Goal: Task Accomplishment & Management: Complete application form

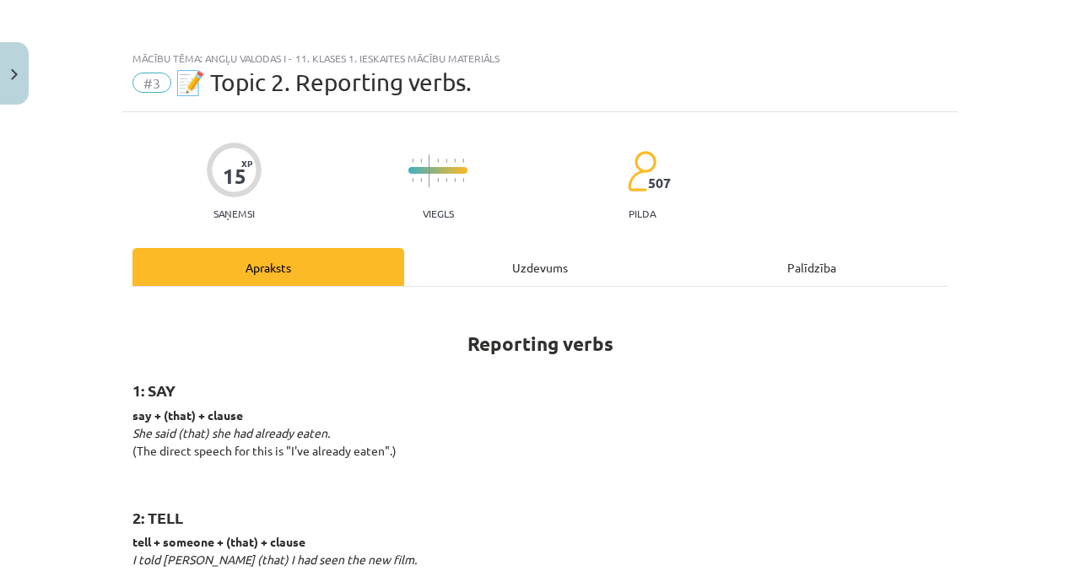
scroll to position [42, 0]
click at [17, 79] on img "Close" at bounding box center [14, 74] width 7 height 11
click at [40, 100] on div "Mācību tēma: Angļu valodas i - 11. klases 1. ieskaites mācību materiāls #3 📝 To…" at bounding box center [540, 285] width 1080 height 571
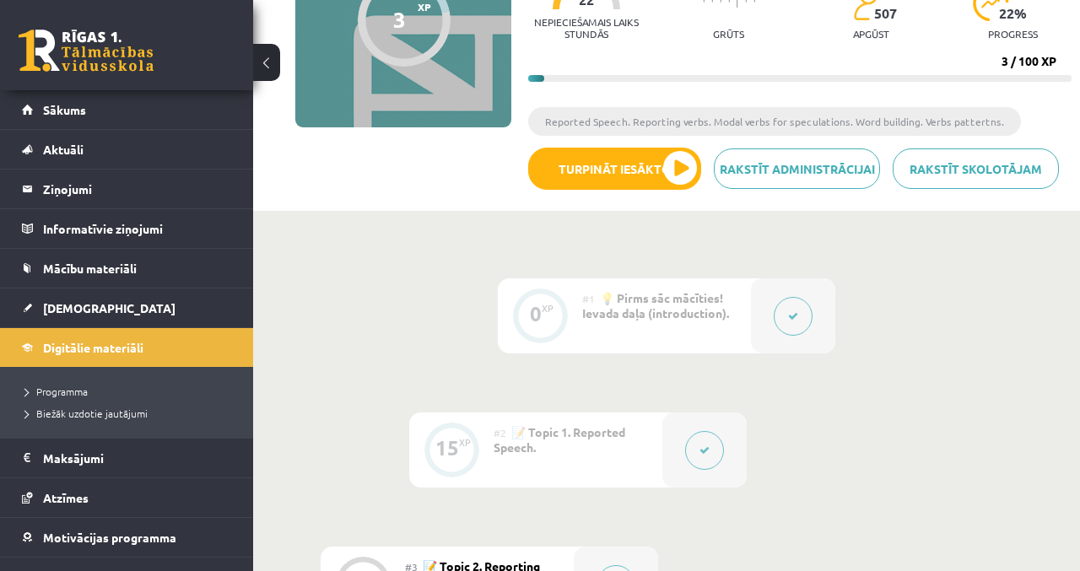
click at [50, 106] on span "Sākums" at bounding box center [64, 109] width 43 height 15
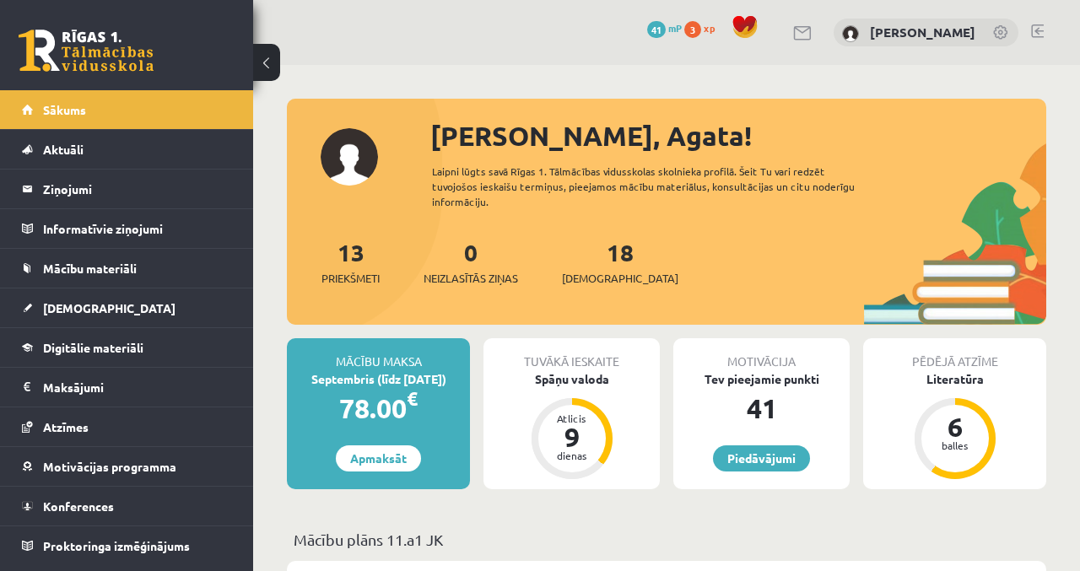
click at [601, 370] on div "Spāņu valoda" at bounding box center [571, 379] width 176 height 18
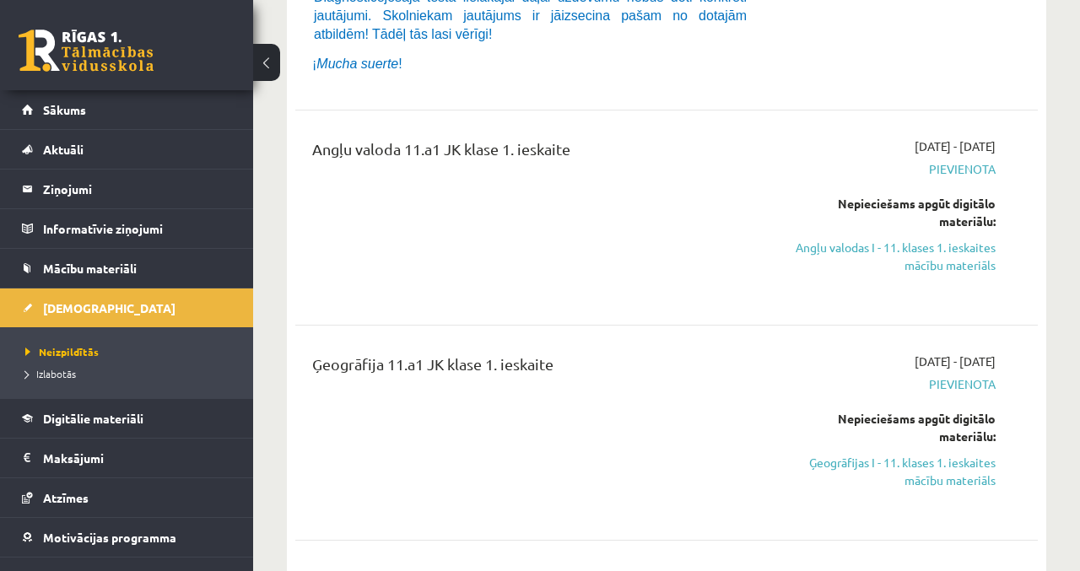
scroll to position [499, 0]
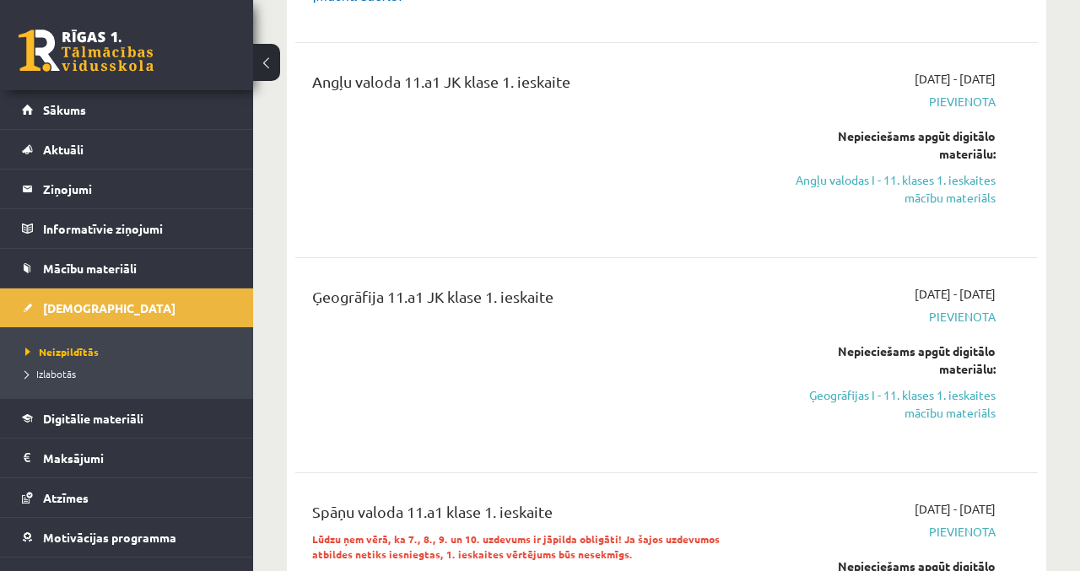
click at [930, 391] on link "Ģeogrāfijas I - 11. klases 1. ieskaites mācību materiāls" at bounding box center [890, 403] width 211 height 35
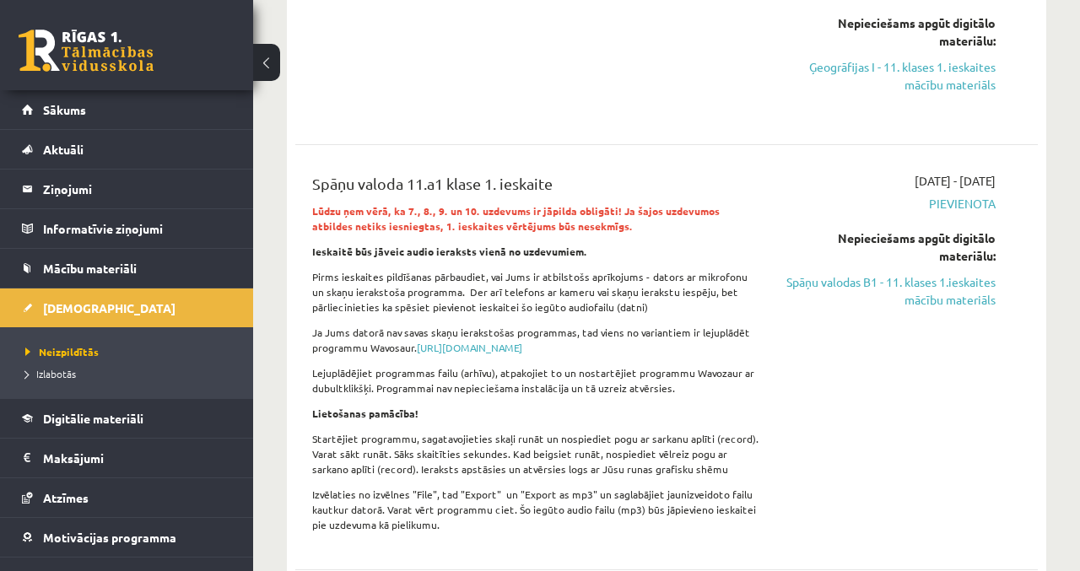
scroll to position [833, 0]
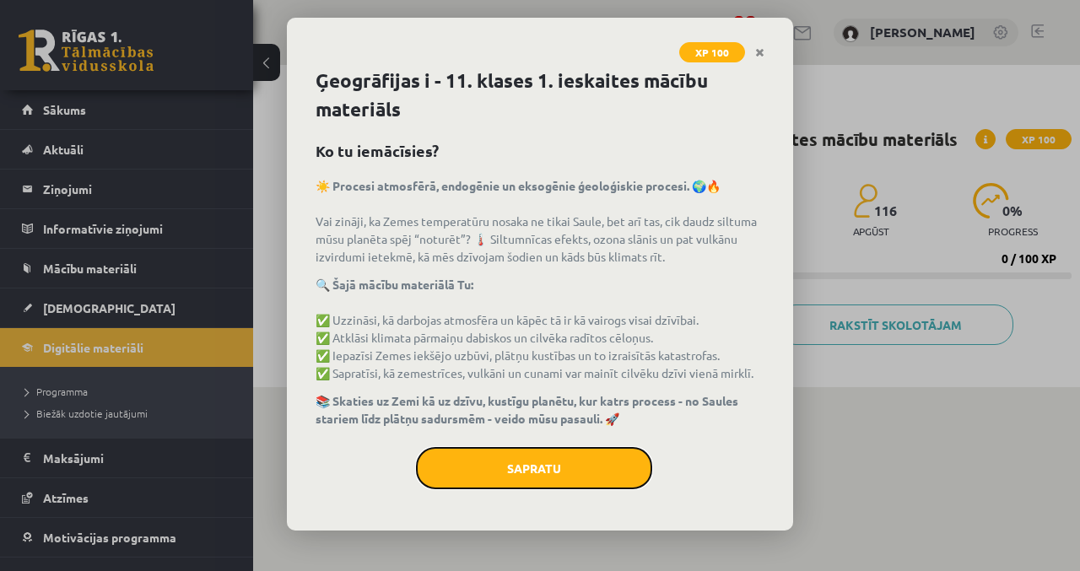
click at [577, 466] on button "Sapratu" at bounding box center [534, 468] width 236 height 42
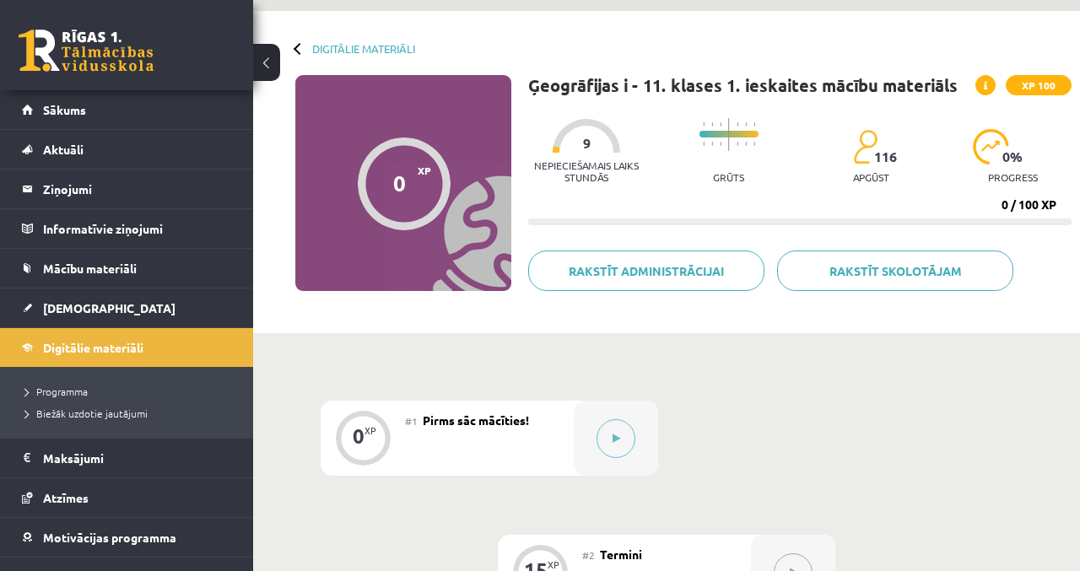
scroll to position [105, 0]
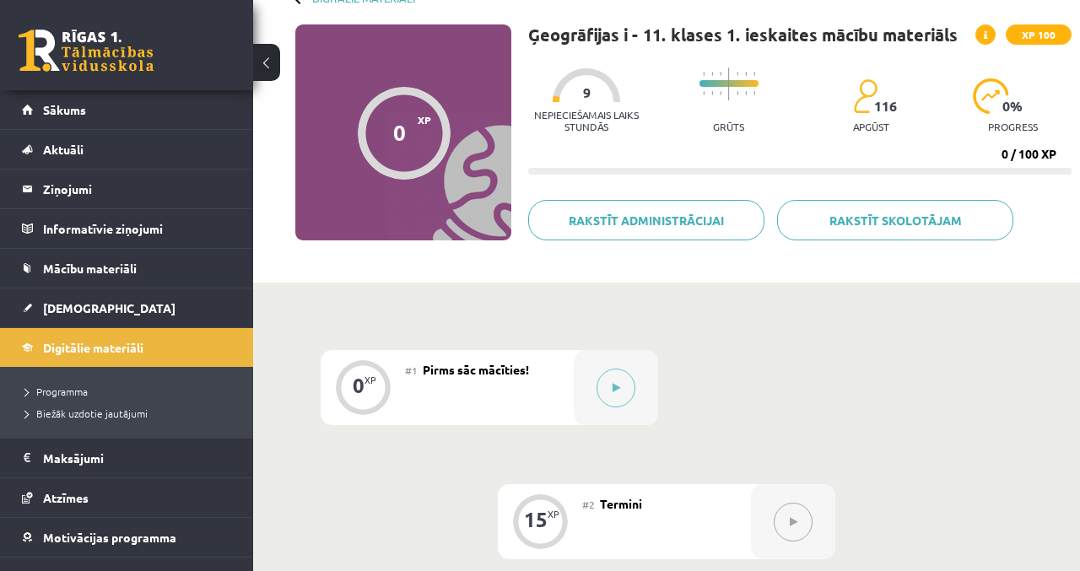
click at [627, 406] on div at bounding box center [616, 387] width 84 height 75
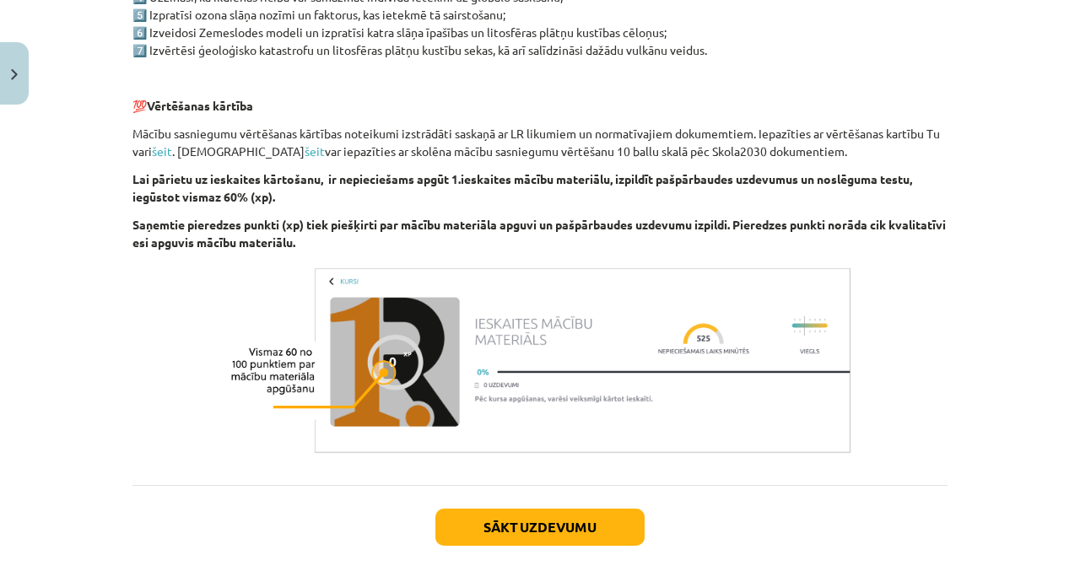
scroll to position [962, 0]
click at [623, 511] on button "Sākt uzdevumu" at bounding box center [539, 526] width 209 height 37
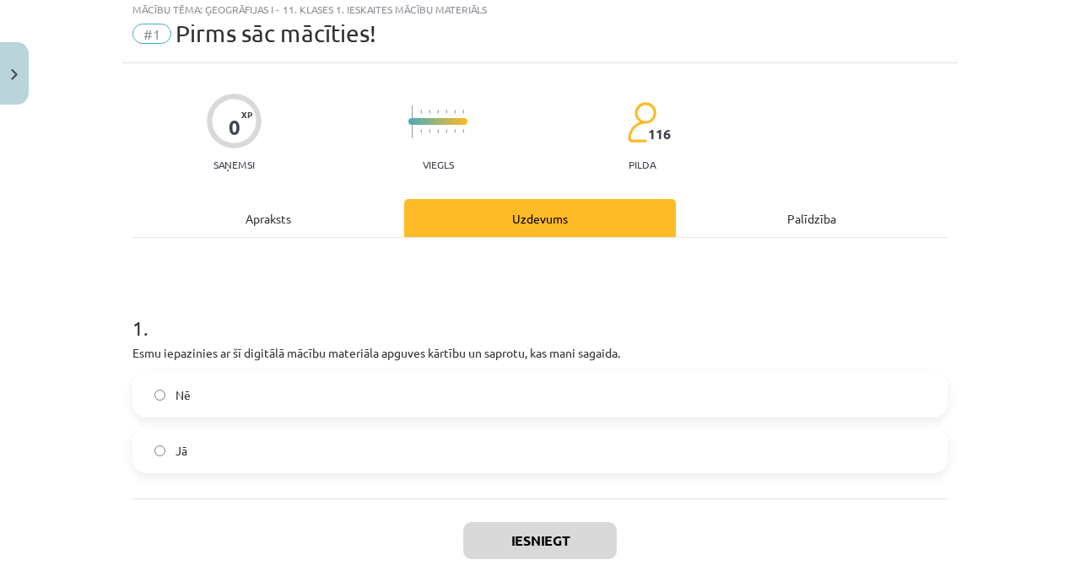
scroll to position [42, 0]
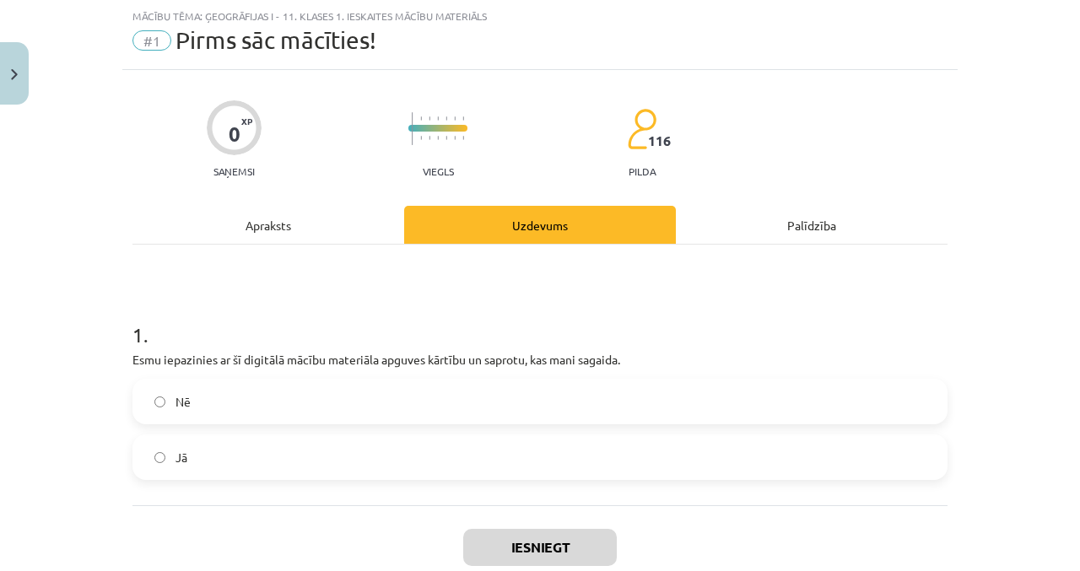
click at [421, 461] on label "Jā" at bounding box center [540, 457] width 812 height 42
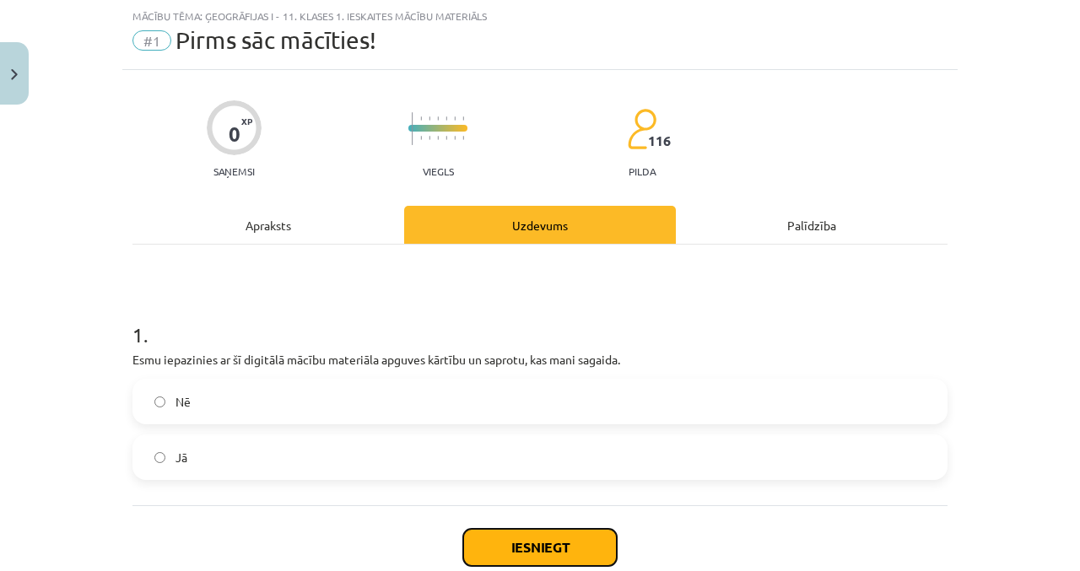
click at [580, 547] on button "Iesniegt" at bounding box center [540, 547] width 154 height 37
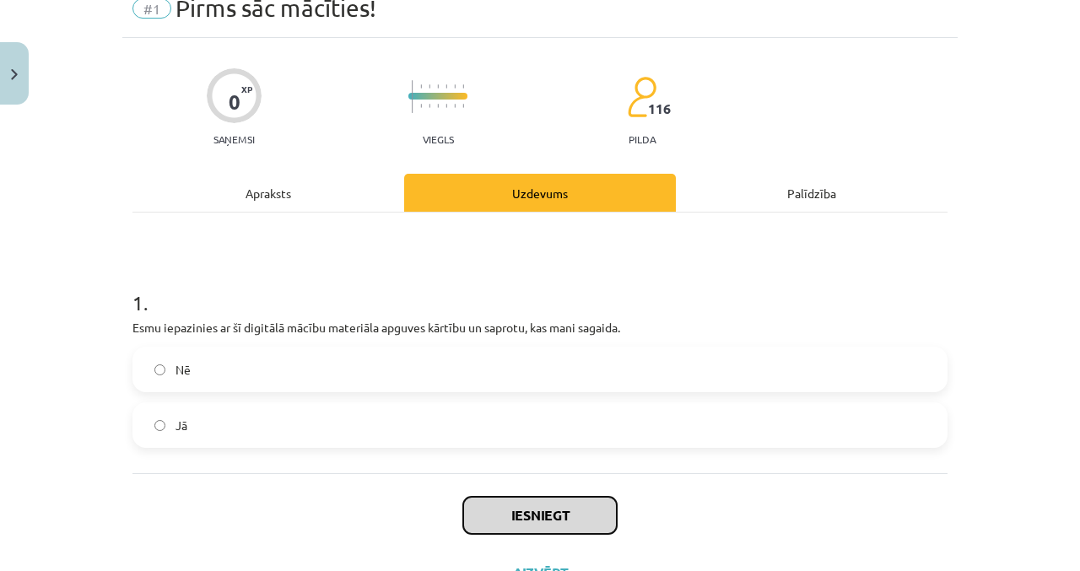
scroll to position [72, 0]
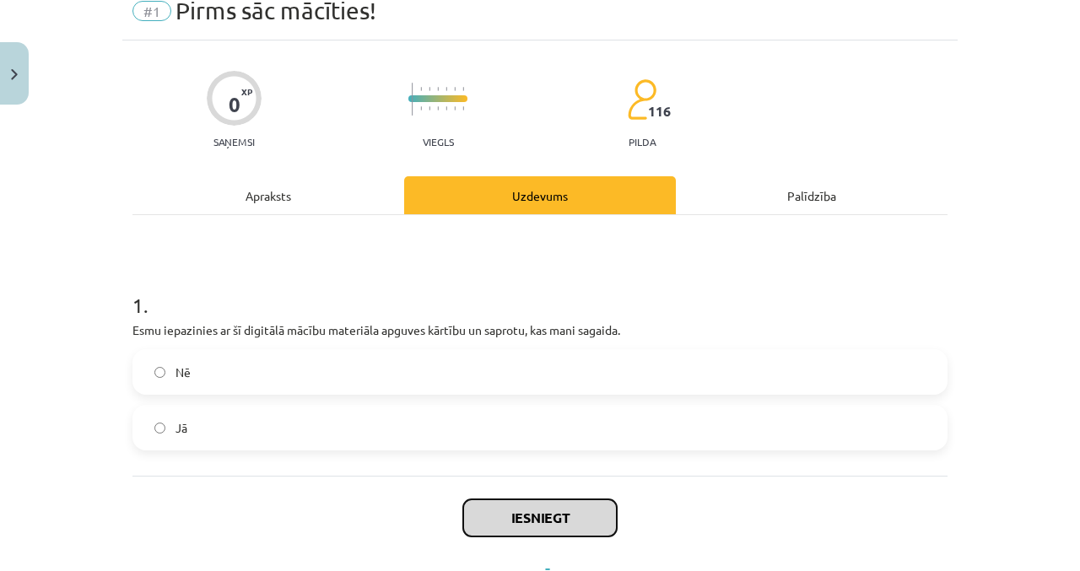
click at [588, 506] on button "Iesniegt" at bounding box center [540, 517] width 154 height 37
click at [566, 514] on button "Iesniegt" at bounding box center [540, 517] width 154 height 37
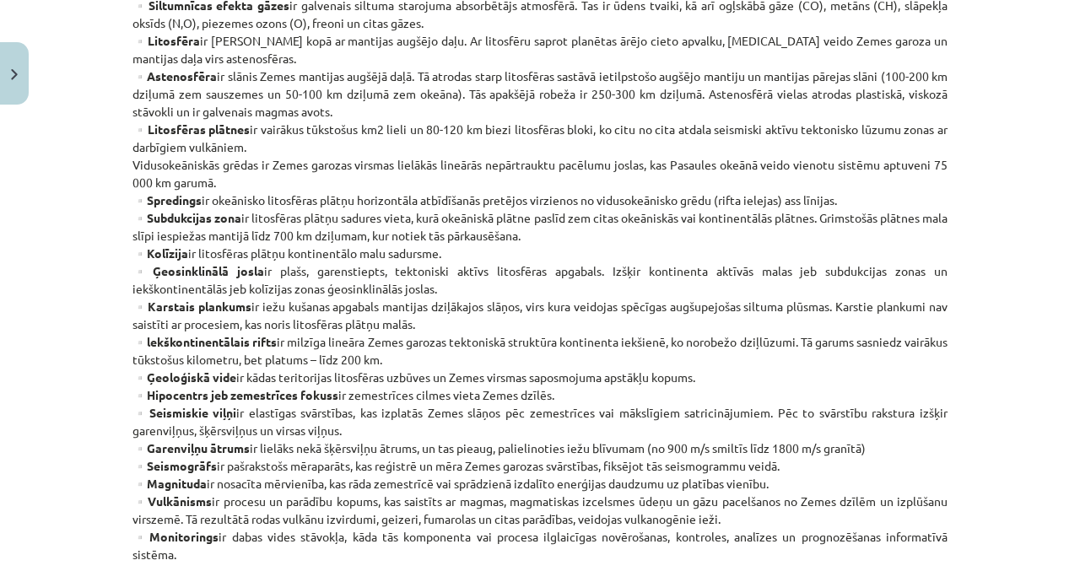
scroll to position [768, 0]
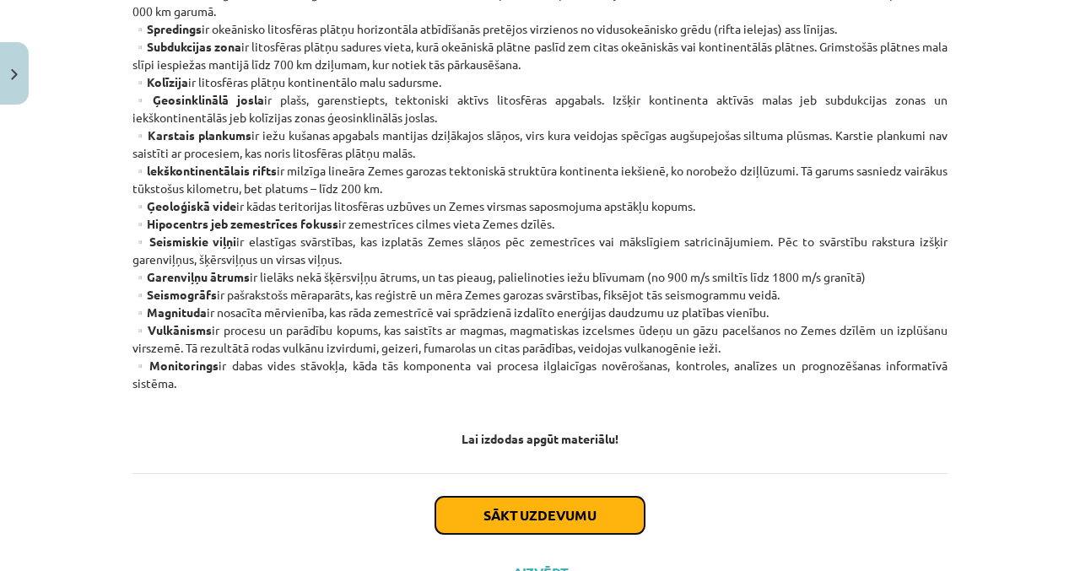
click at [621, 510] on button "Sākt uzdevumu" at bounding box center [539, 515] width 209 height 37
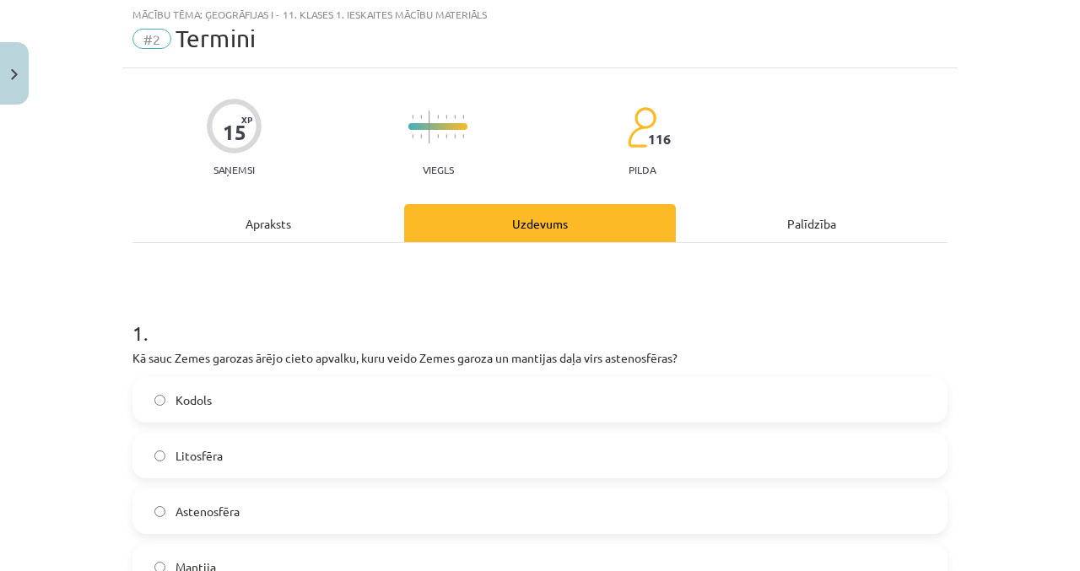
scroll to position [42, 0]
click at [270, 241] on div "Apraksts" at bounding box center [268, 225] width 272 height 38
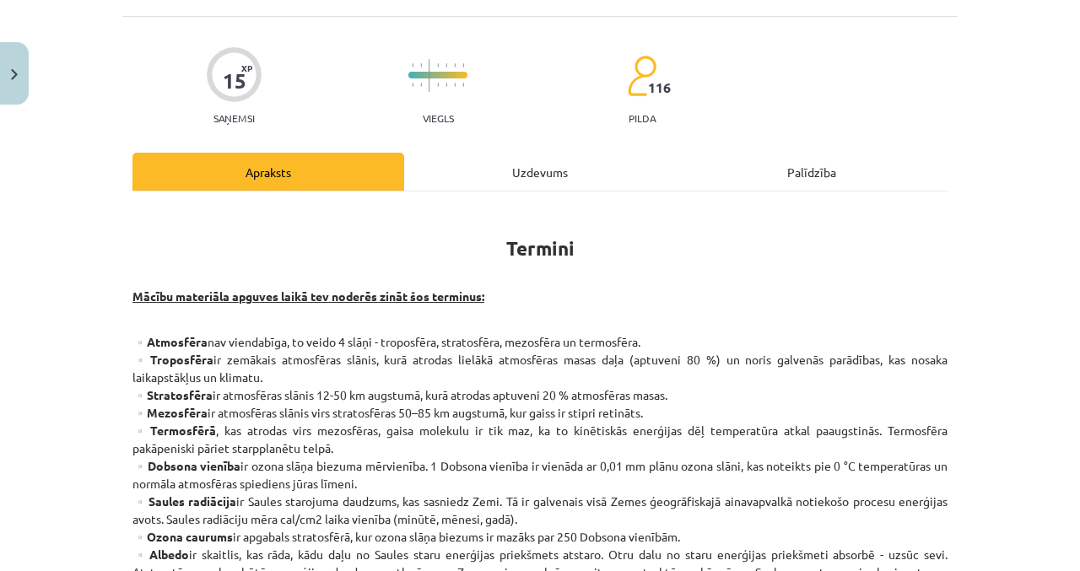
click at [594, 181] on div "Uzdevums" at bounding box center [540, 172] width 272 height 38
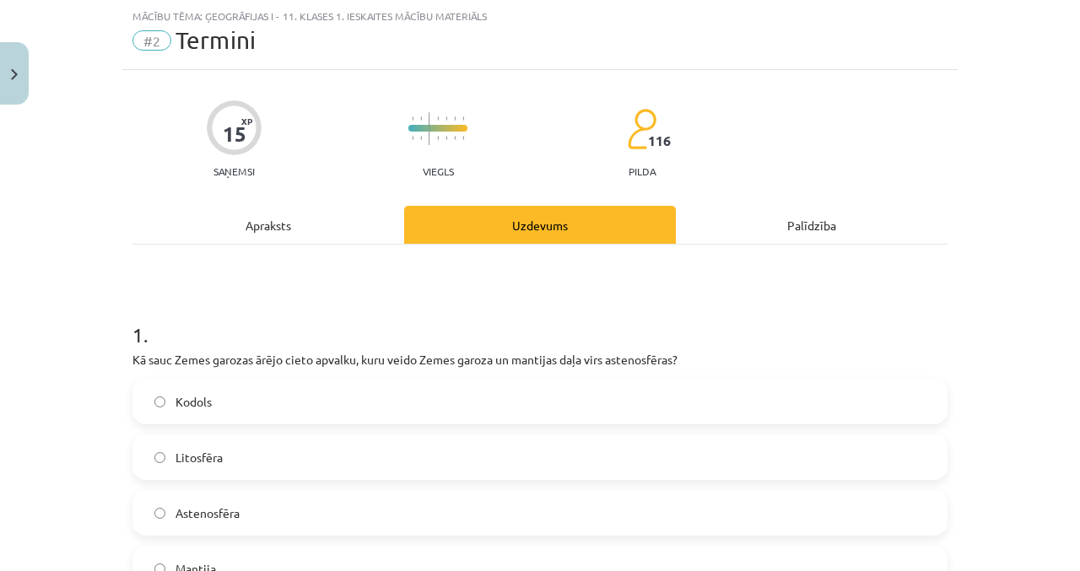
click at [238, 224] on div "Apraksts" at bounding box center [268, 225] width 272 height 38
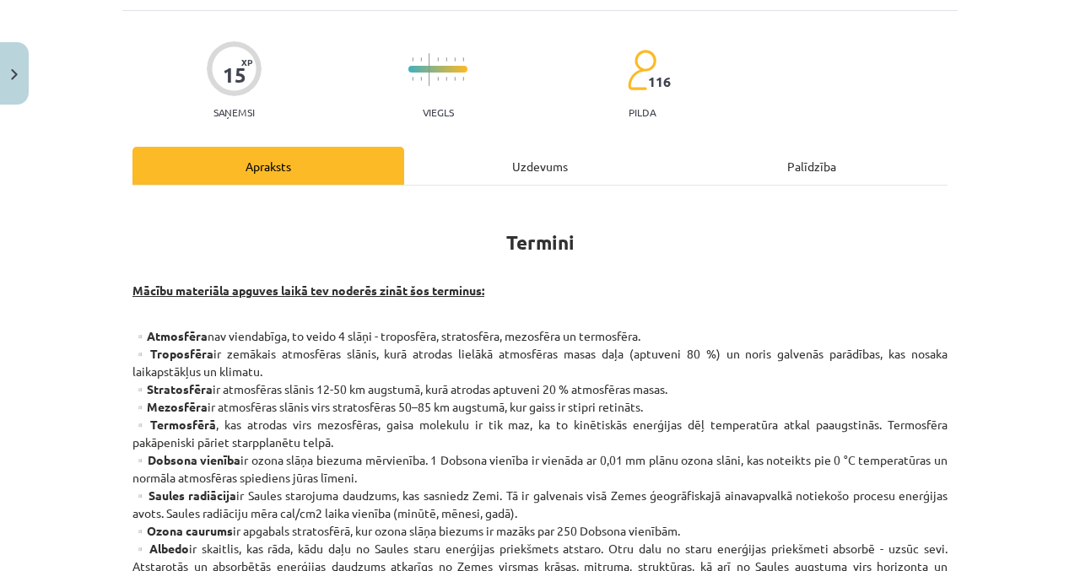
scroll to position [98, 0]
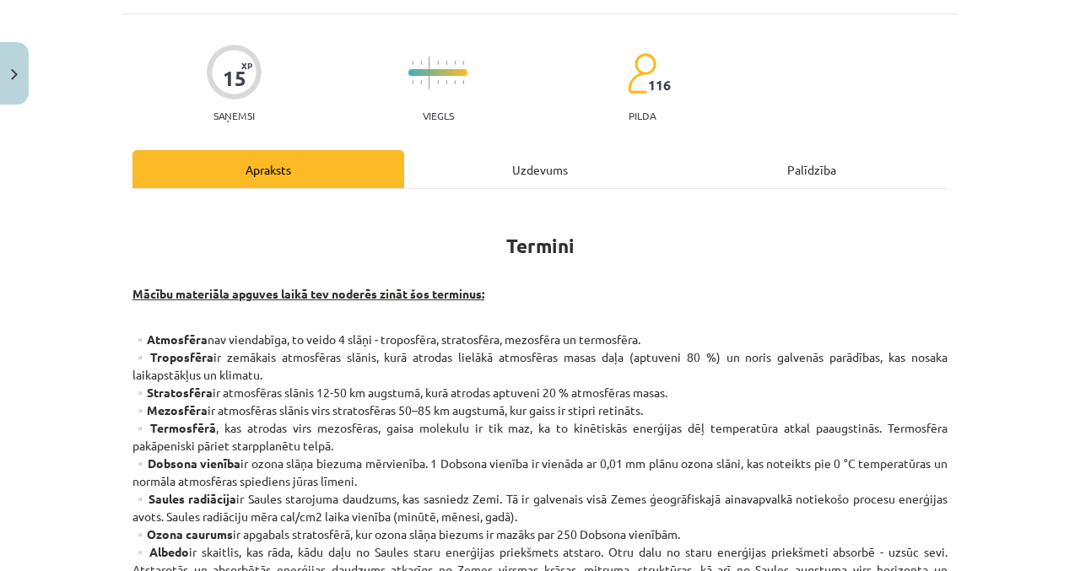
click at [569, 169] on div "Uzdevums" at bounding box center [540, 169] width 272 height 38
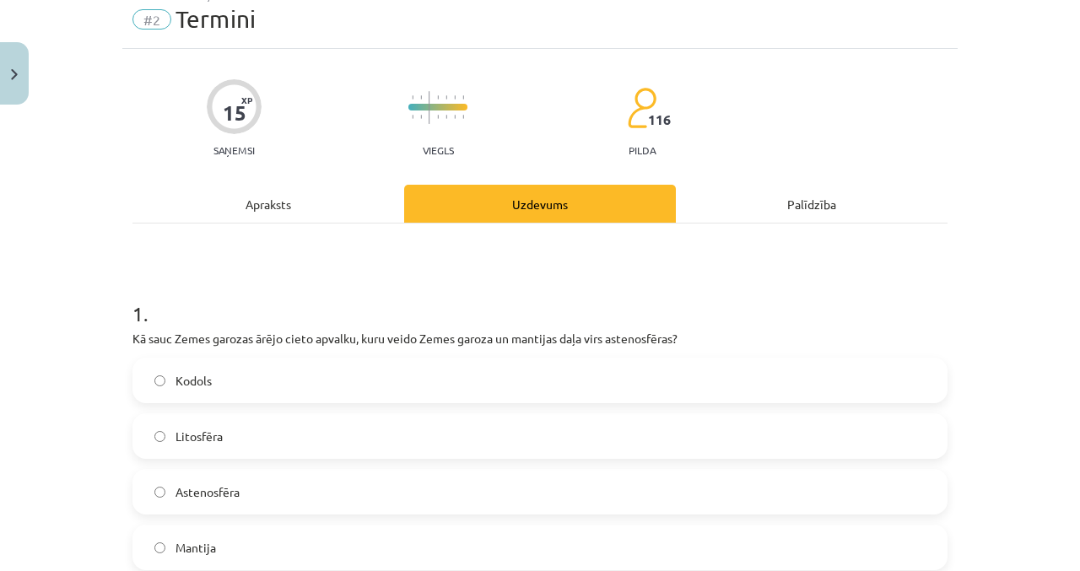
scroll to position [42, 0]
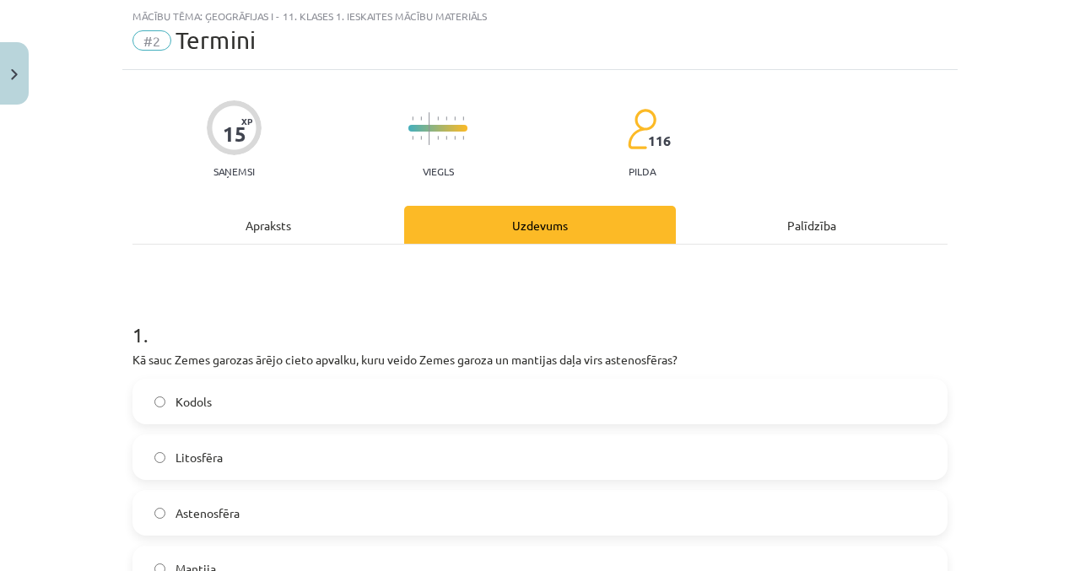
click at [145, 222] on div "Apraksts" at bounding box center [268, 225] width 272 height 38
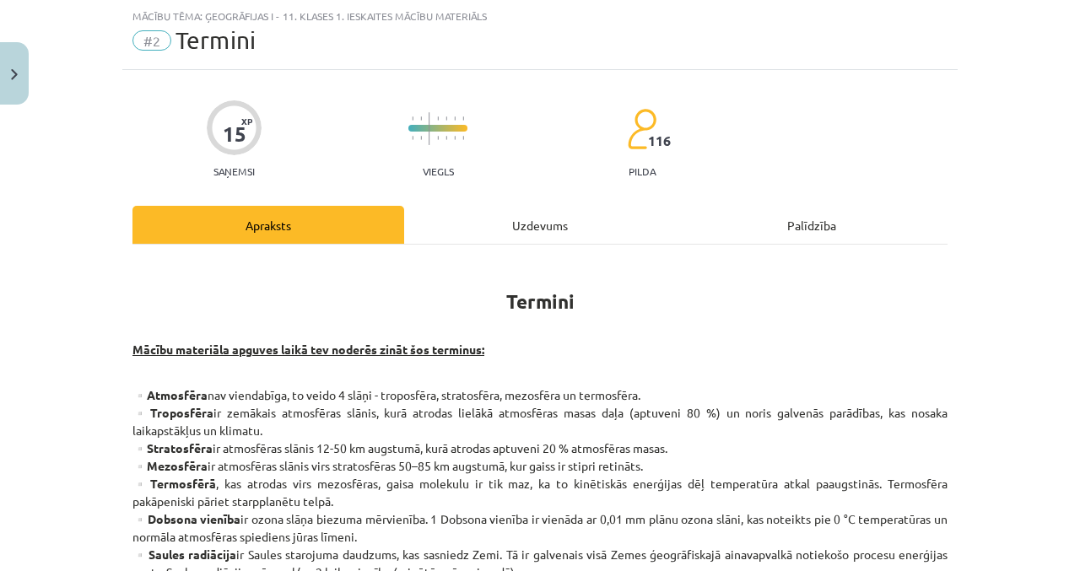
click at [542, 222] on div "Uzdevums" at bounding box center [540, 225] width 272 height 38
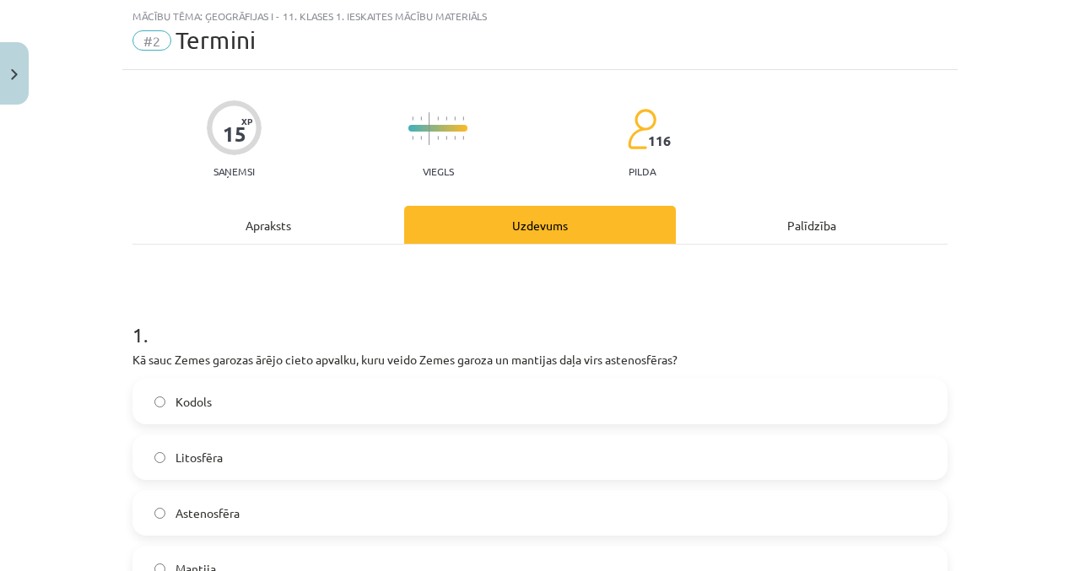
click at [138, 238] on div "Apraksts" at bounding box center [268, 225] width 272 height 38
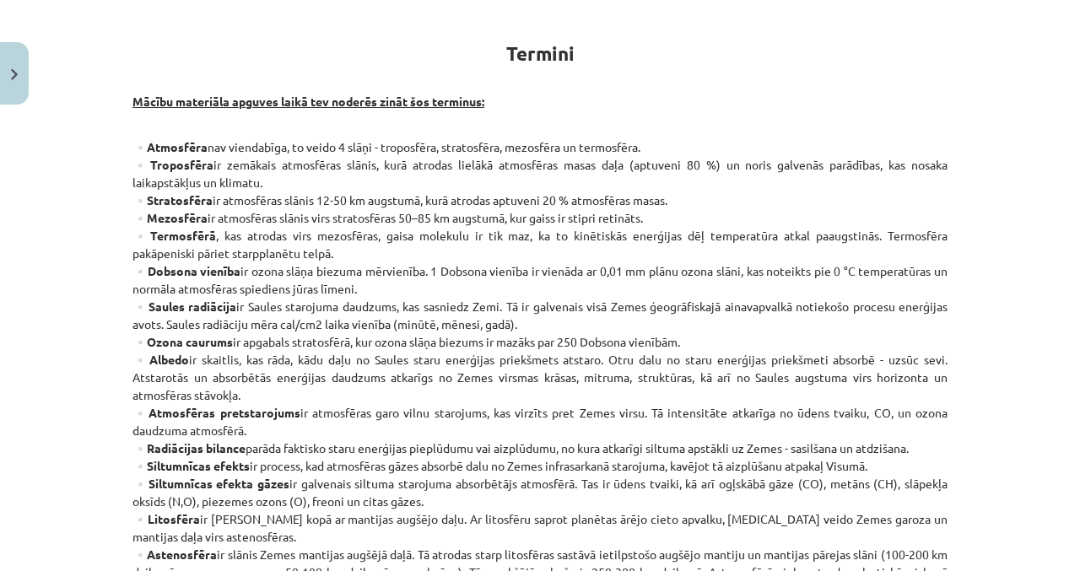
scroll to position [291, 0]
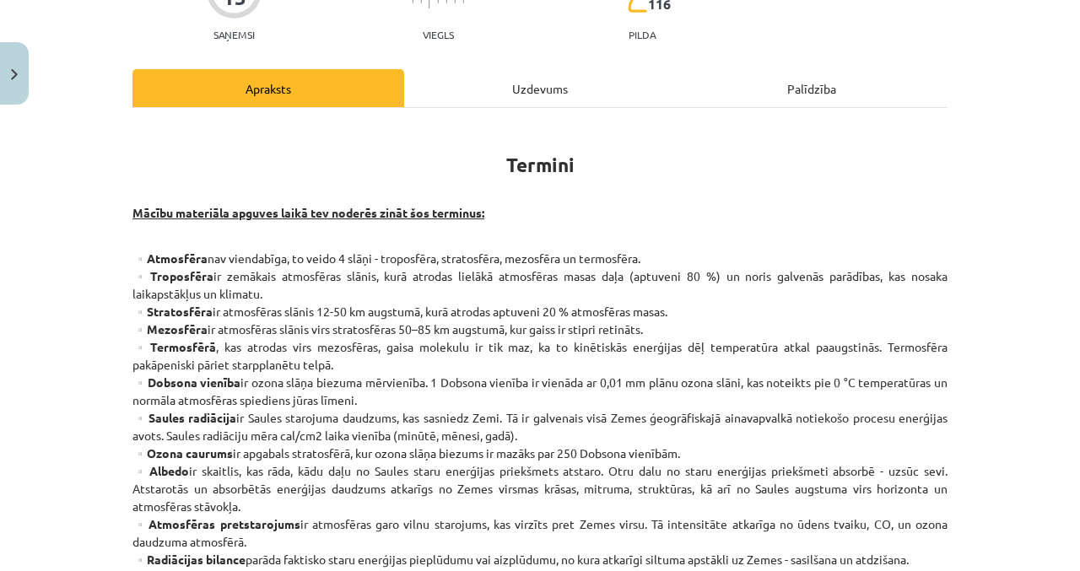
click at [547, 91] on div "Uzdevums" at bounding box center [540, 88] width 272 height 38
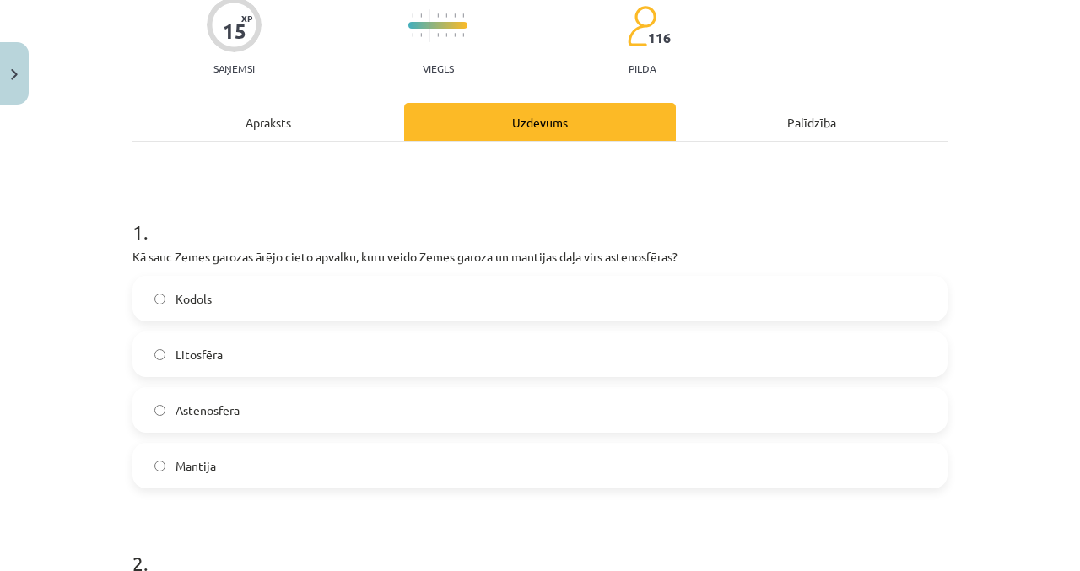
scroll to position [42, 0]
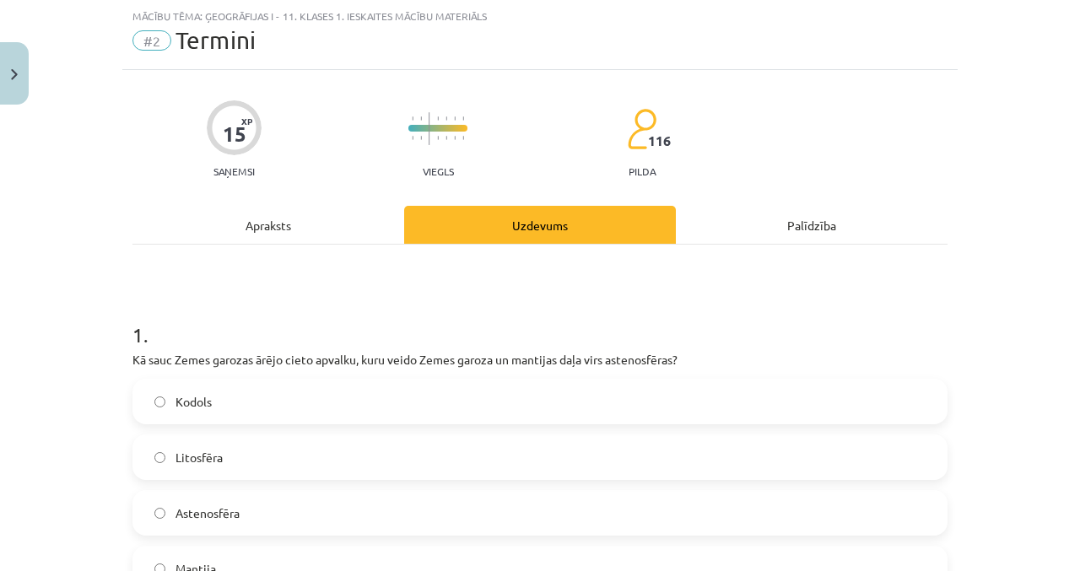
click at [143, 231] on div "Apraksts" at bounding box center [268, 225] width 272 height 38
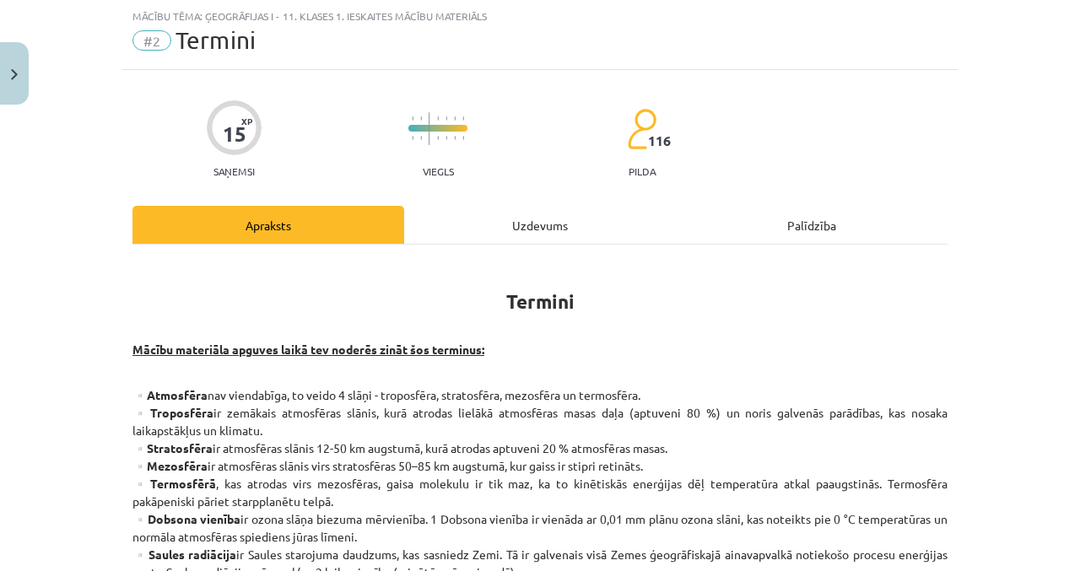
click at [545, 213] on div "Uzdevums" at bounding box center [540, 225] width 272 height 38
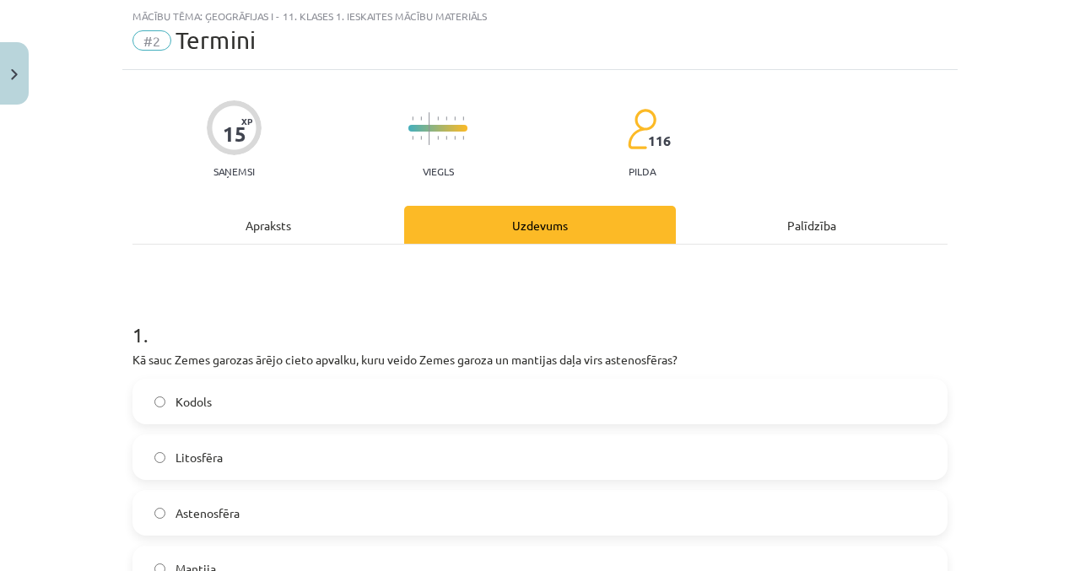
click at [140, 218] on div "Apraksts" at bounding box center [268, 225] width 272 height 38
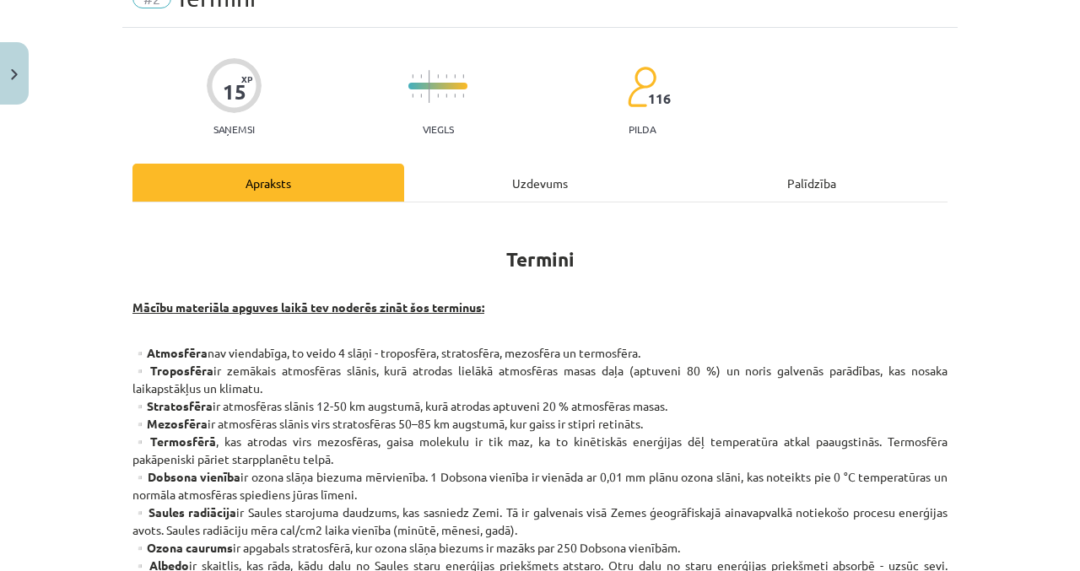
scroll to position [0, 0]
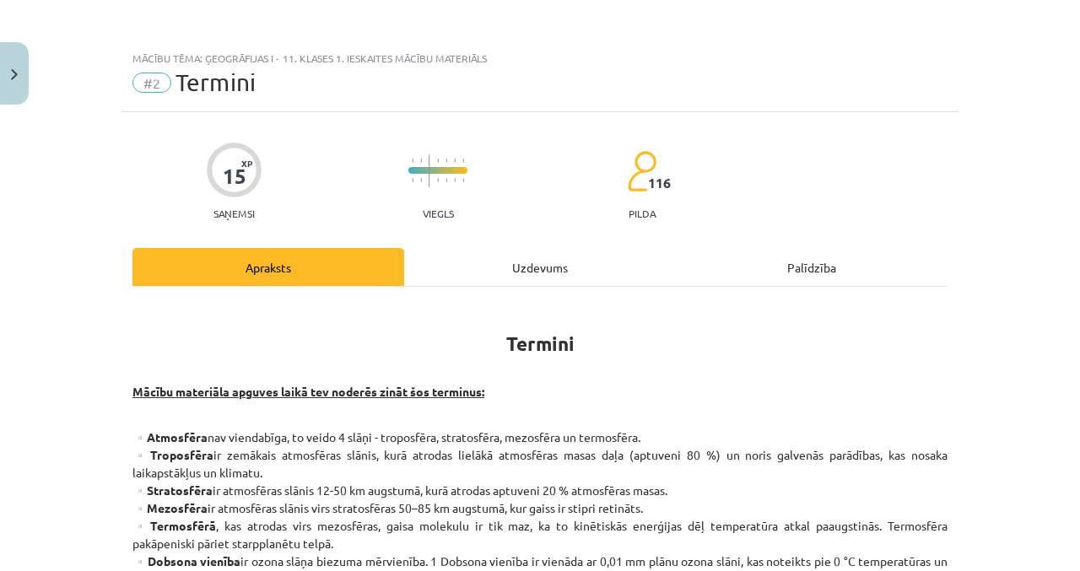
click at [560, 257] on div "Uzdevums" at bounding box center [540, 267] width 272 height 38
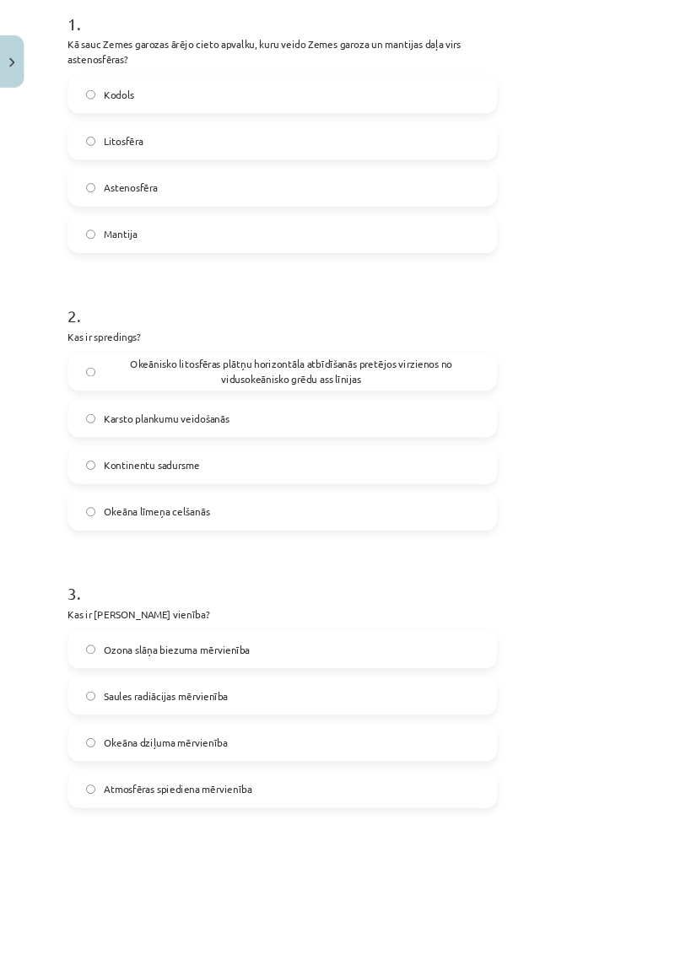
scroll to position [349, 0]
click at [90, 431] on label "Okeānisko litosfēras plātņu horizontāla atbīdīšanās pretējos virzienos no vidus…" at bounding box center [338, 444] width 510 height 42
click at [89, 431] on label "Okeānisko litosfēras plātņu horizontāla atbīdīšanās pretējos virzienos no vidus…" at bounding box center [338, 444] width 510 height 42
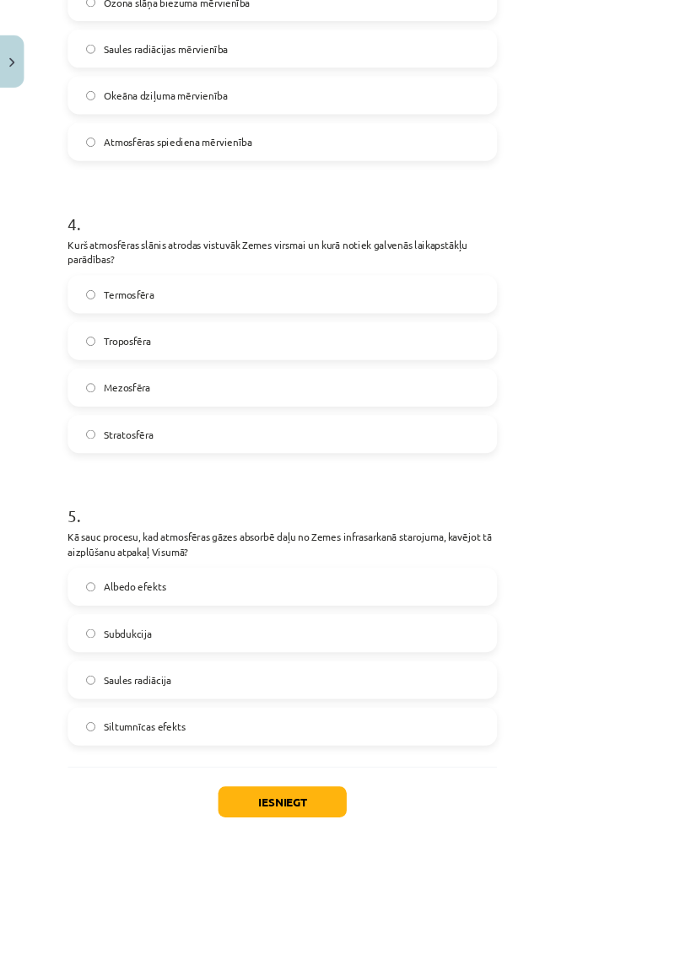
scroll to position [1125, 0]
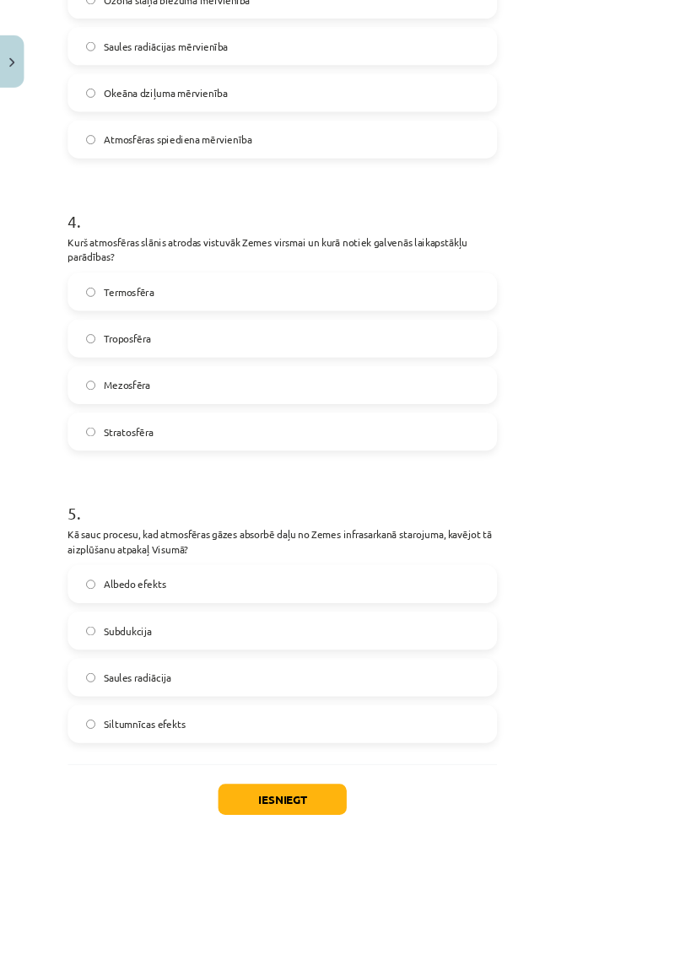
click at [93, 383] on label "Troposfēra" at bounding box center [338, 404] width 510 height 42
click at [91, 570] on label "Siltumnīcas efekts" at bounding box center [338, 865] width 510 height 42
click at [414, 570] on button "Iesniegt" at bounding box center [338, 954] width 154 height 37
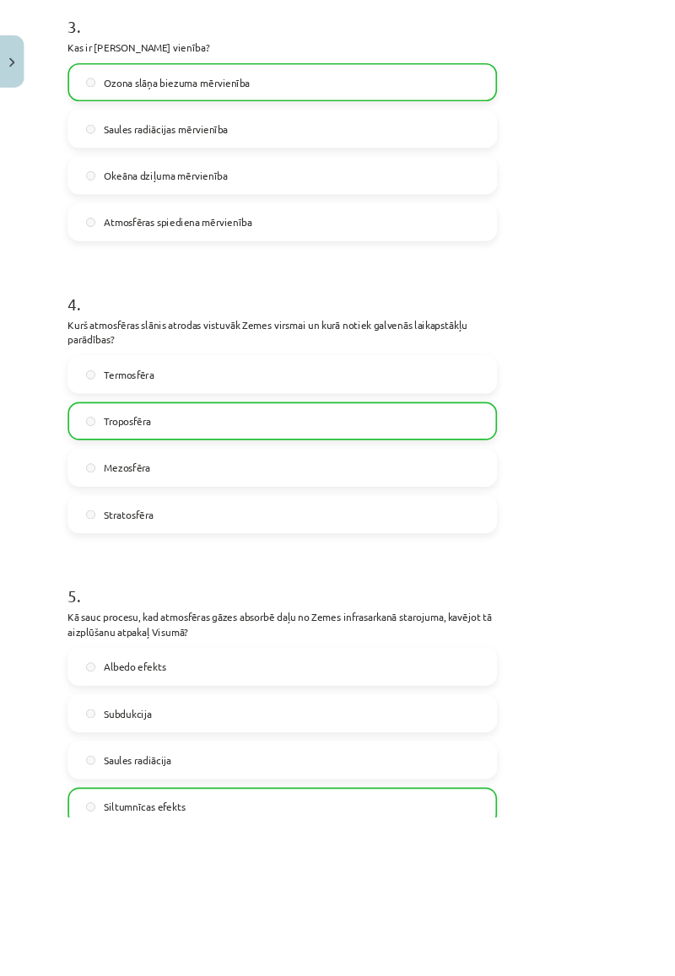
scroll to position [1178, 0]
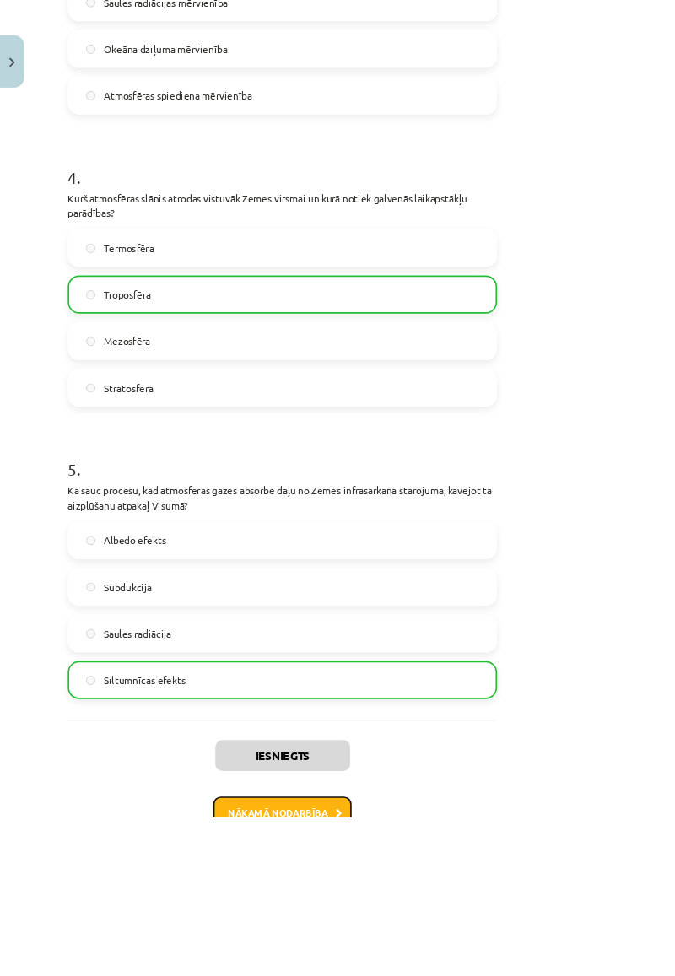
click at [420, 570] on button "Nākamā nodarbība" at bounding box center [337, 971] width 165 height 39
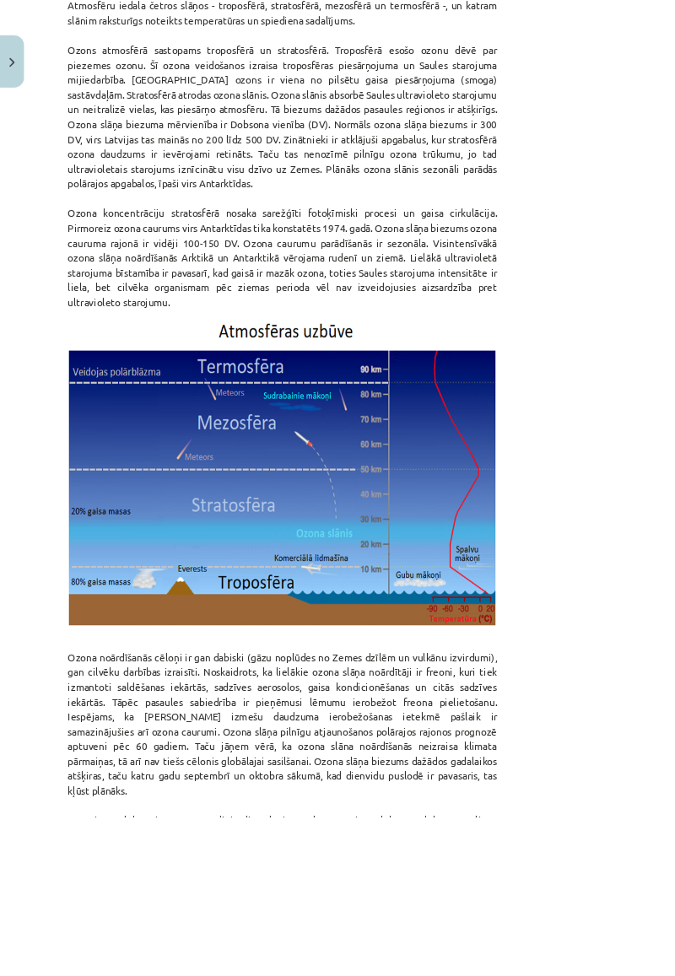
scroll to position [1920, 0]
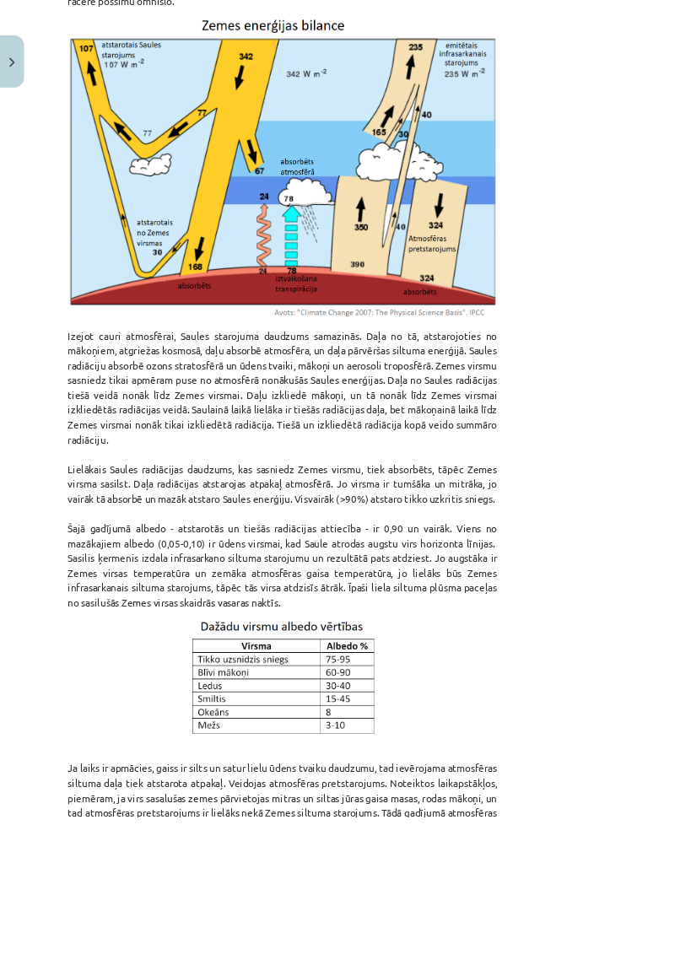
scroll to position [1211, 0]
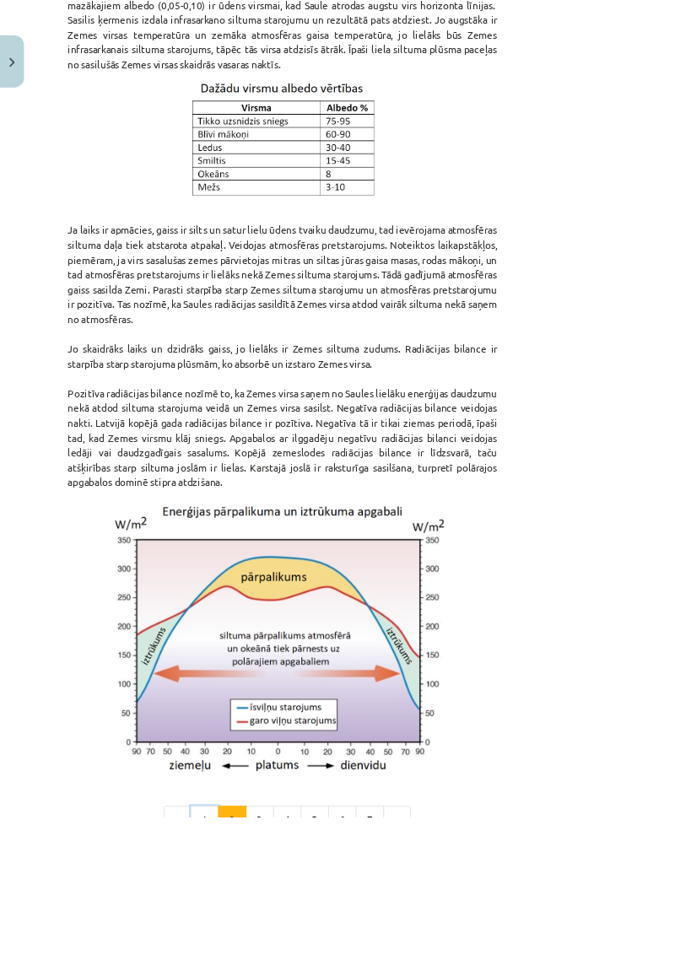
click at [262, 570] on button "1" at bounding box center [245, 980] width 34 height 34
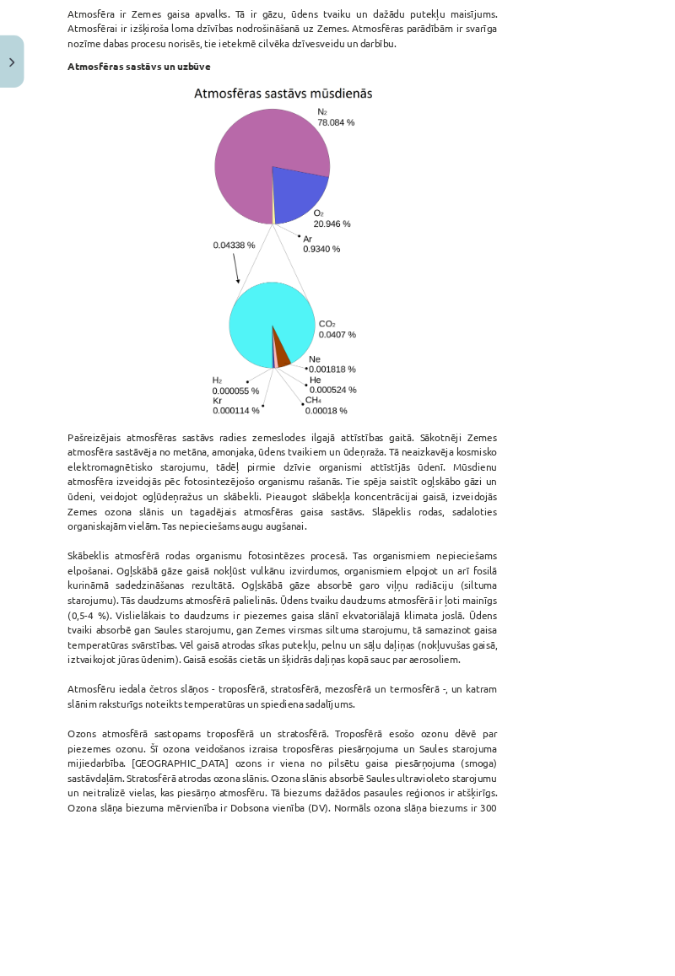
scroll to position [924, 0]
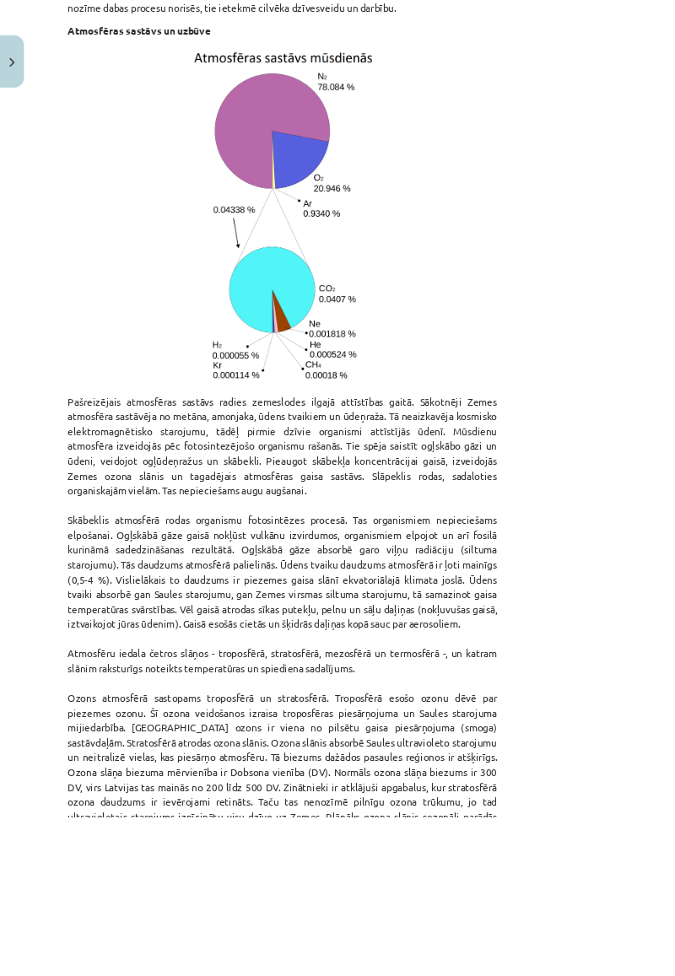
click at [518, 542] on p "Pašreizējais atmosfēras sastāvs radies zemeslodes ilgajā attīstības gaitā. Sāko…" at bounding box center [337, 807] width 513 height 673
click at [526, 542] on p "Pašreizējais atmosfēras sastāvs radies zemeslodes ilgajā attīstības gaitā. Sāko…" at bounding box center [337, 807] width 513 height 673
click at [569, 540] on p "Pašreizējais atmosfēras sastāvs radies zemeslodes ilgajā attīstības gaitā. Sāko…" at bounding box center [337, 807] width 513 height 673
click at [594, 570] on p "Pašreizējais atmosfēras sastāvs radies zemeslodes ilgajā attīstības gaitā. Sāko…" at bounding box center [337, 807] width 513 height 673
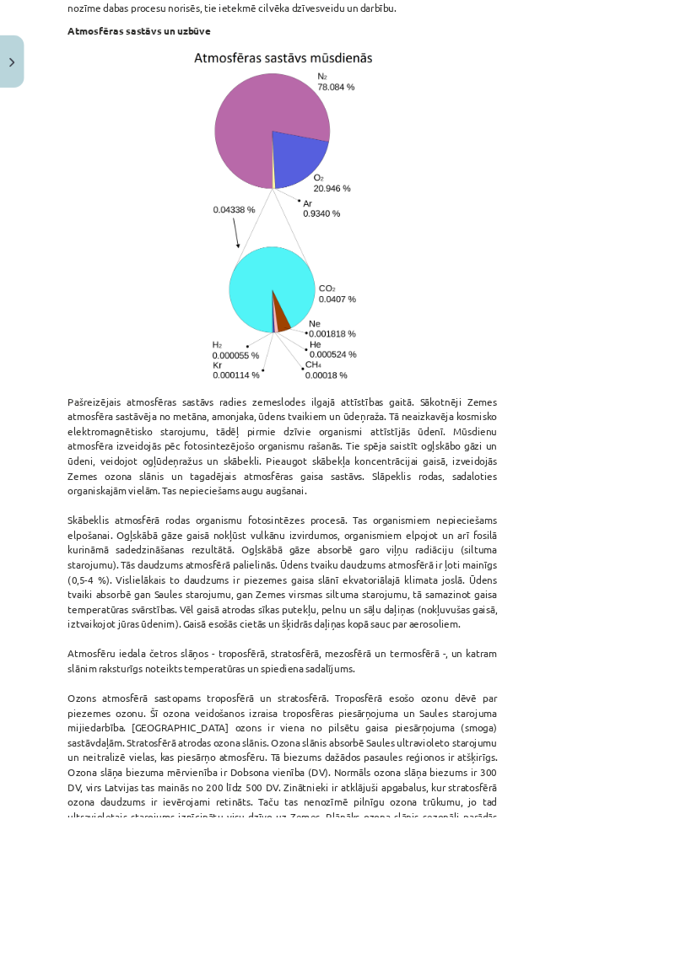
click at [473, 566] on p "Pašreizējais atmosfēras sastāvs radies zemeslodes ilgajā attīstības gaitā. Sāko…" at bounding box center [337, 807] width 513 height 673
click at [472, 566] on p "Pašreizējais atmosfēras sastāvs radies zemeslodes ilgajā attīstības gaitā. Sāko…" at bounding box center [337, 807] width 513 height 673
click at [515, 565] on p "Pašreizējais atmosfēras sastāvs radies zemeslodes ilgajā attīstības gaitā. Sāko…" at bounding box center [337, 807] width 513 height 673
click at [525, 570] on p "Pašreizējais atmosfēras sastāvs radies zemeslodes ilgajā attīstības gaitā. Sāko…" at bounding box center [337, 807] width 513 height 673
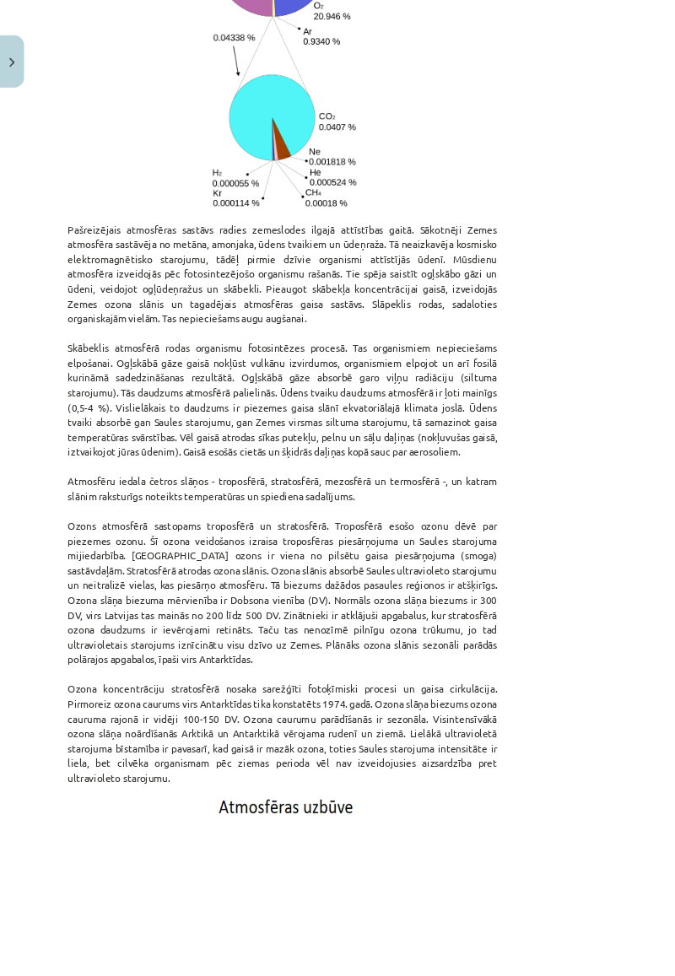
scroll to position [1134, 0]
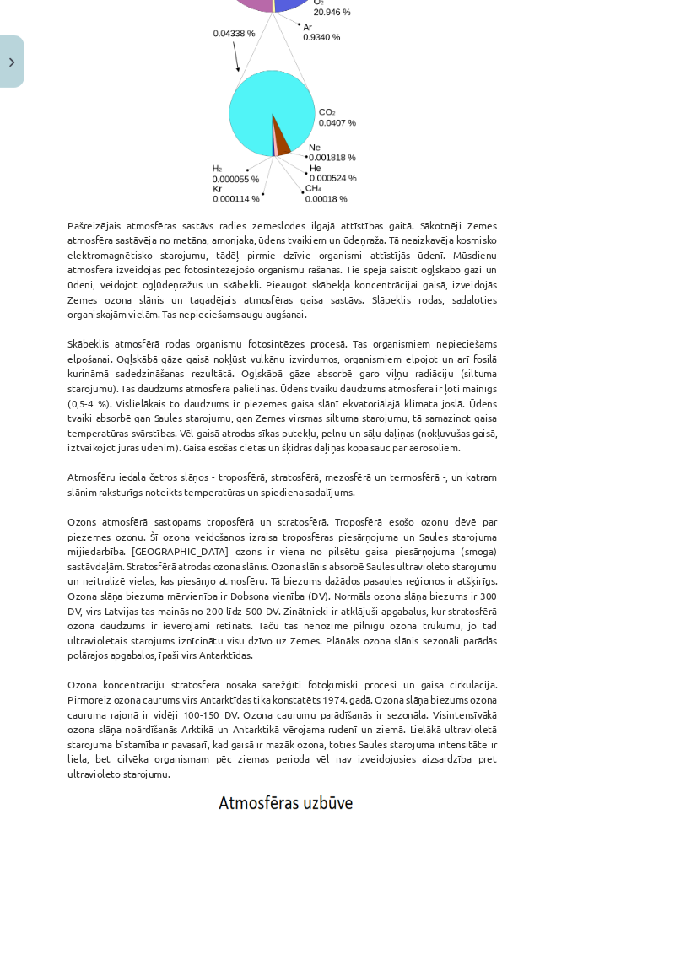
click at [594, 519] on p "Pašreizējais atmosfēras sastāvs radies zemeslodes ilgajā attīstības gaitā. Sāko…" at bounding box center [337, 597] width 513 height 673
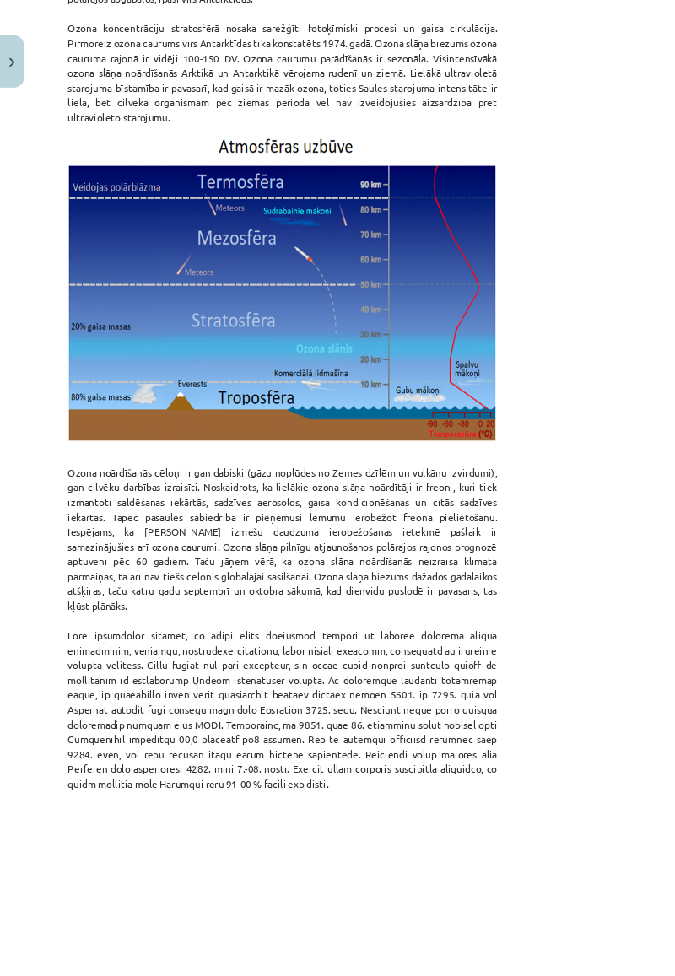
scroll to position [1920, 0]
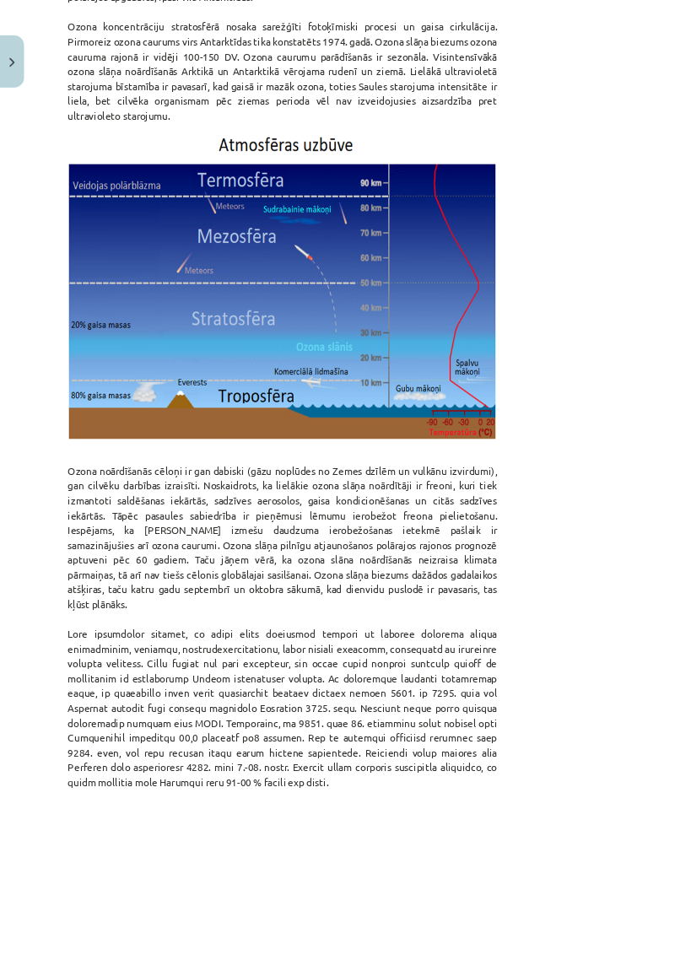
click at [594, 537] on p "Ozona noārdīšanās cēloņi ir gan dabiski (gāzu noplūdes no Zemes dzīlēm un vulkā…" at bounding box center [337, 749] width 513 height 425
click at [594, 552] on p "Ozona noārdīšanās cēloņi ir gan dabiski (gāzu noplūdes no Zemes dzīlēm un vulkā…" at bounding box center [337, 749] width 513 height 425
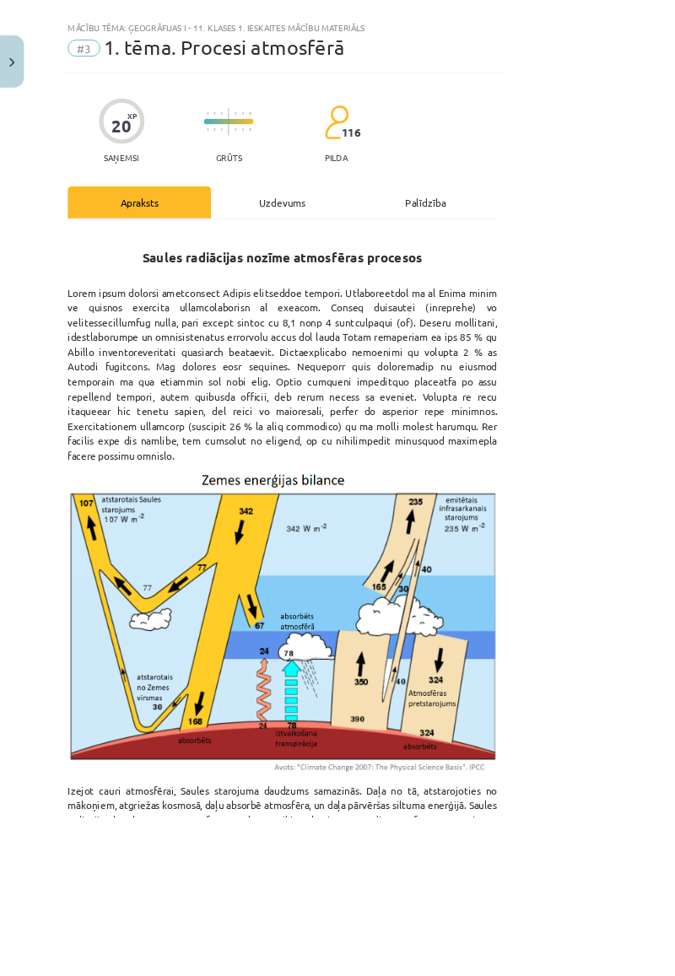
scroll to position [0, 0]
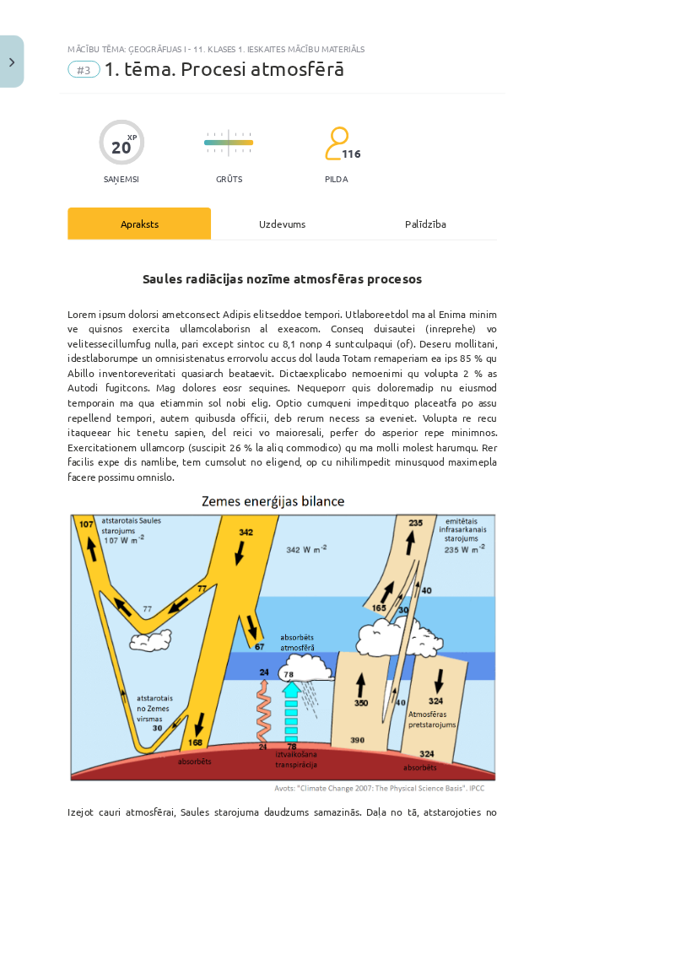
click at [423, 271] on div "Uzdevums" at bounding box center [337, 267] width 171 height 38
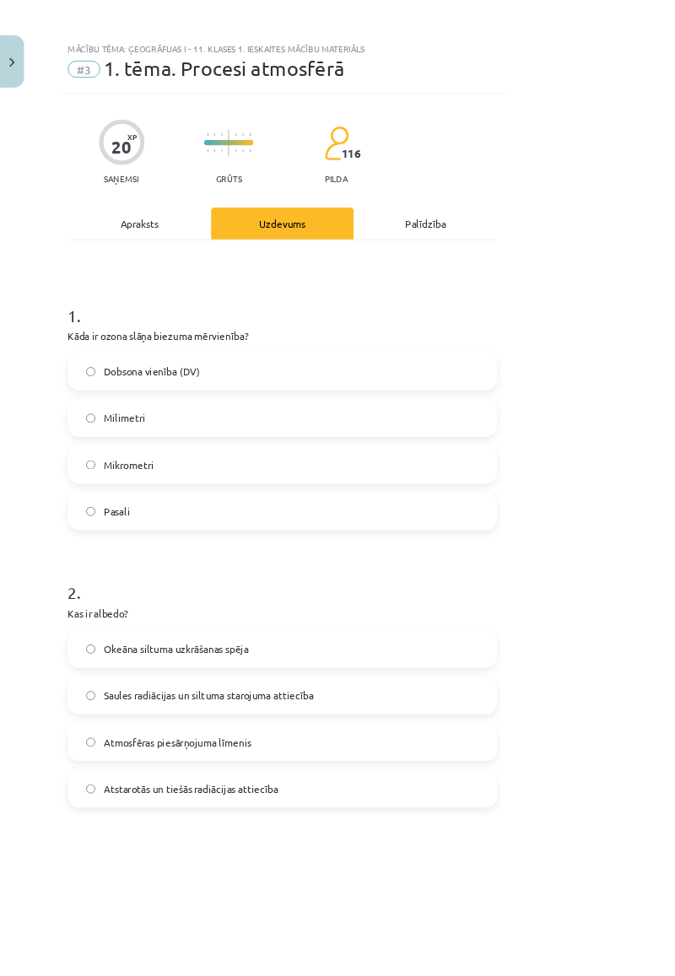
click at [211, 283] on div "Apraksts" at bounding box center [166, 267] width 171 height 38
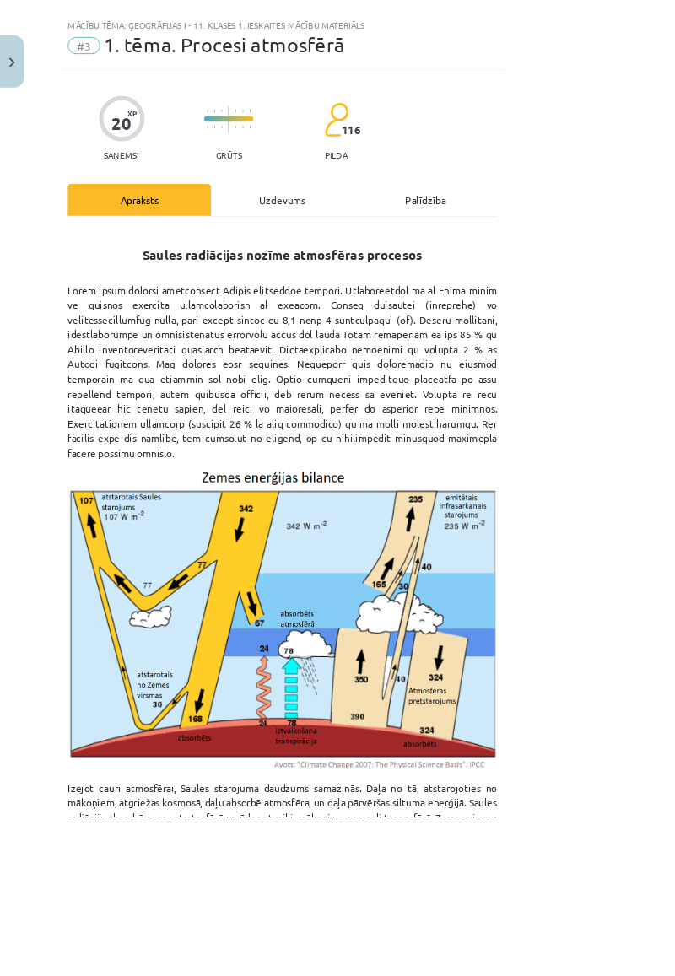
scroll to position [42, 0]
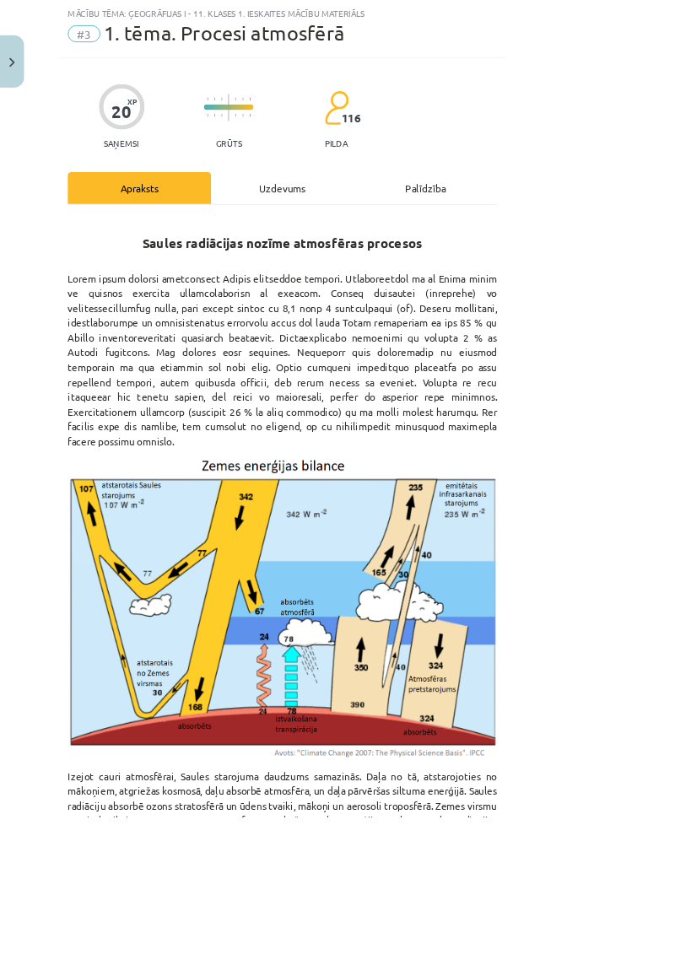
click at [414, 226] on div "Uzdevums" at bounding box center [337, 225] width 171 height 38
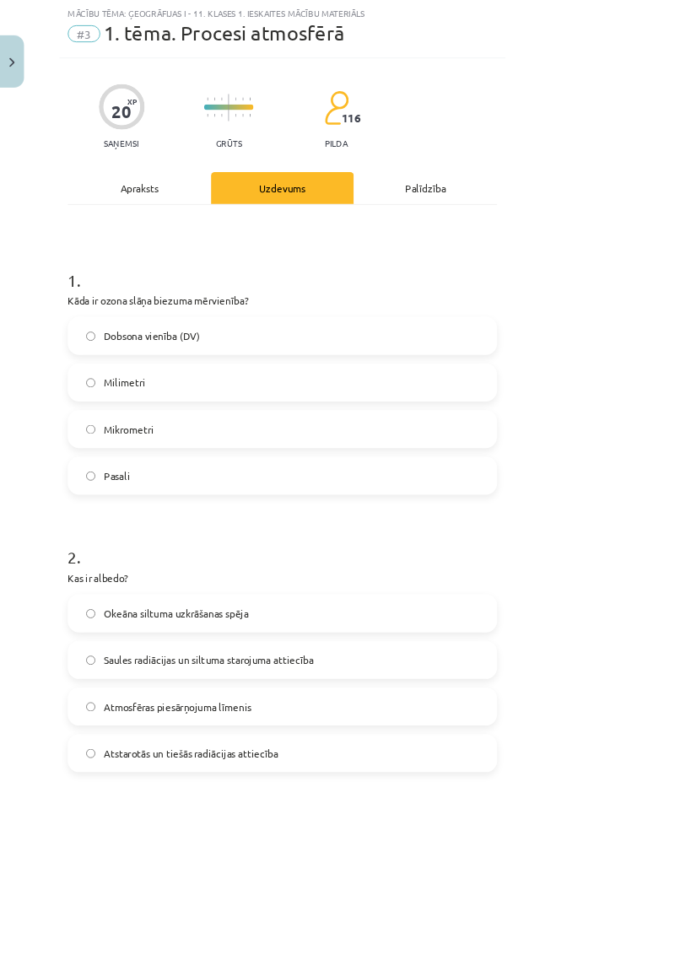
click at [97, 236] on div "Apraksts" at bounding box center [166, 225] width 171 height 38
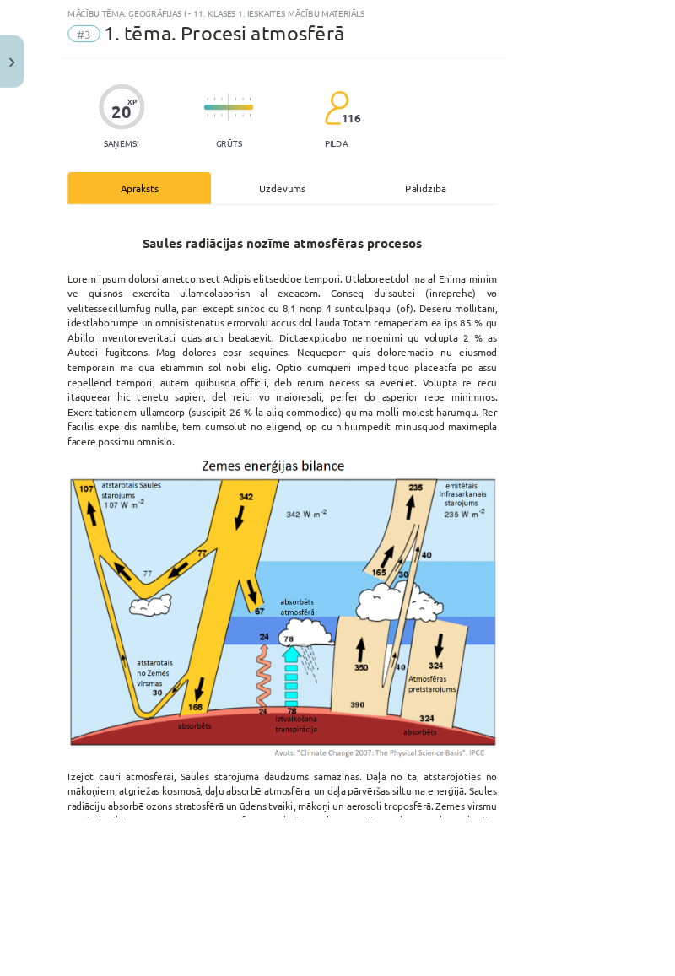
click at [419, 226] on div "Uzdevums" at bounding box center [337, 225] width 171 height 38
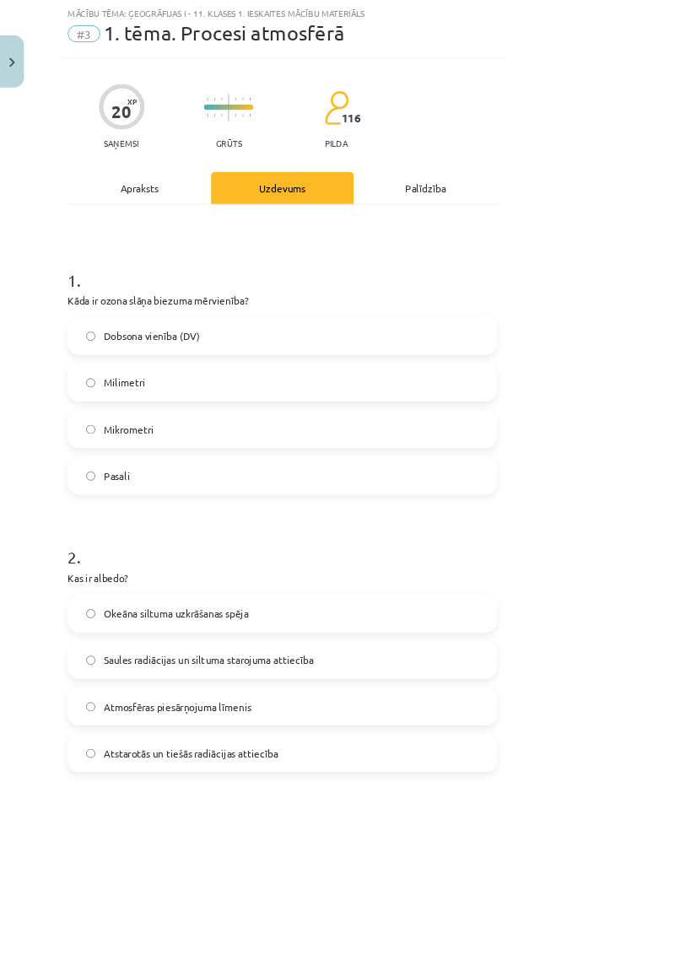
click at [112, 220] on div "Apraksts" at bounding box center [166, 225] width 171 height 38
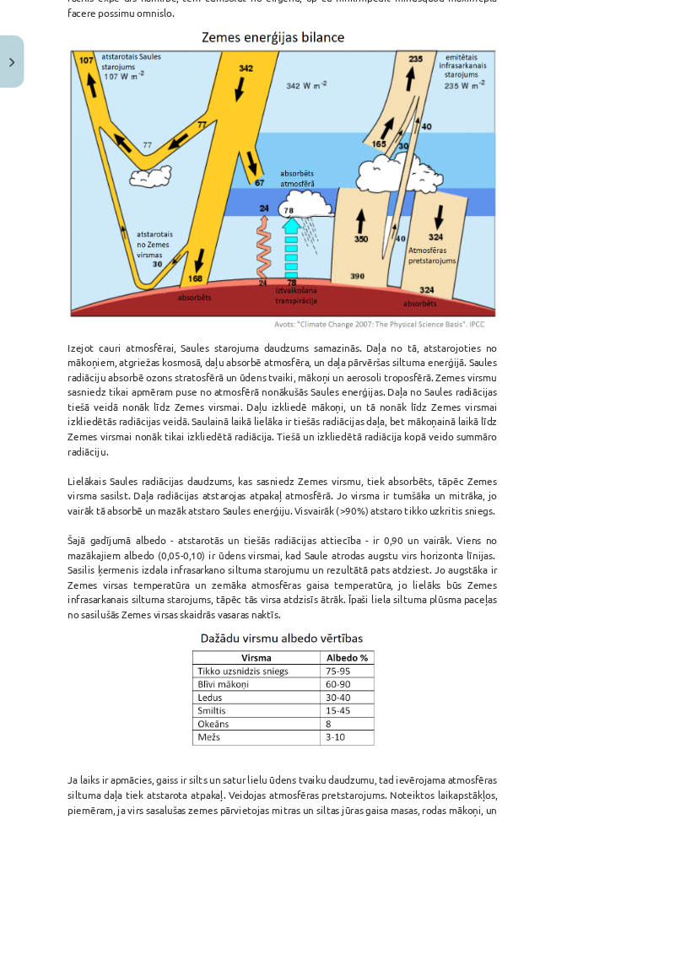
scroll to position [557, 0]
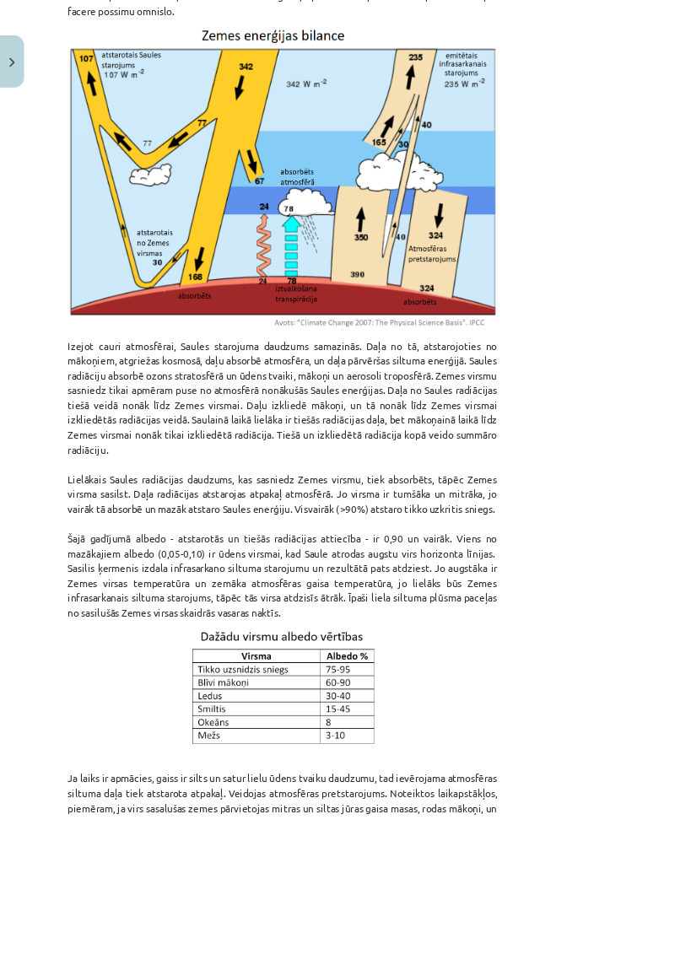
click at [569, 519] on p "Izejot cauri atmosfērai, Saules starojuma daudzums samazinās. Daļa no tā, atsta…" at bounding box center [337, 572] width 513 height 337
click at [575, 523] on p "Izejot cauri atmosfērai, Saules starojuma daudzums samazinās. Daļa no tā, atsta…" at bounding box center [337, 572] width 513 height 337
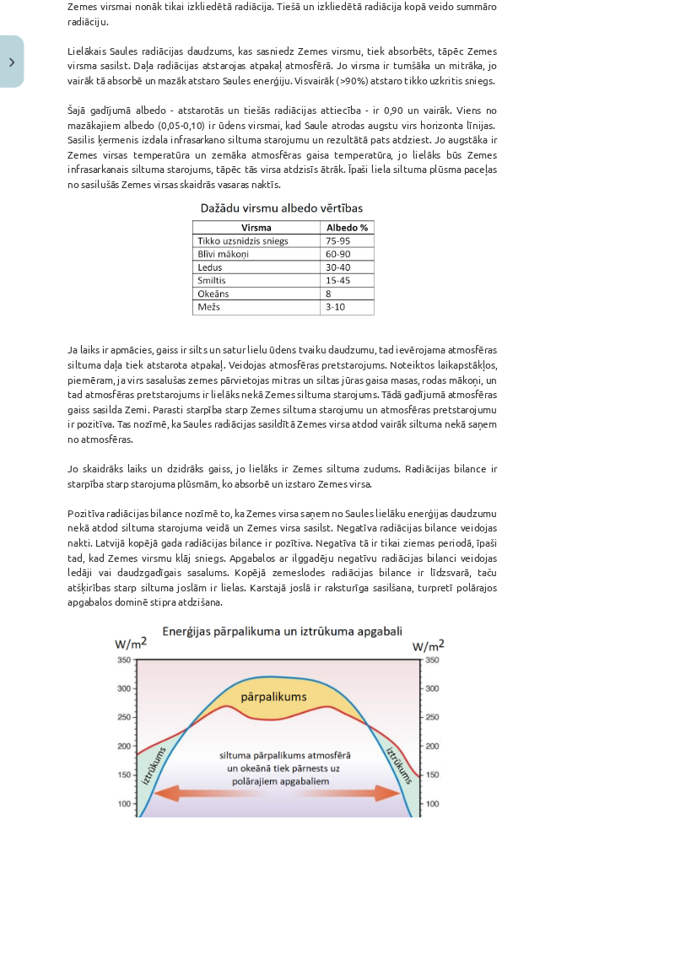
scroll to position [1071, 0]
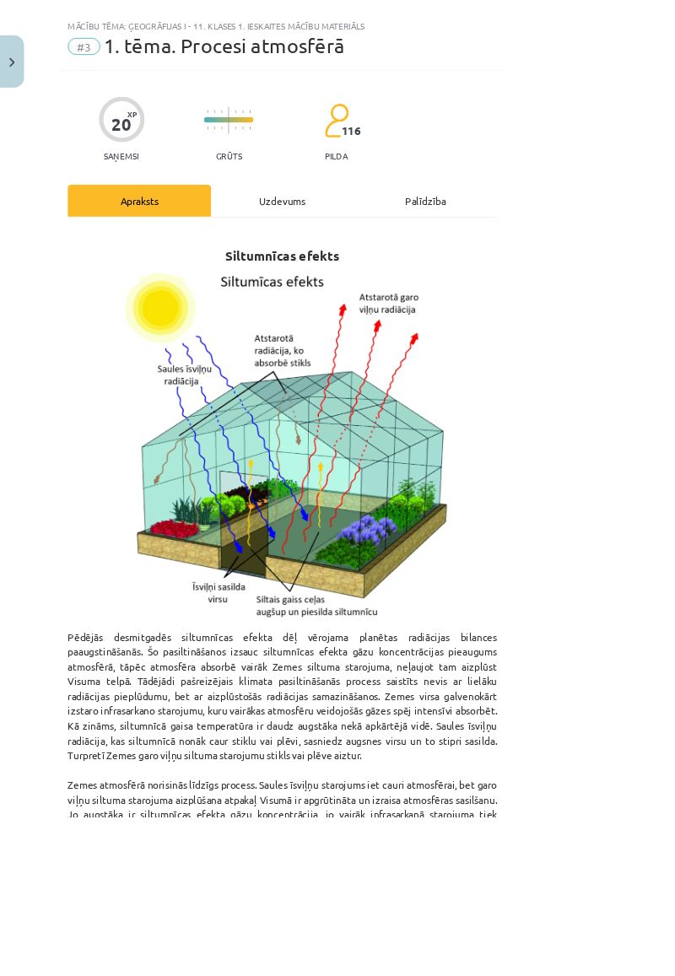
click at [423, 251] on div "Uzdevums" at bounding box center [337, 240] width 171 height 38
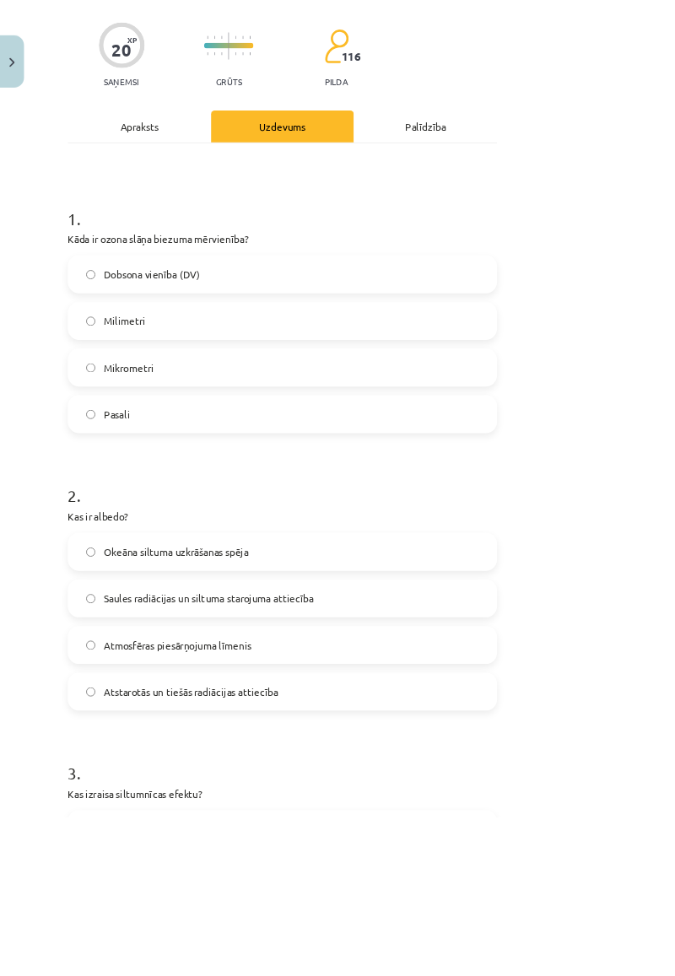
scroll to position [117, 0]
click at [241, 152] on div "Apraksts" at bounding box center [166, 150] width 171 height 38
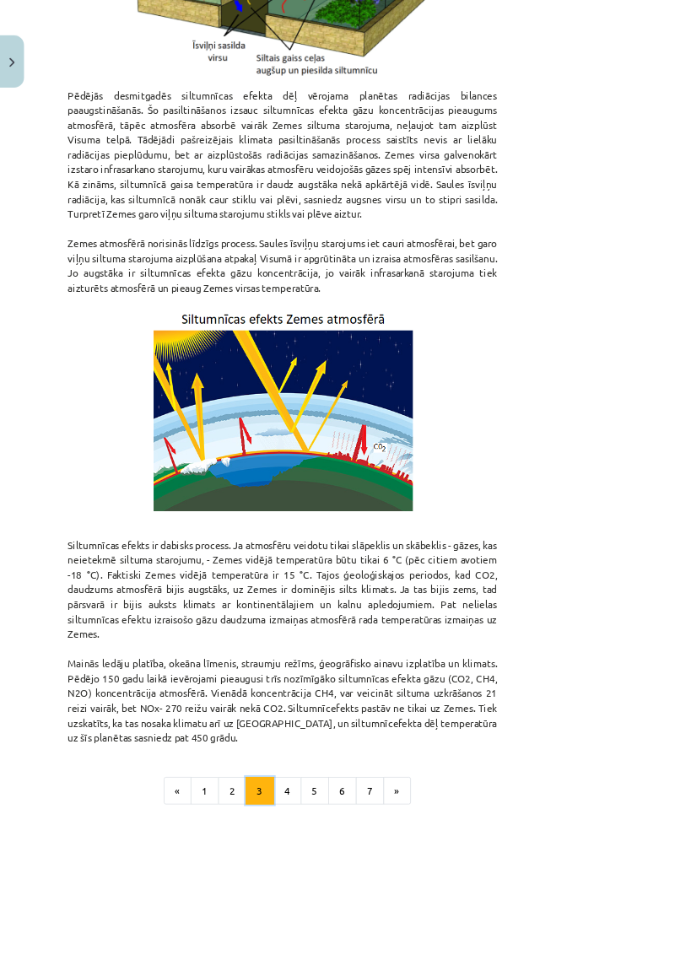
click at [327, 570] on button "3" at bounding box center [311, 945] width 34 height 34
click at [294, 570] on button "2" at bounding box center [278, 945] width 34 height 34
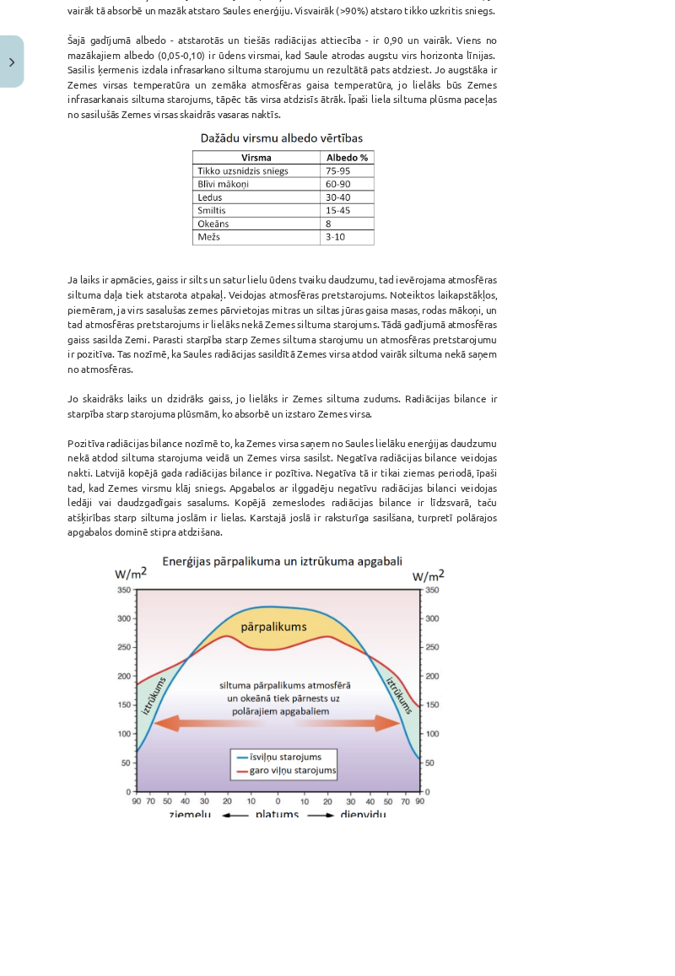
scroll to position [1151, 0]
click at [508, 421] on p "Ja laiks ir apmācies, gaiss ir silts un satur lielu ūdens tvaiku daudzumu, tad …" at bounding box center [337, 478] width 513 height 337
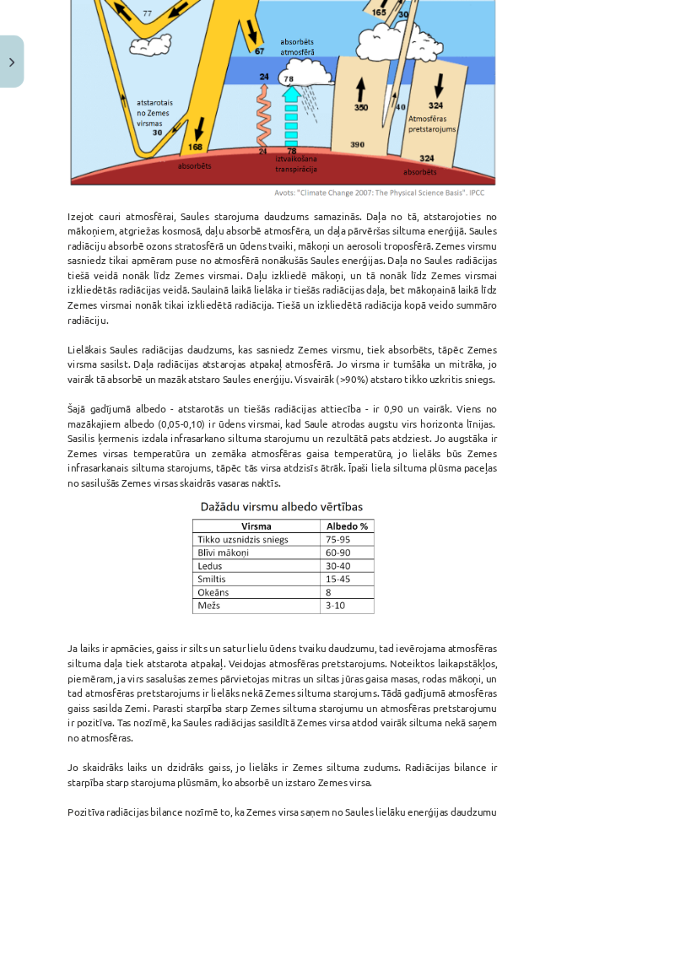
scroll to position [0, 0]
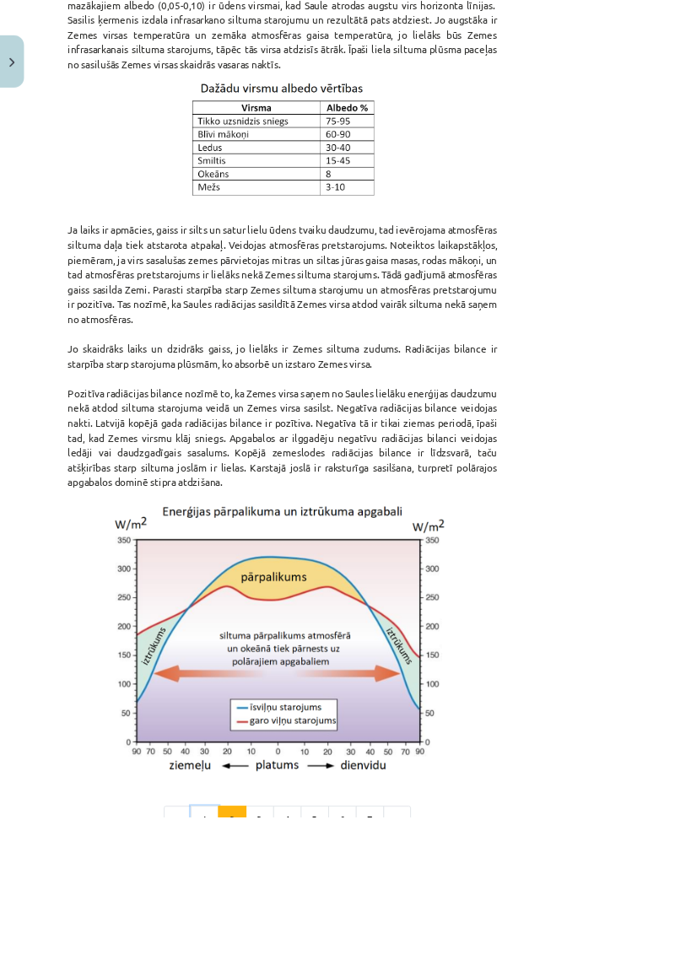
click at [262, 570] on button "1" at bounding box center [245, 980] width 34 height 34
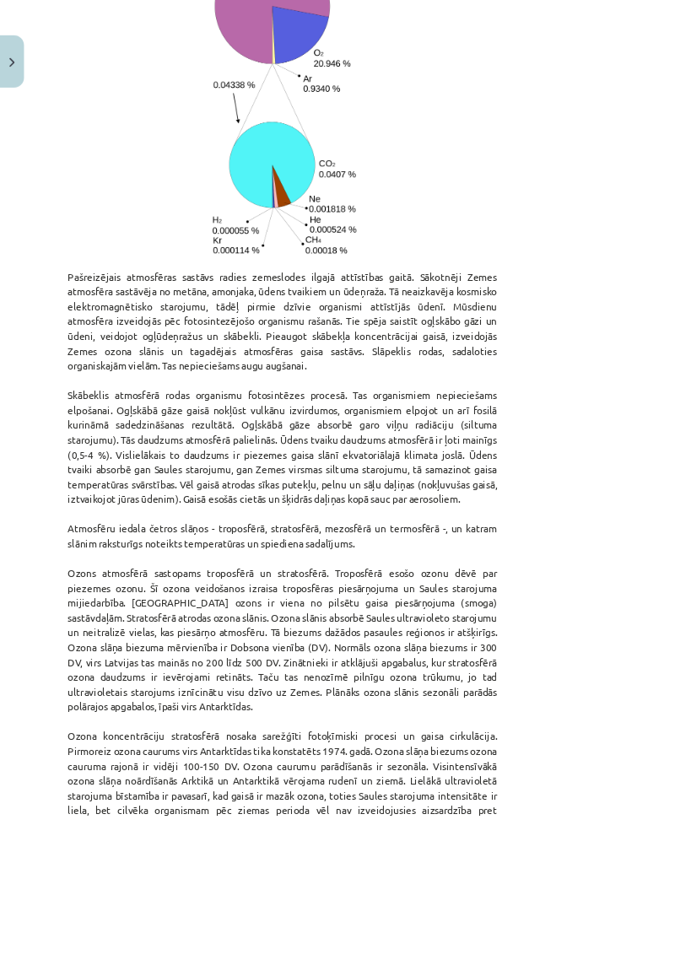
scroll to position [1076, 0]
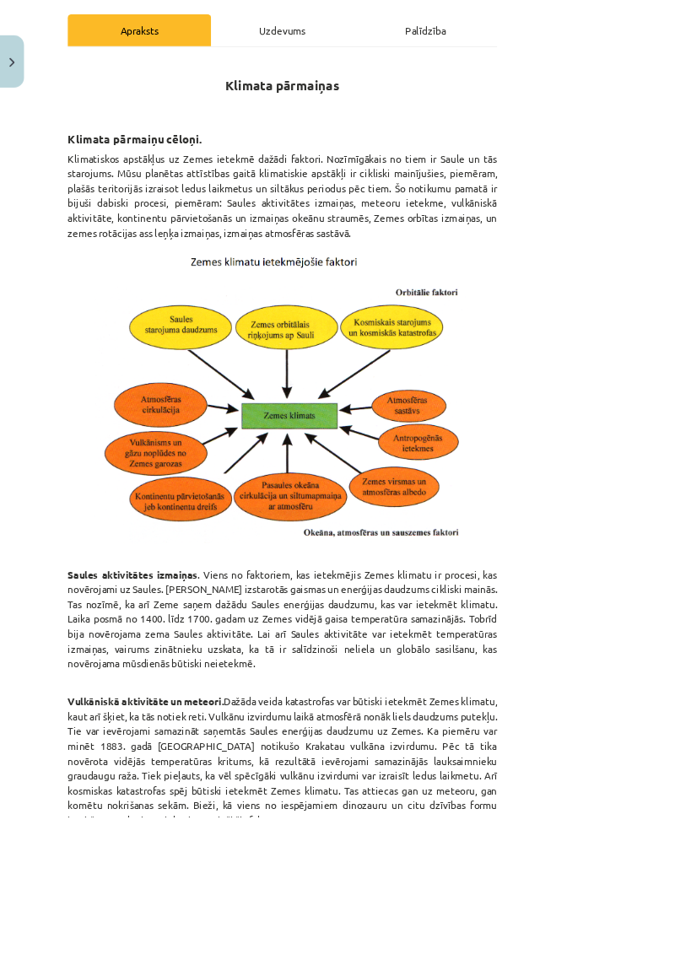
scroll to position [0, 0]
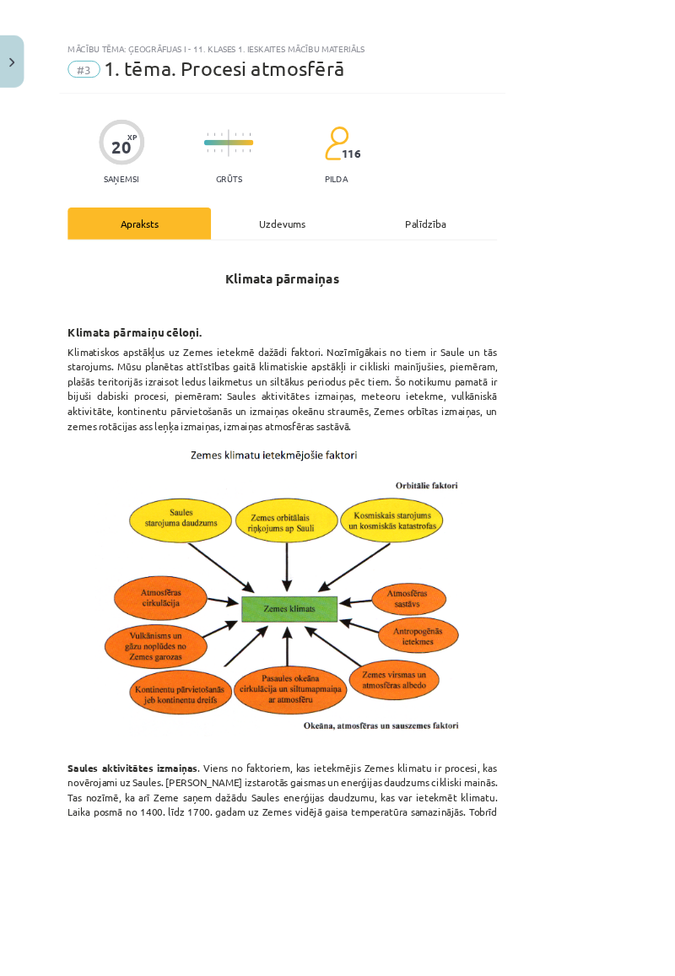
click at [423, 267] on div "Uzdevums" at bounding box center [337, 267] width 171 height 38
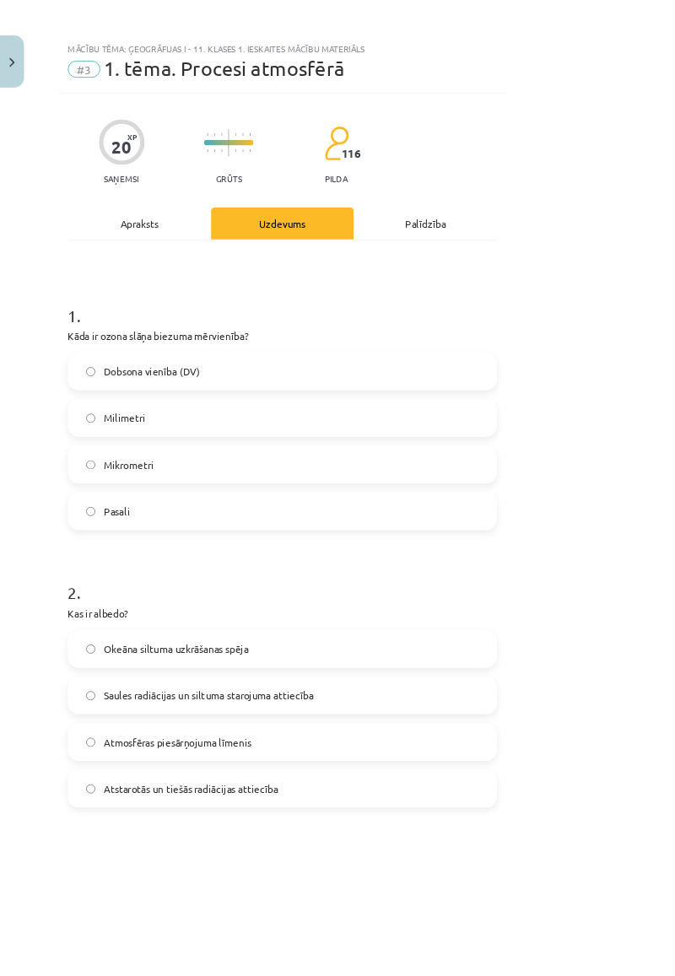
click at [223, 275] on div "Apraksts" at bounding box center [166, 267] width 171 height 38
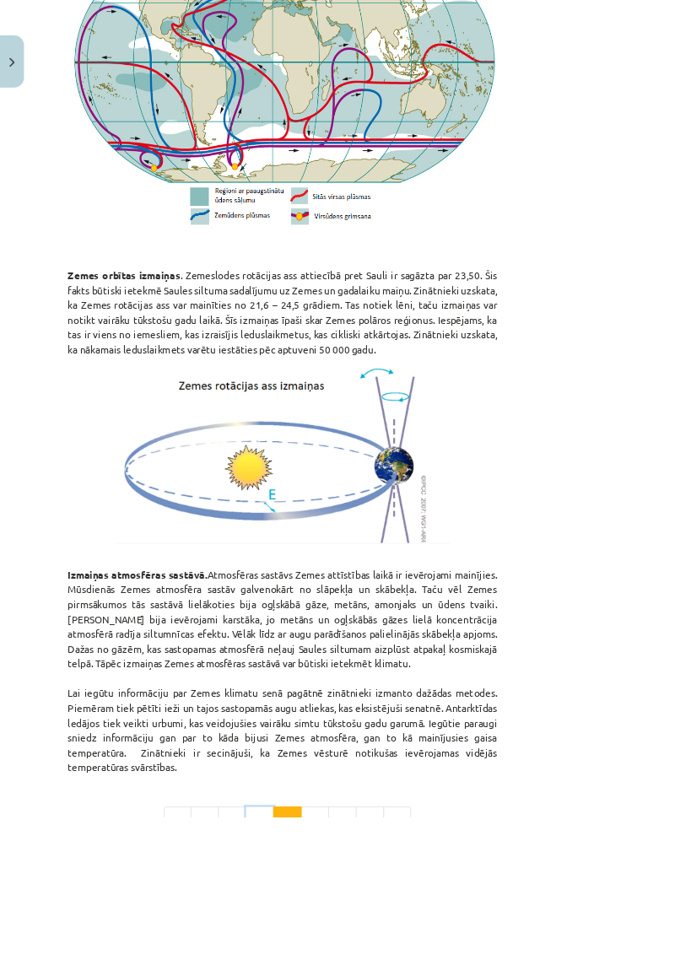
click at [327, 570] on button "3" at bounding box center [311, 981] width 34 height 34
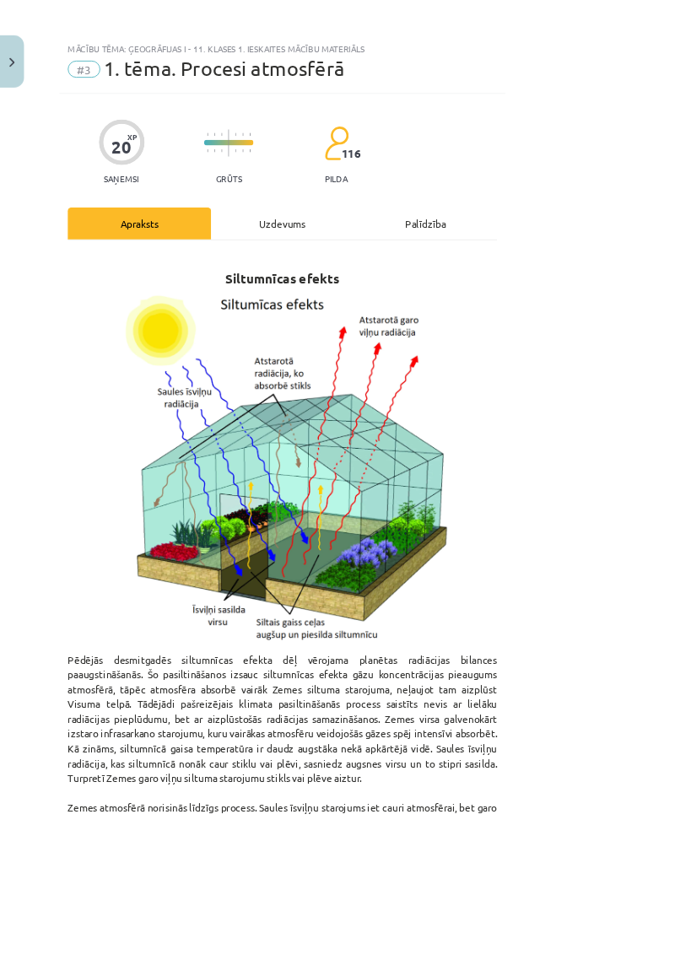
click at [423, 262] on div "Uzdevums" at bounding box center [337, 267] width 171 height 38
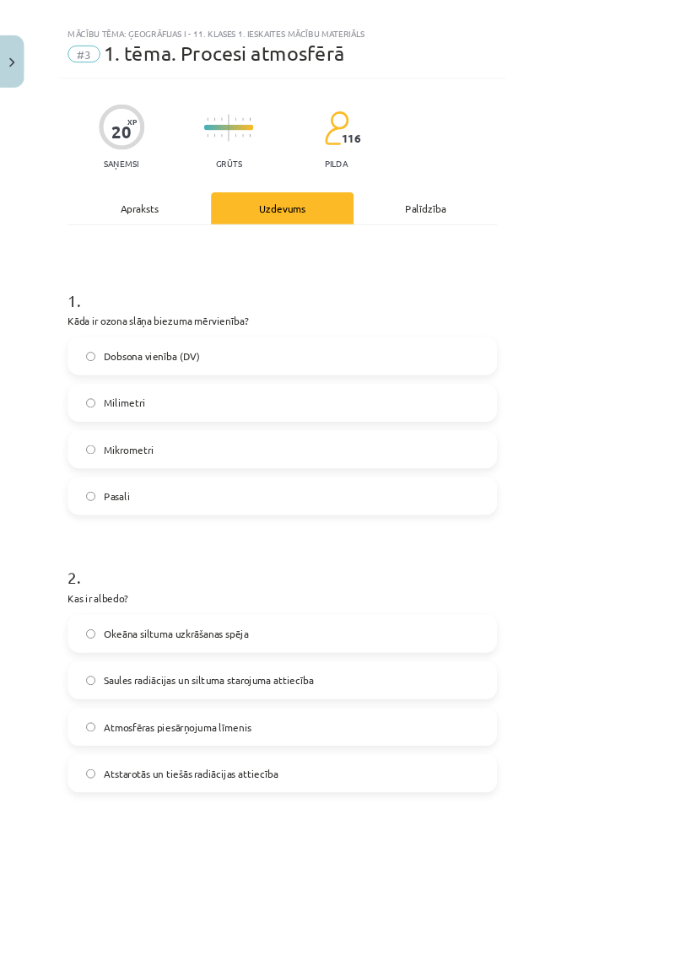
scroll to position [42, 0]
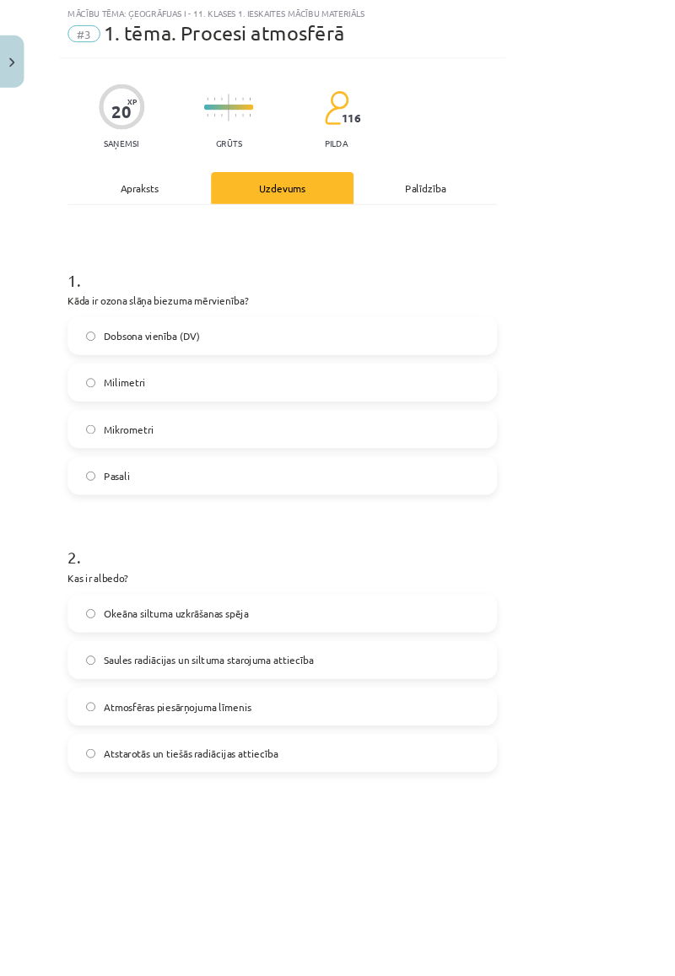
click at [315, 461] on label "Milimetri" at bounding box center [338, 457] width 510 height 42
click at [285, 514] on label "Mikrometri" at bounding box center [338, 513] width 510 height 42
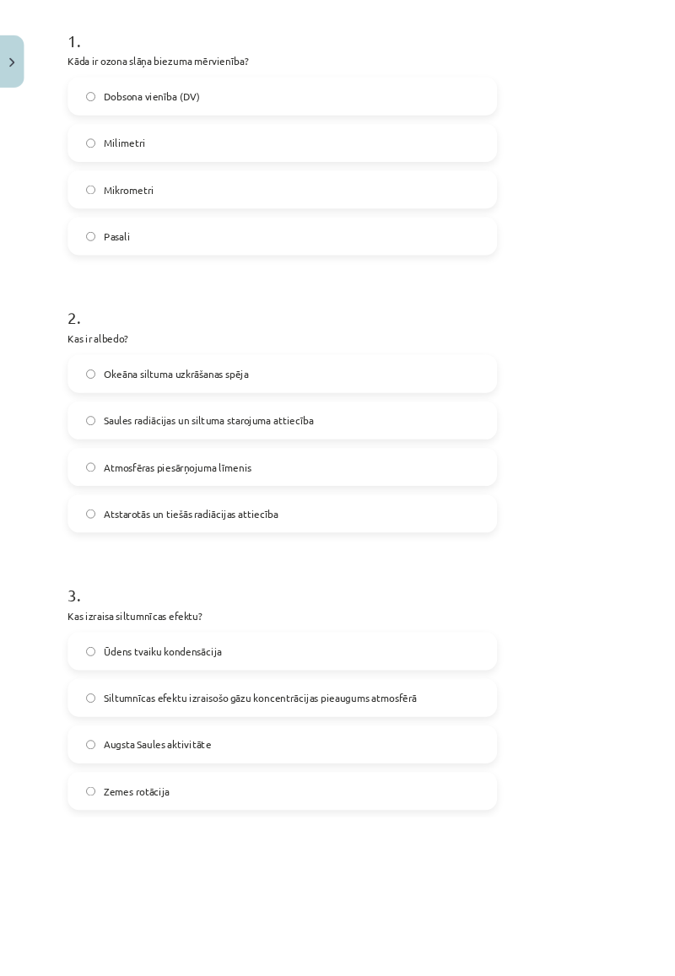
scroll to position [0, 0]
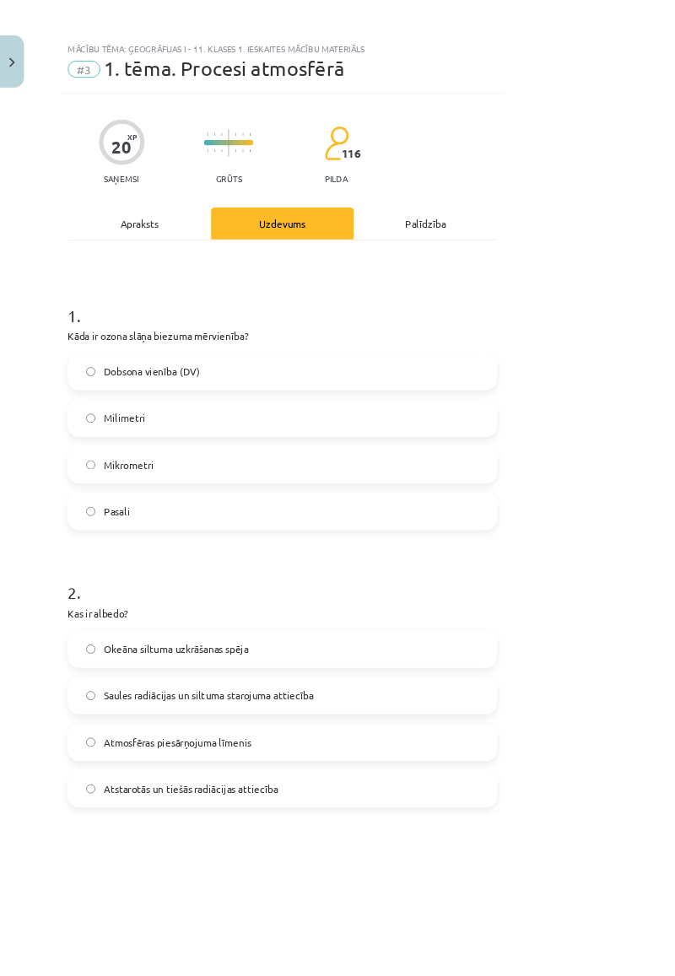
click at [214, 272] on div "Apraksts" at bounding box center [166, 267] width 171 height 38
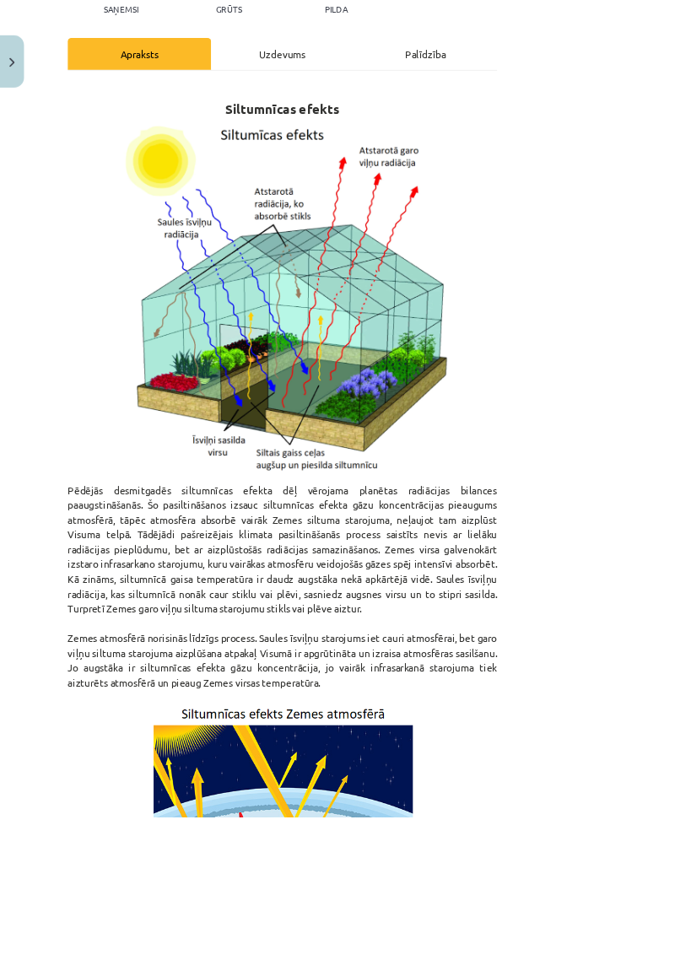
scroll to position [204, 0]
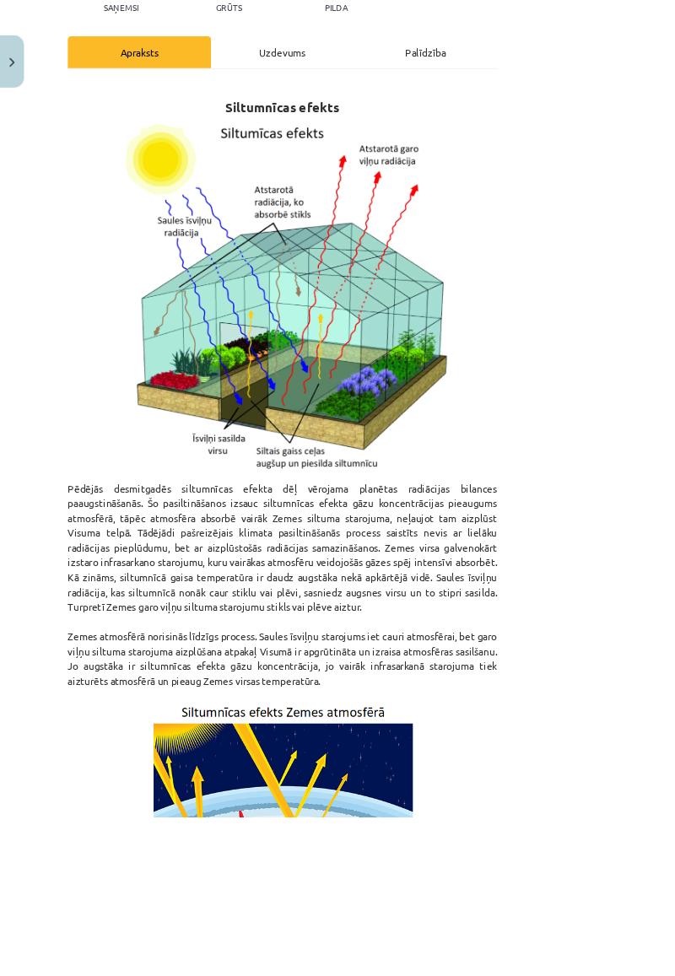
click at [391, 66] on div "Uzdevums" at bounding box center [337, 63] width 171 height 38
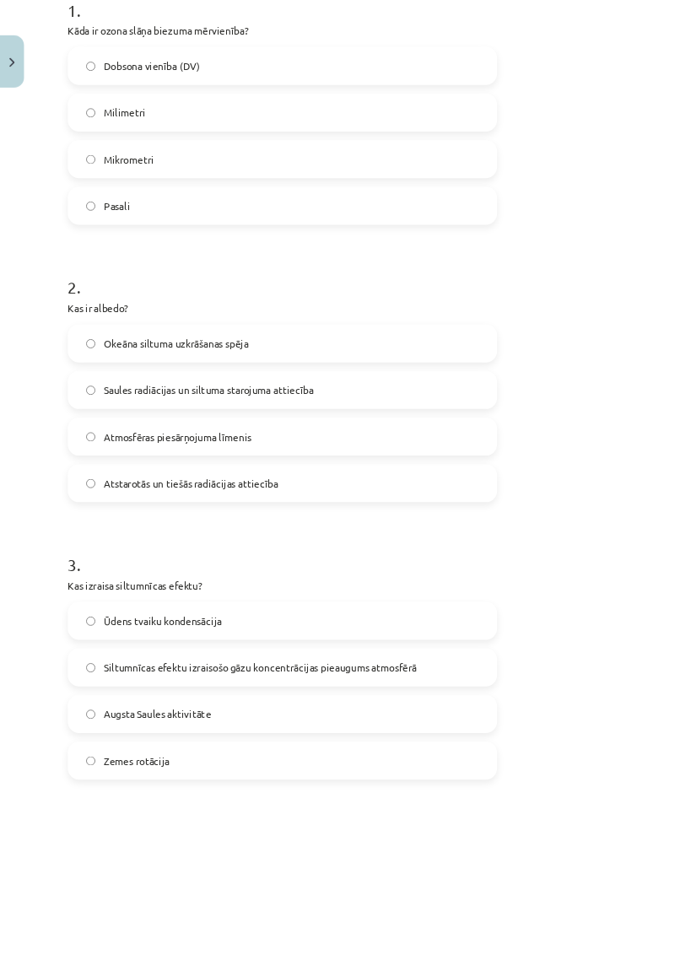
scroll to position [366, 0]
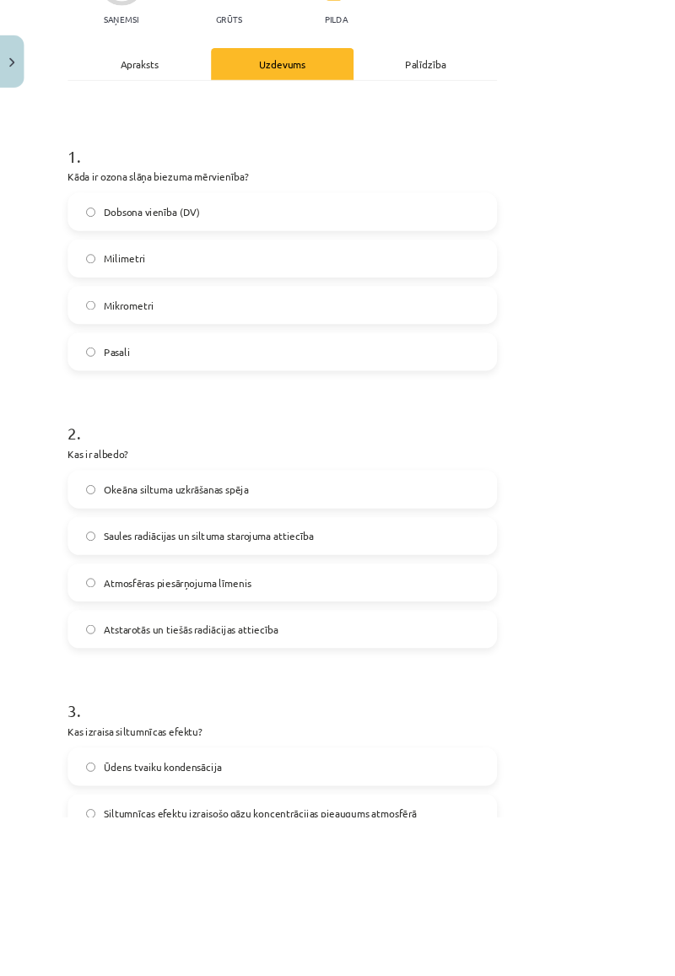
click at [223, 90] on div "Apraksts" at bounding box center [166, 76] width 171 height 38
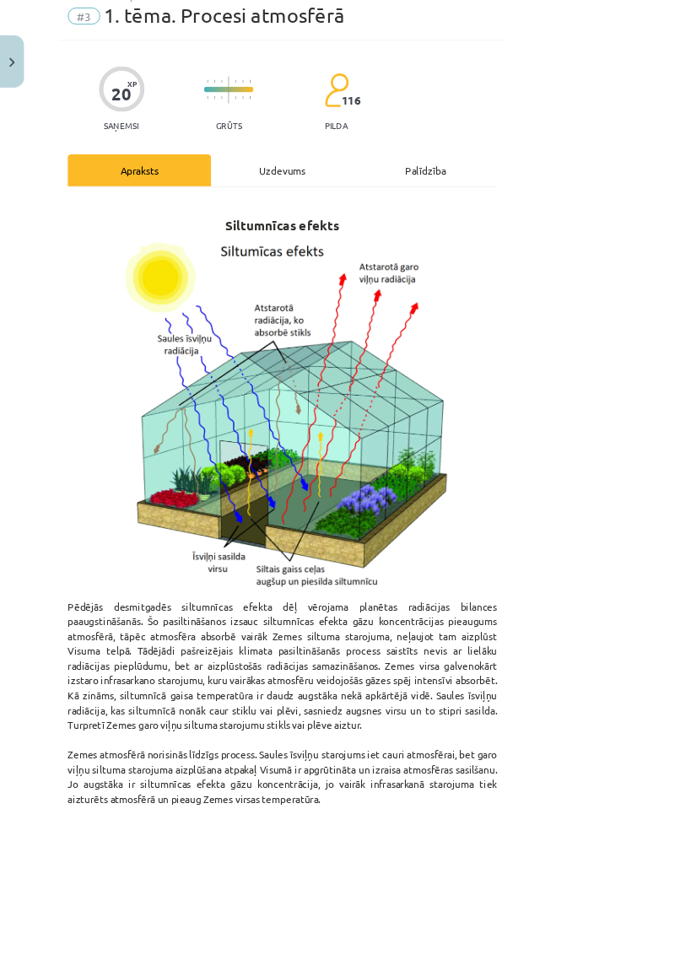
scroll to position [62, 0]
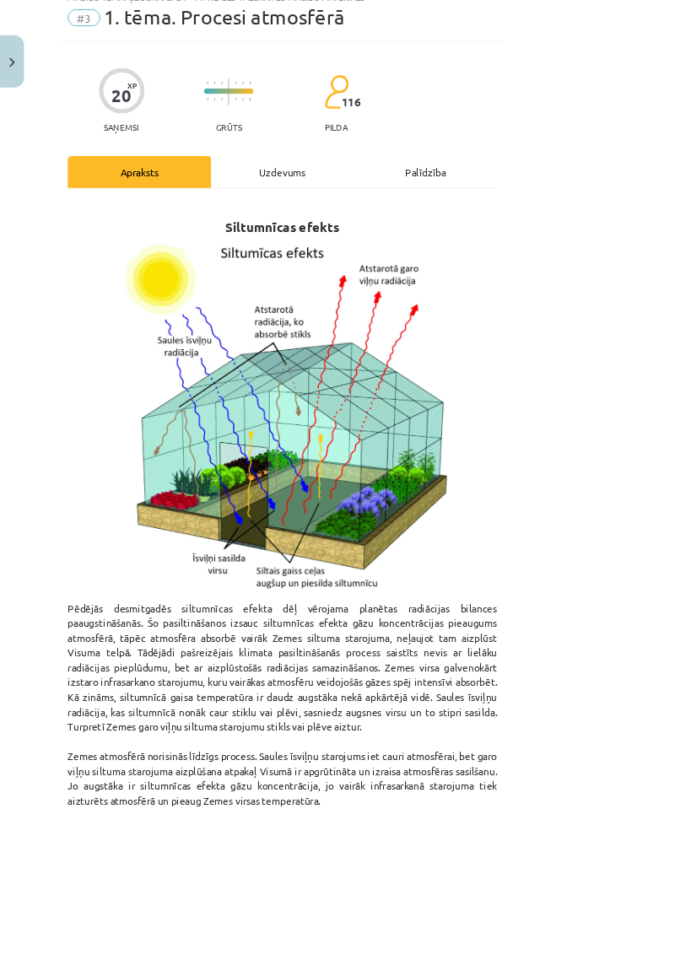
click at [404, 211] on div "Uzdevums" at bounding box center [337, 205] width 171 height 38
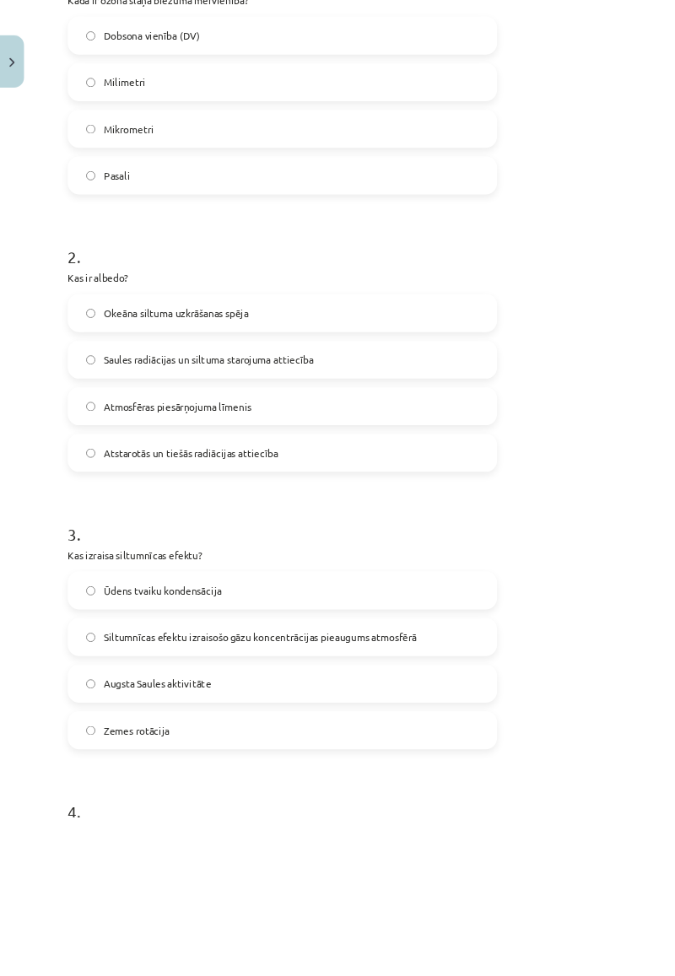
scroll to position [405, 0]
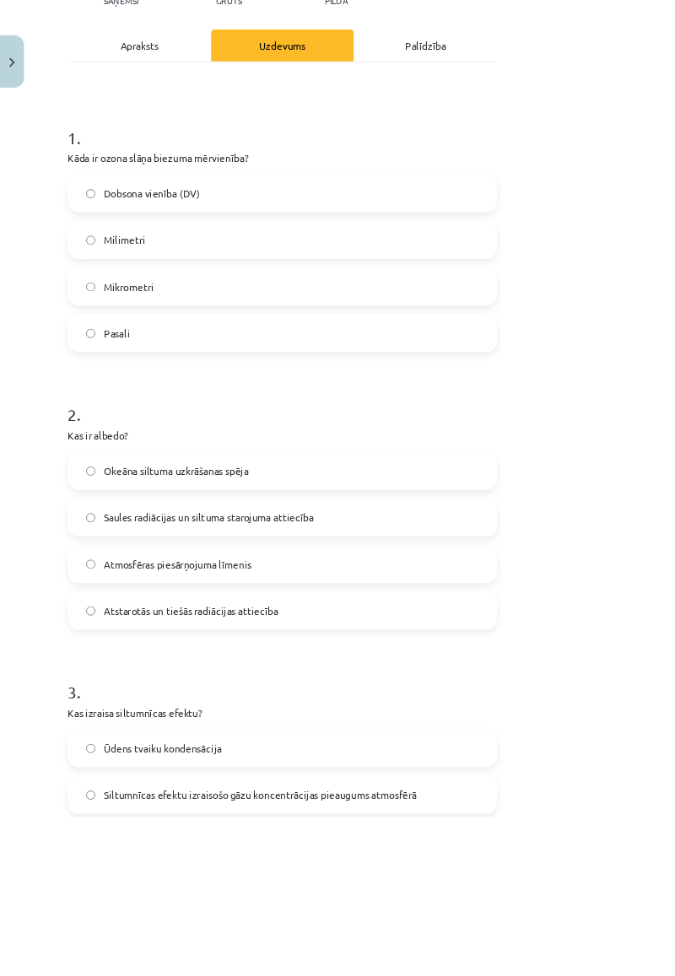
click at [248, 59] on div "Apraksts" at bounding box center [166, 54] width 171 height 38
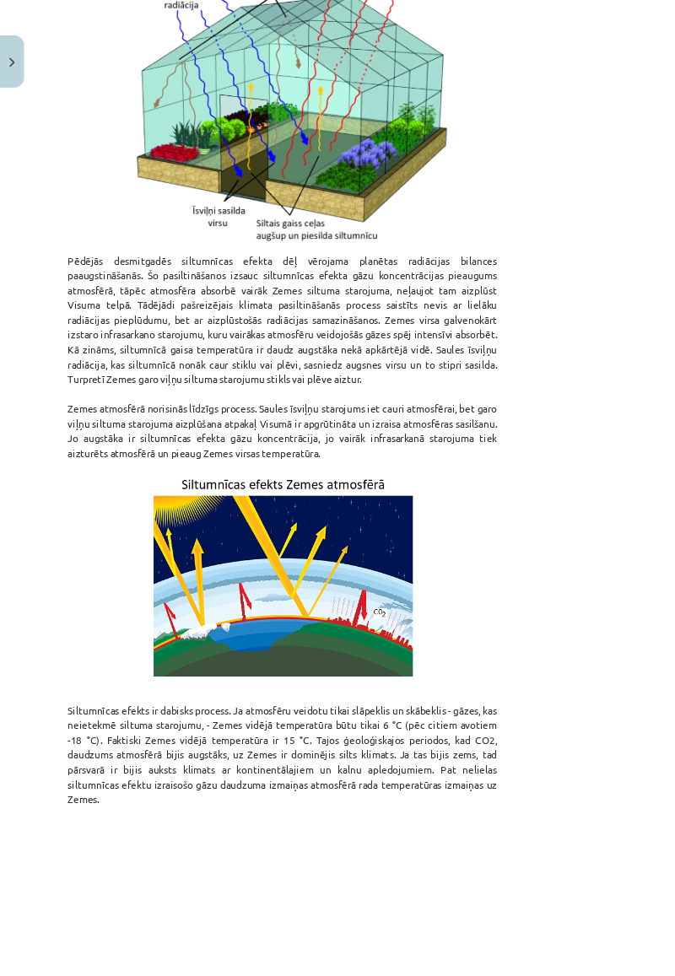
scroll to position [477, 0]
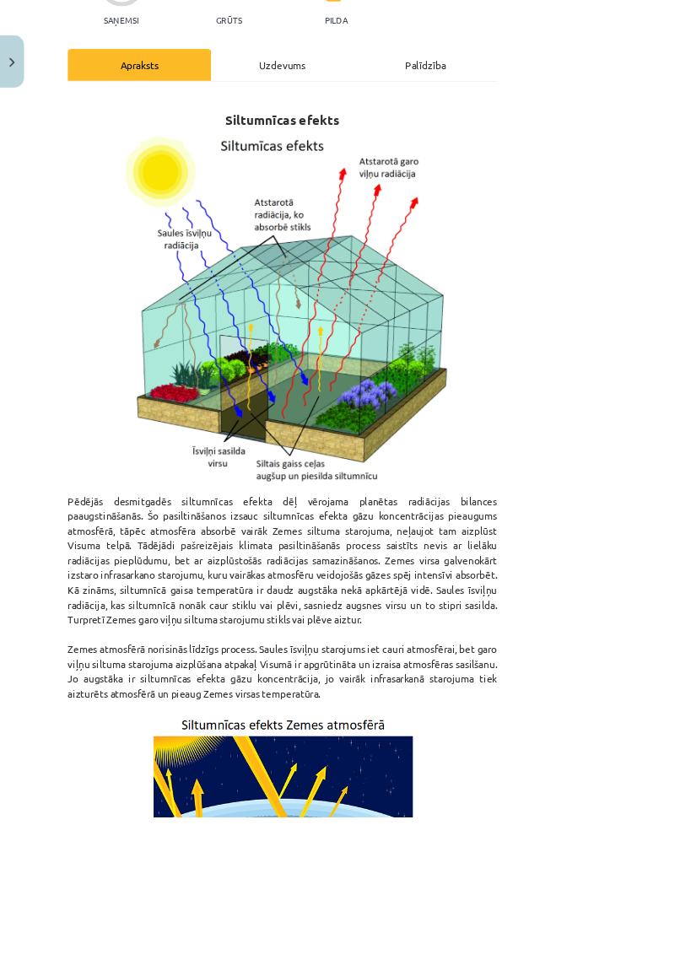
click at [423, 77] on div "Uzdevums" at bounding box center [337, 77] width 171 height 38
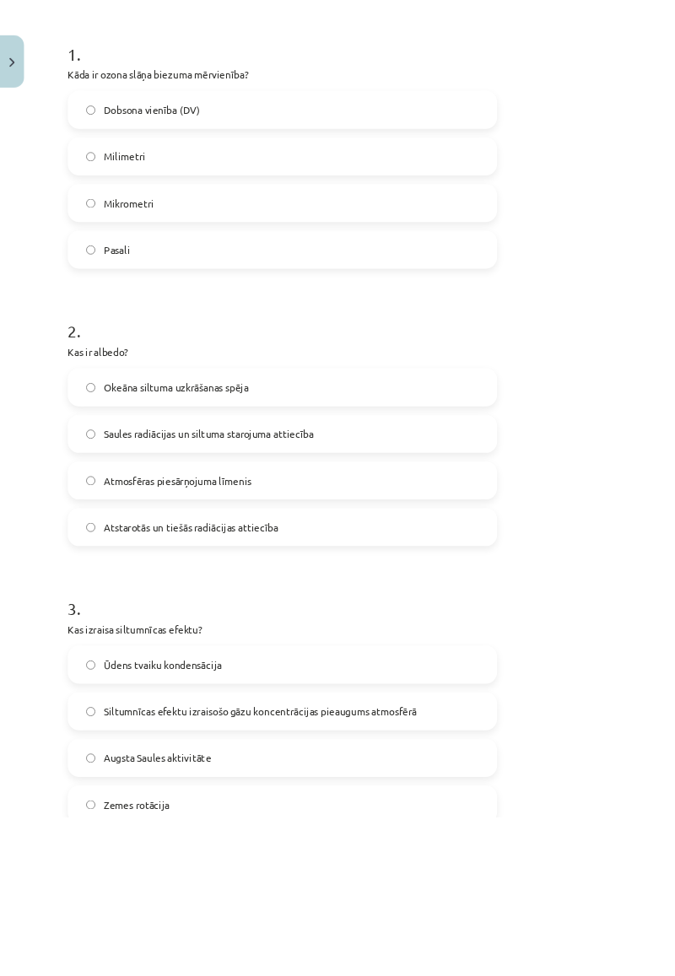
scroll to position [314, 0]
click at [522, 570] on label "Siltumnīcas efektu izraisošo gāzu koncentrācijas pieaugums atmosfērā" at bounding box center [338, 849] width 510 height 42
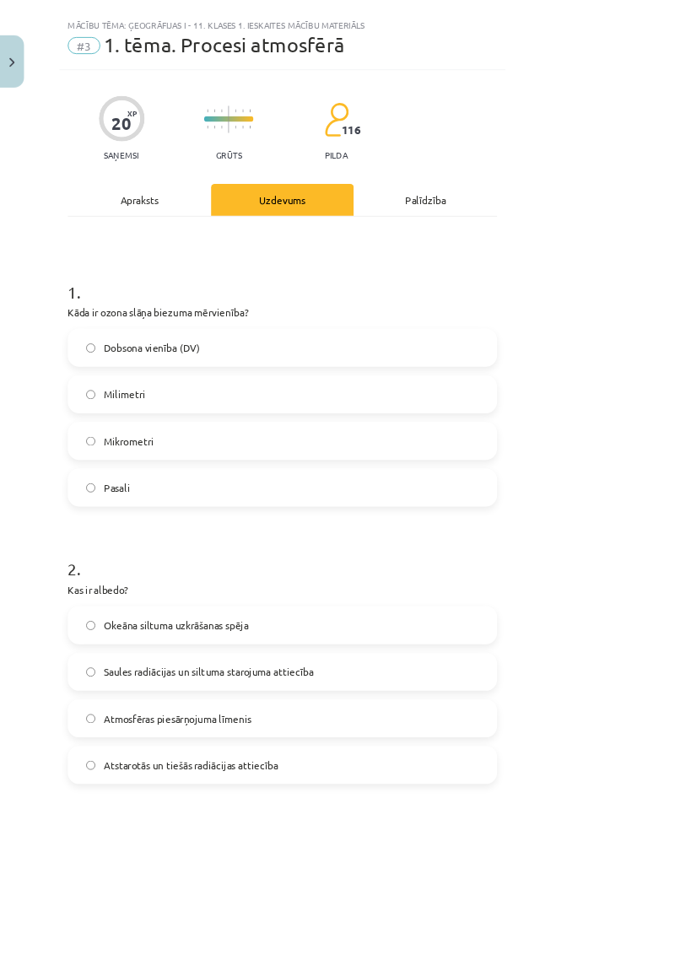
scroll to position [0, 0]
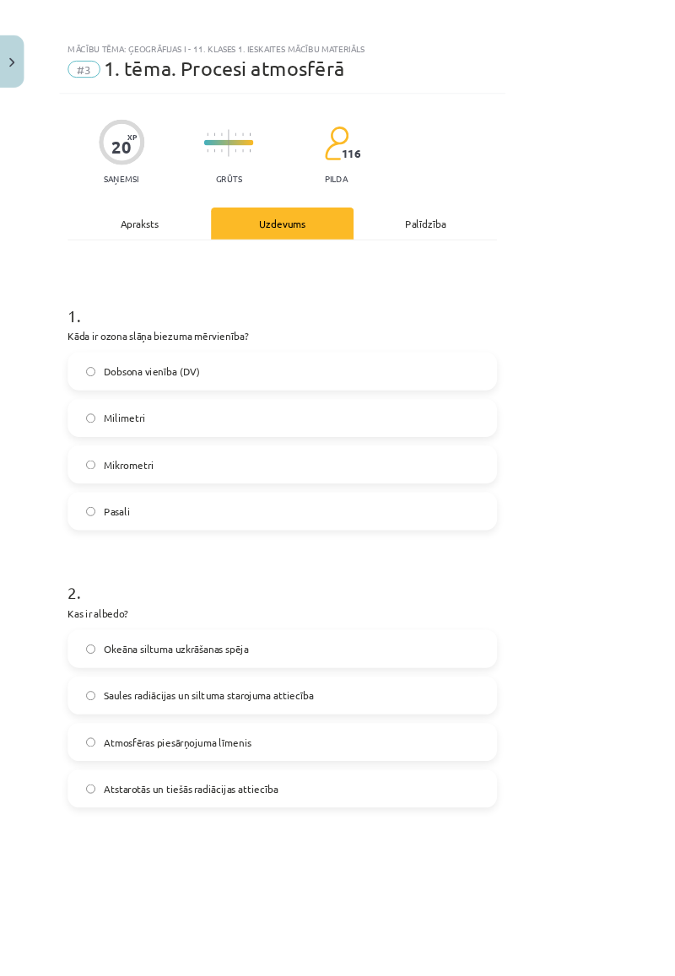
click at [231, 258] on div "Apraksts" at bounding box center [166, 267] width 171 height 38
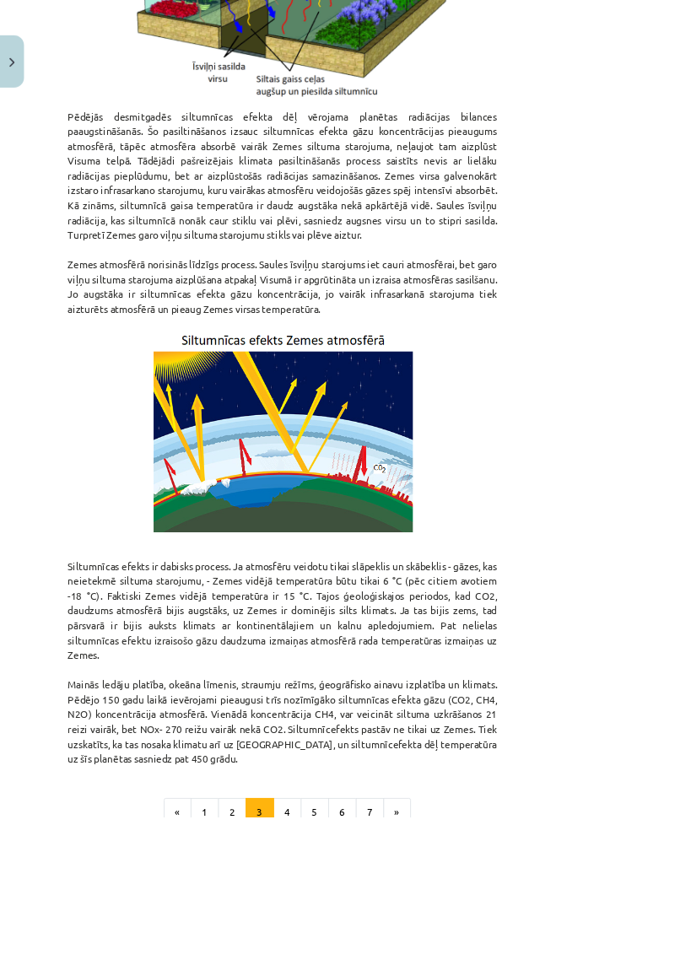
scroll to position [675, 0]
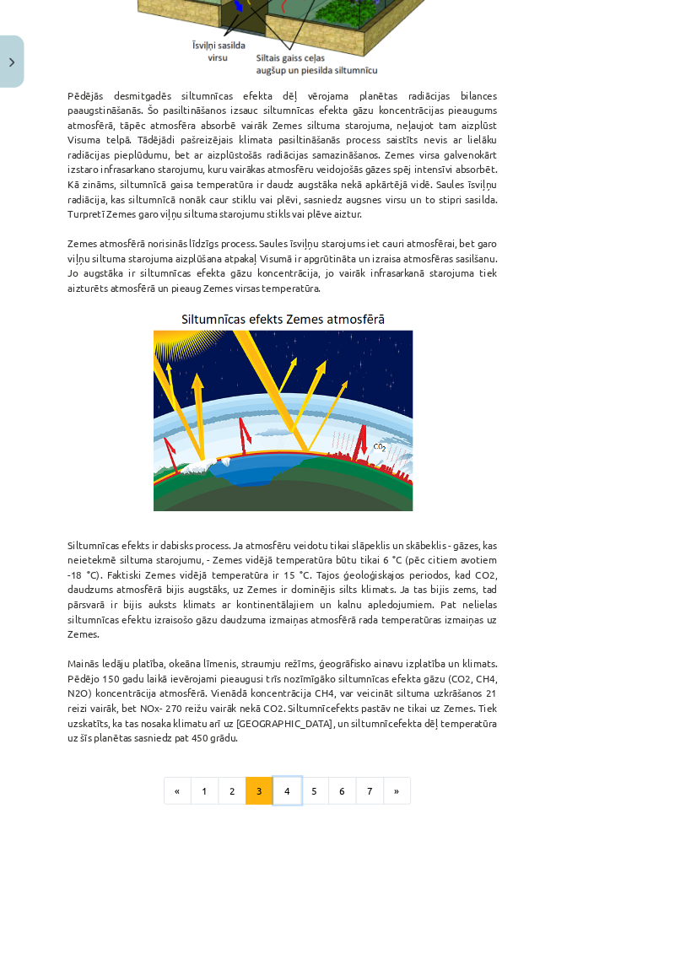
click at [360, 570] on button "4" at bounding box center [343, 945] width 34 height 34
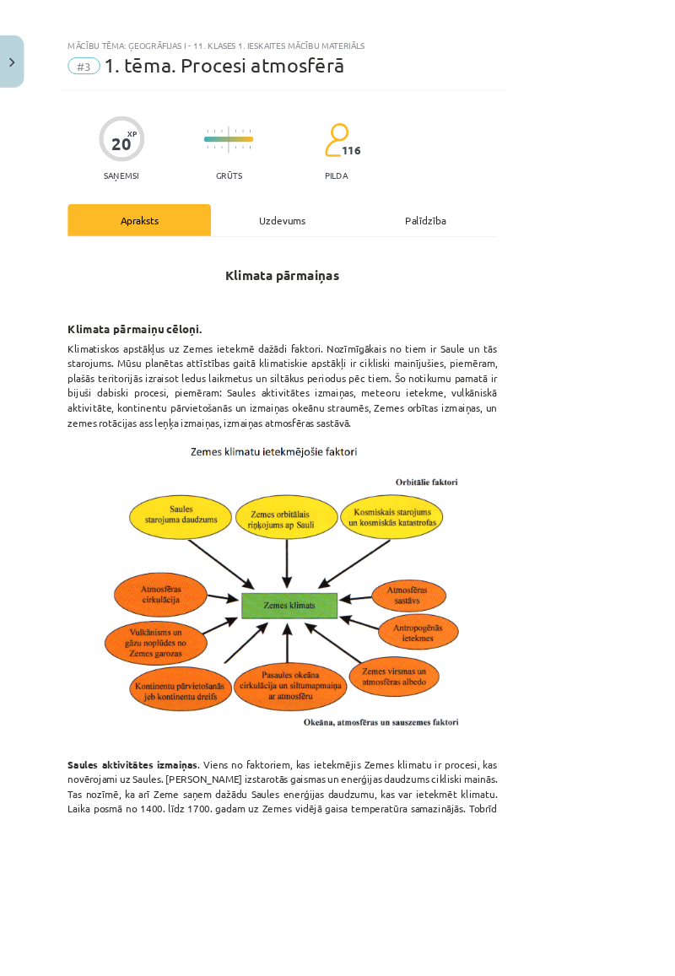
scroll to position [0, 0]
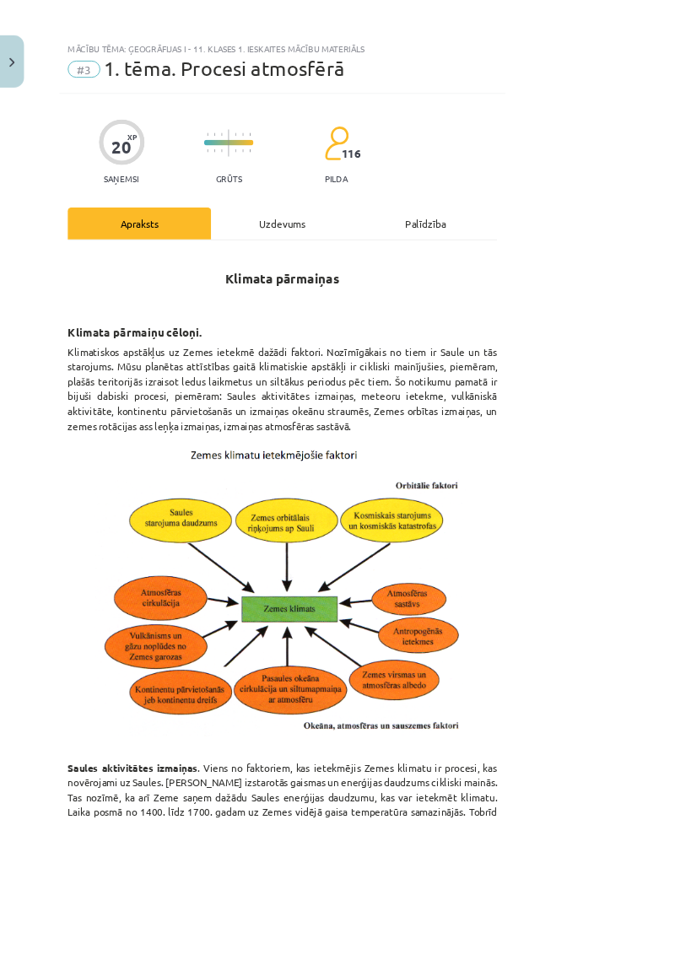
click at [423, 279] on div "Uzdevums" at bounding box center [337, 267] width 171 height 38
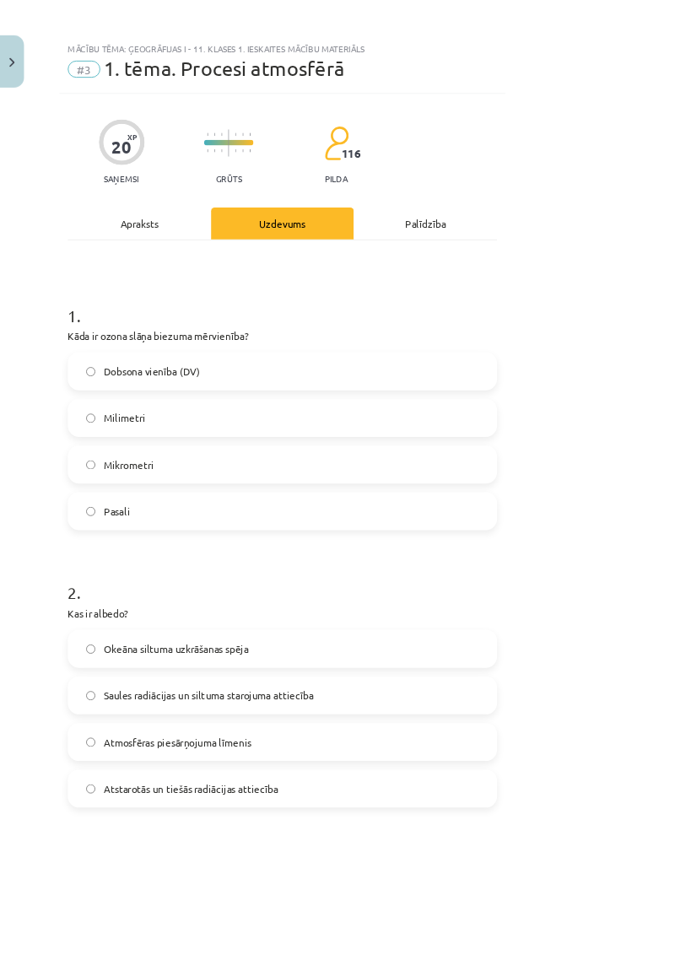
click at [216, 284] on div "Apraksts" at bounding box center [166, 267] width 171 height 38
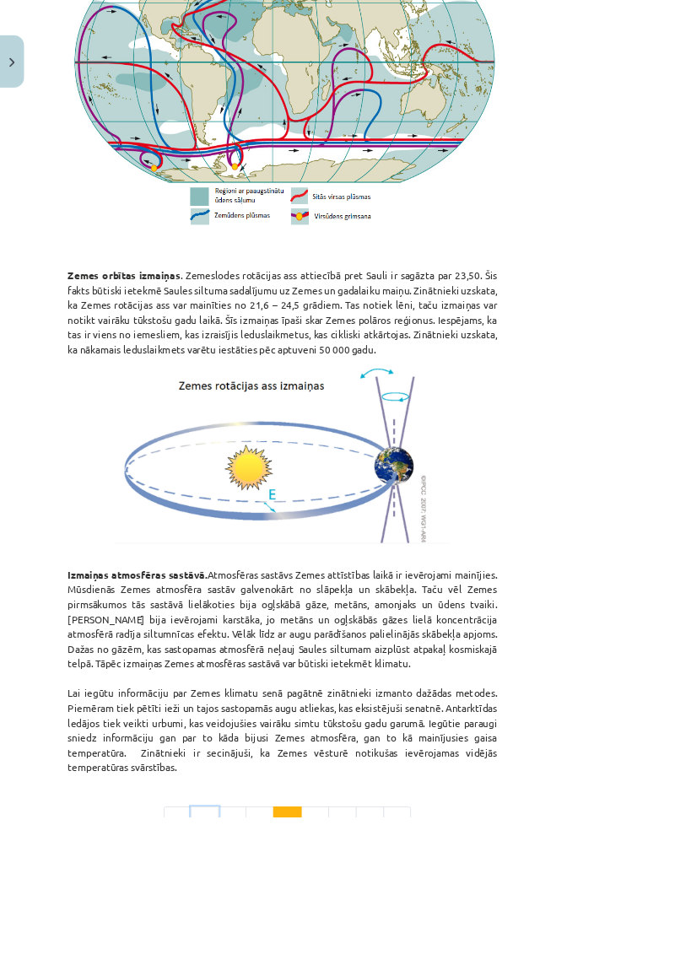
click at [262, 570] on button "1" at bounding box center [245, 981] width 34 height 34
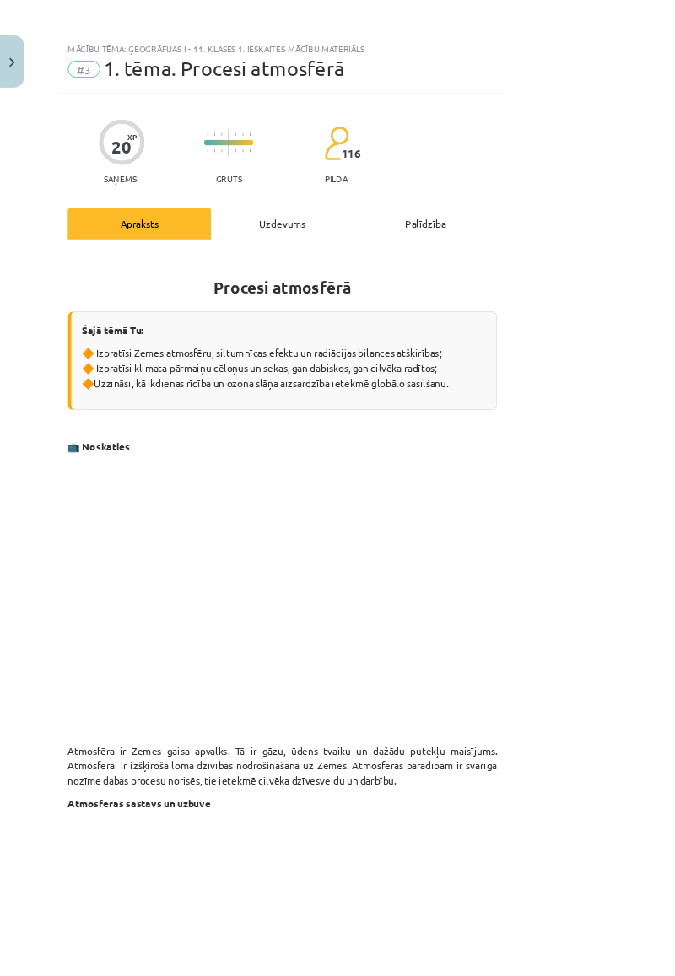
click at [396, 275] on div "Uzdevums" at bounding box center [337, 267] width 171 height 38
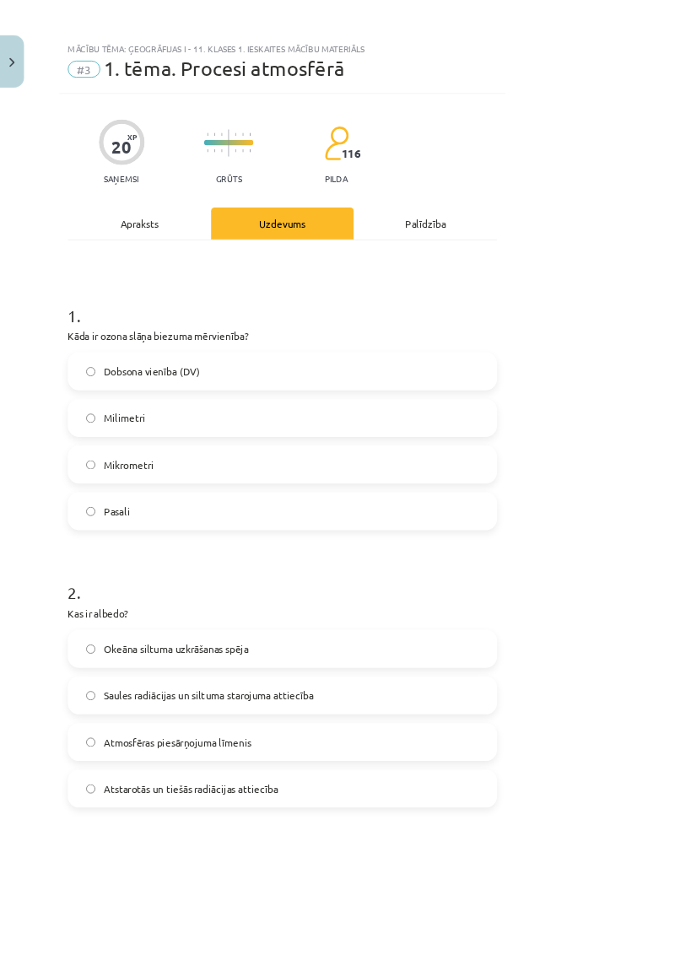
click at [224, 272] on div "Apraksts" at bounding box center [166, 267] width 171 height 38
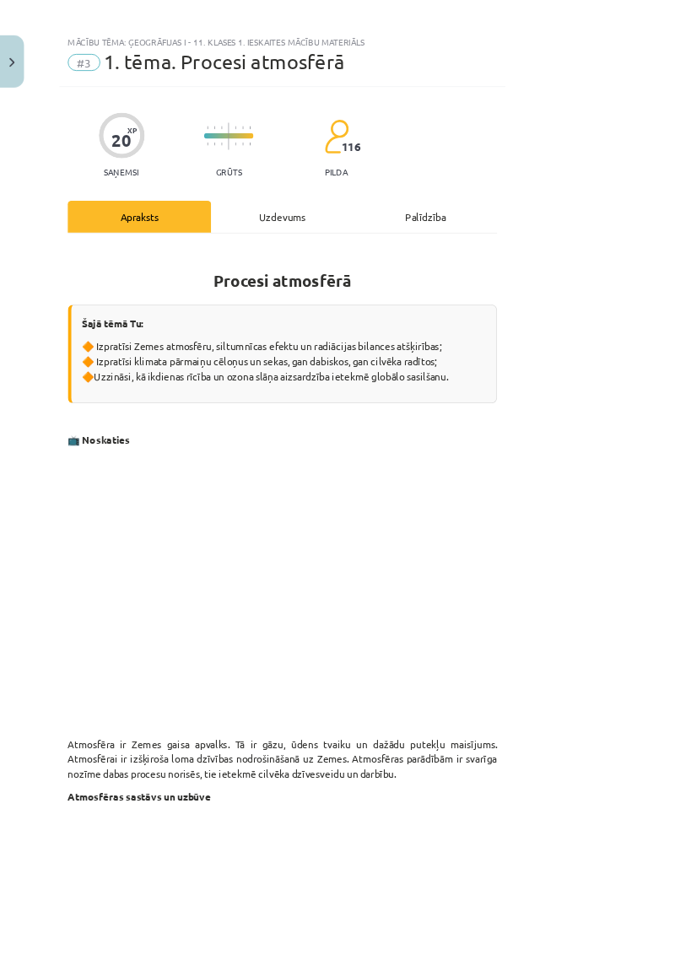
scroll to position [19, 0]
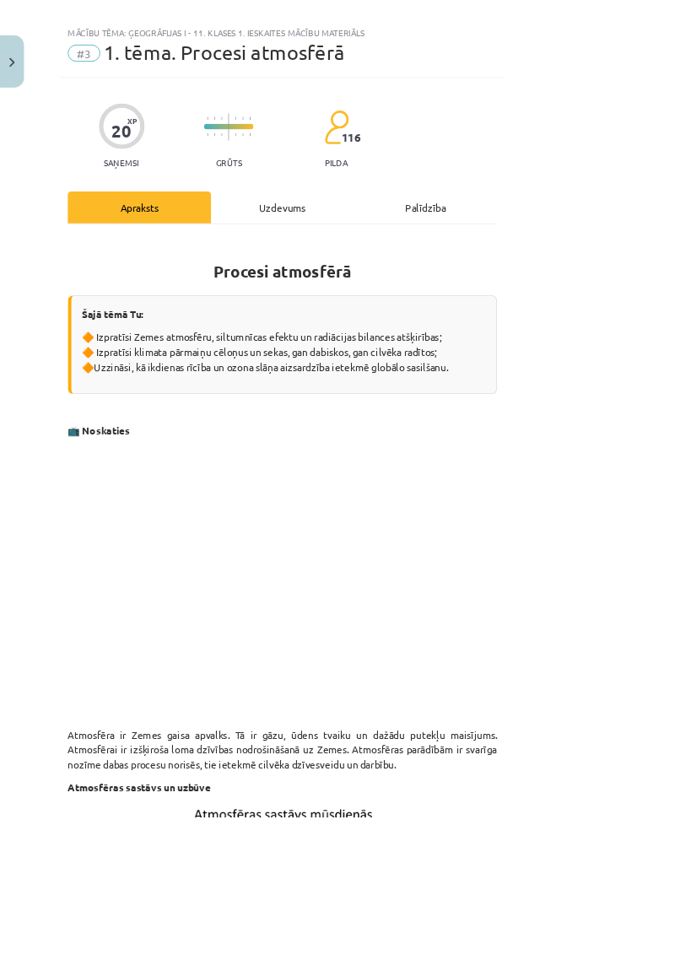
click at [423, 265] on div "Uzdevums" at bounding box center [337, 248] width 171 height 38
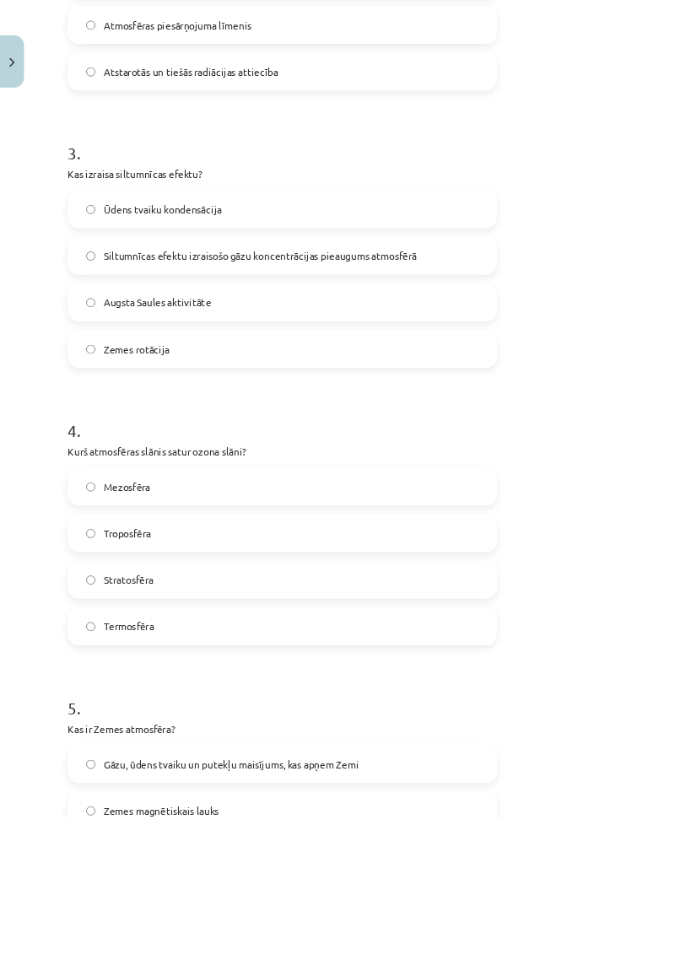
scroll to position [859, 0]
click at [296, 570] on label "Stratosfēra" at bounding box center [338, 691] width 510 height 42
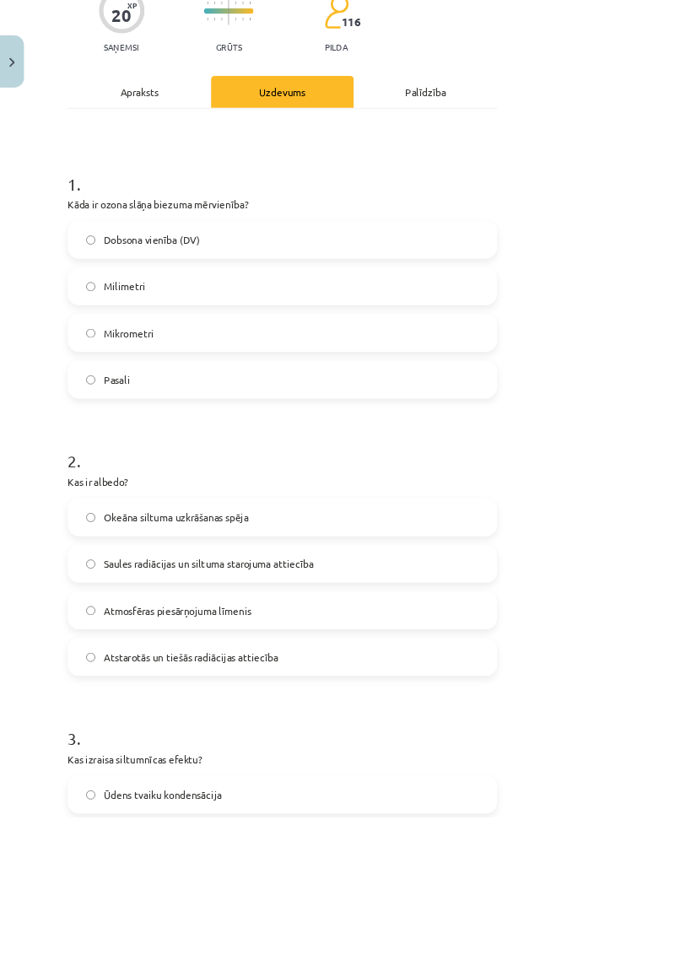
scroll to position [0, 0]
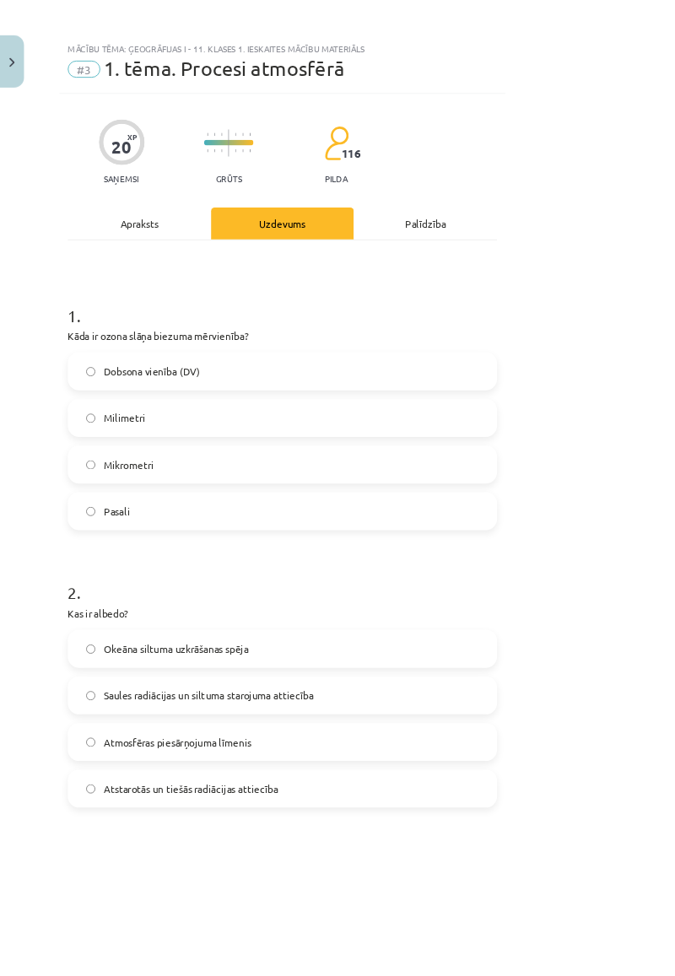
click at [141, 251] on div "Apraksts" at bounding box center [166, 267] width 171 height 38
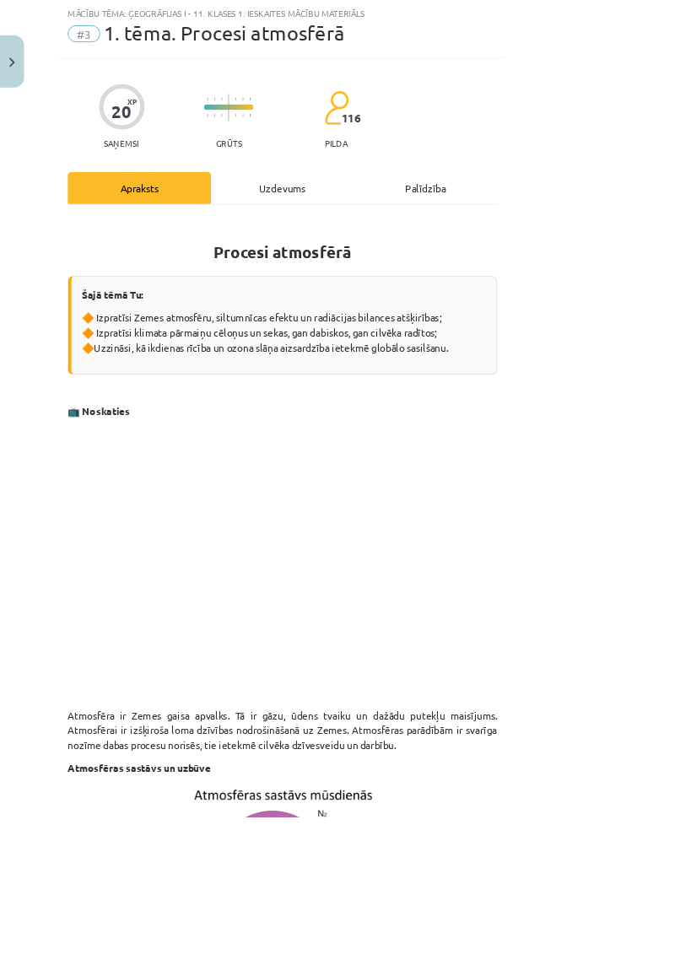
scroll to position [357, 0]
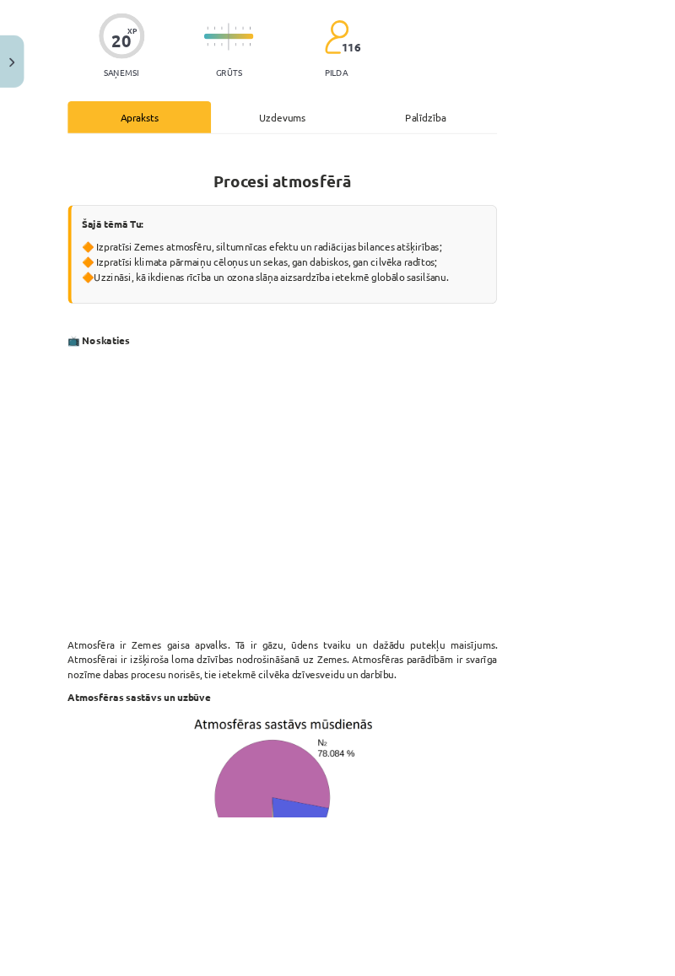
click at [423, 143] on div "Uzdevums" at bounding box center [337, 140] width 171 height 38
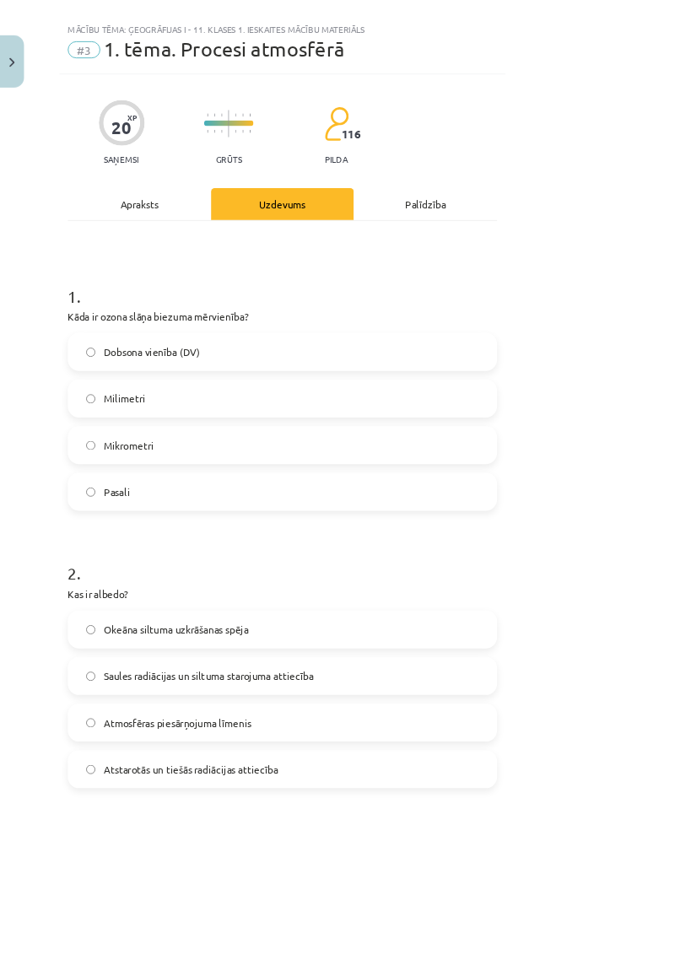
scroll to position [0, 0]
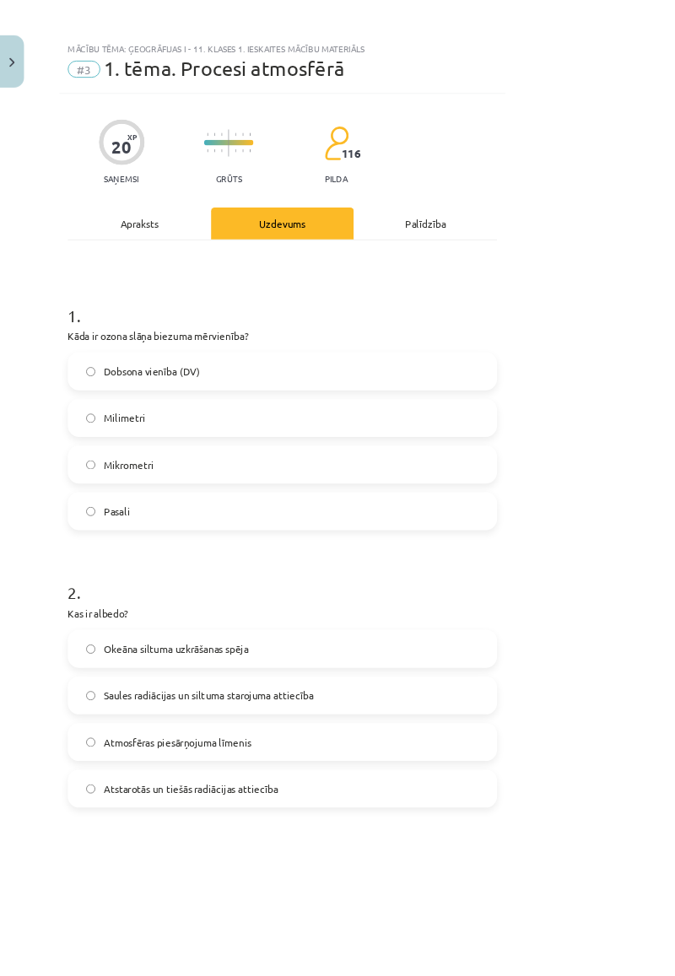
click at [224, 274] on div "Apraksts" at bounding box center [166, 267] width 171 height 38
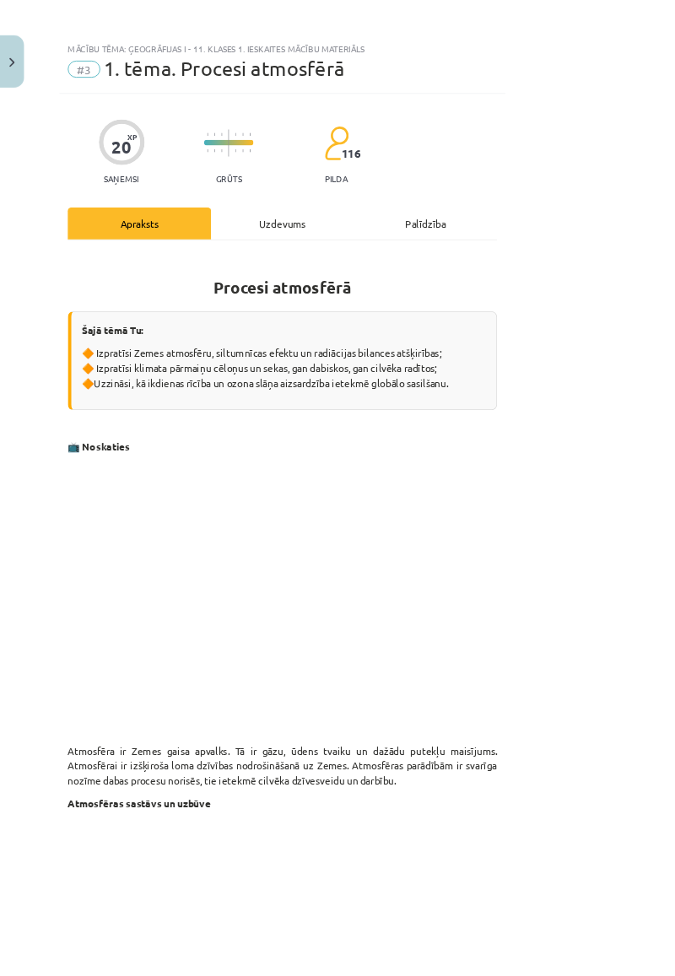
click at [423, 277] on div "Uzdevums" at bounding box center [337, 267] width 171 height 38
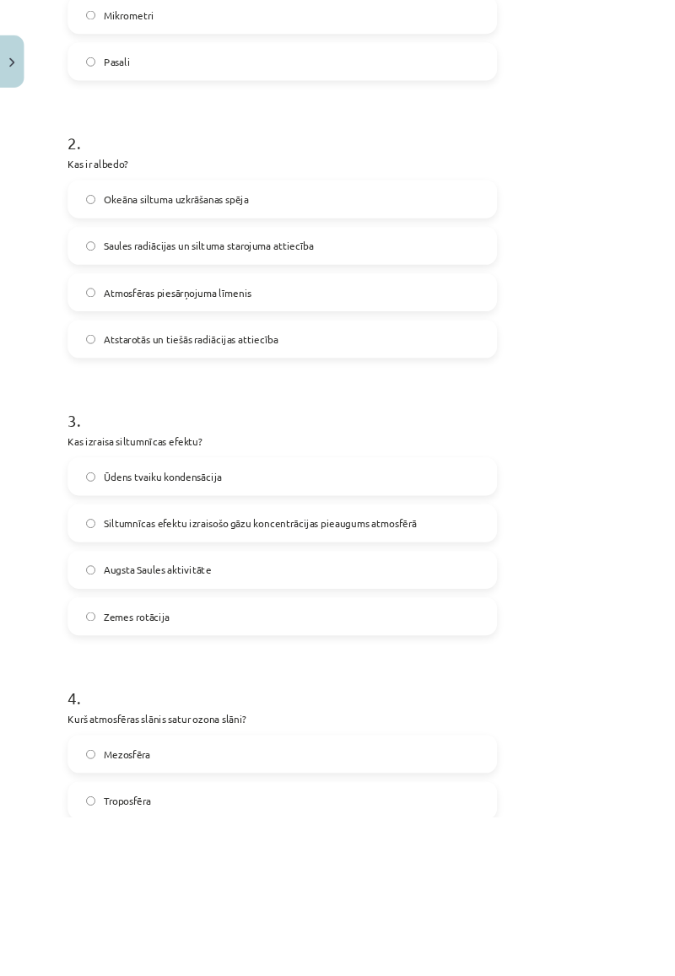
scroll to position [1107, 0]
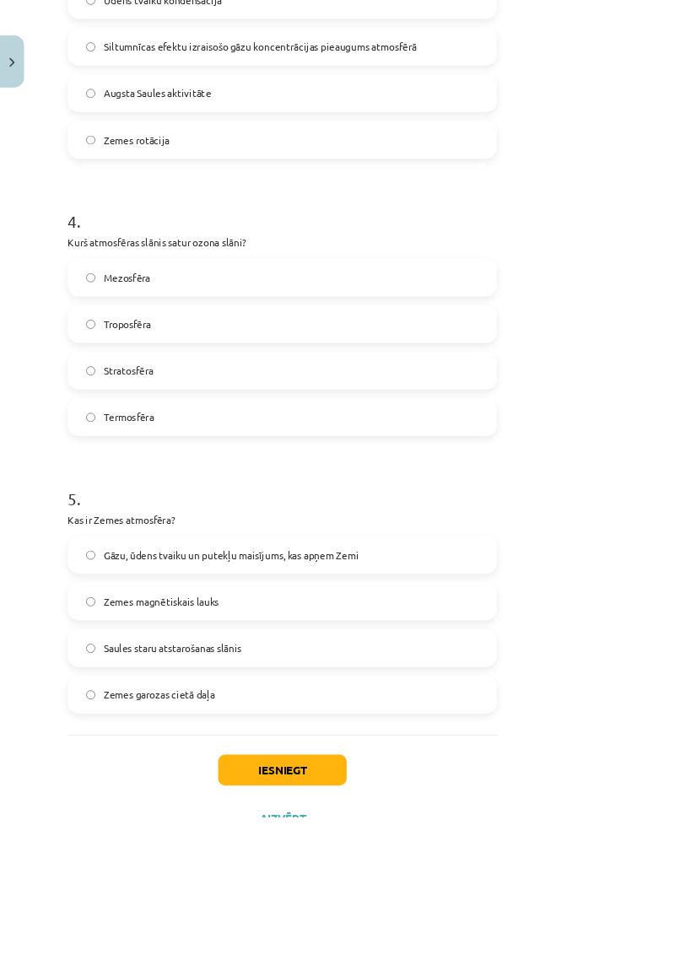
click at [518, 570] on label "Gāzu, ūdens tvaiku un putekļu maisījums, kas apņem Zemi" at bounding box center [338, 663] width 510 height 42
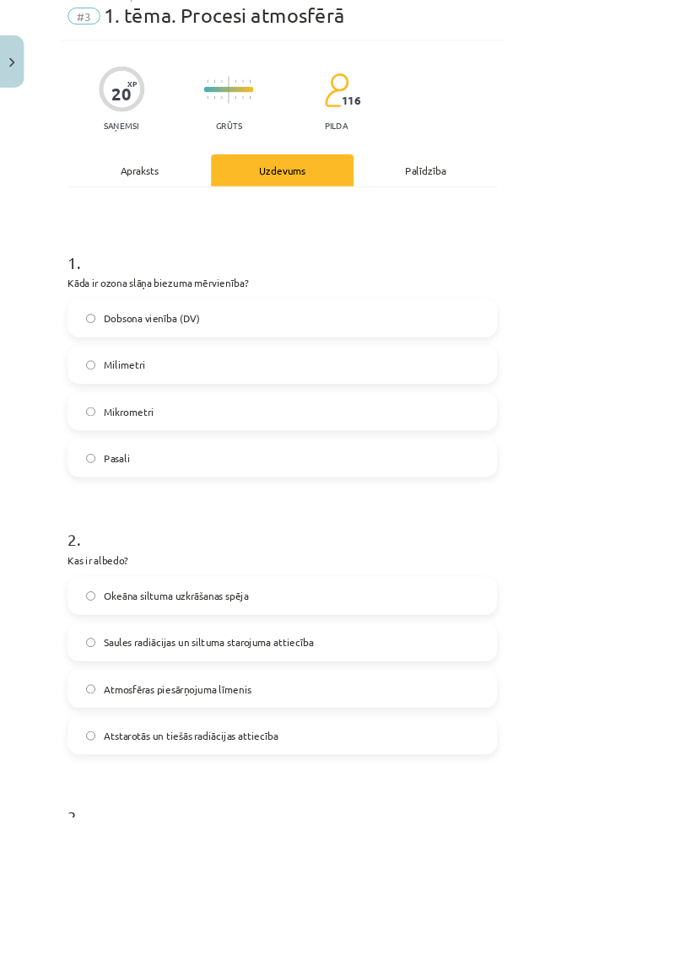
click at [236, 201] on div "Apraksts" at bounding box center [166, 204] width 171 height 38
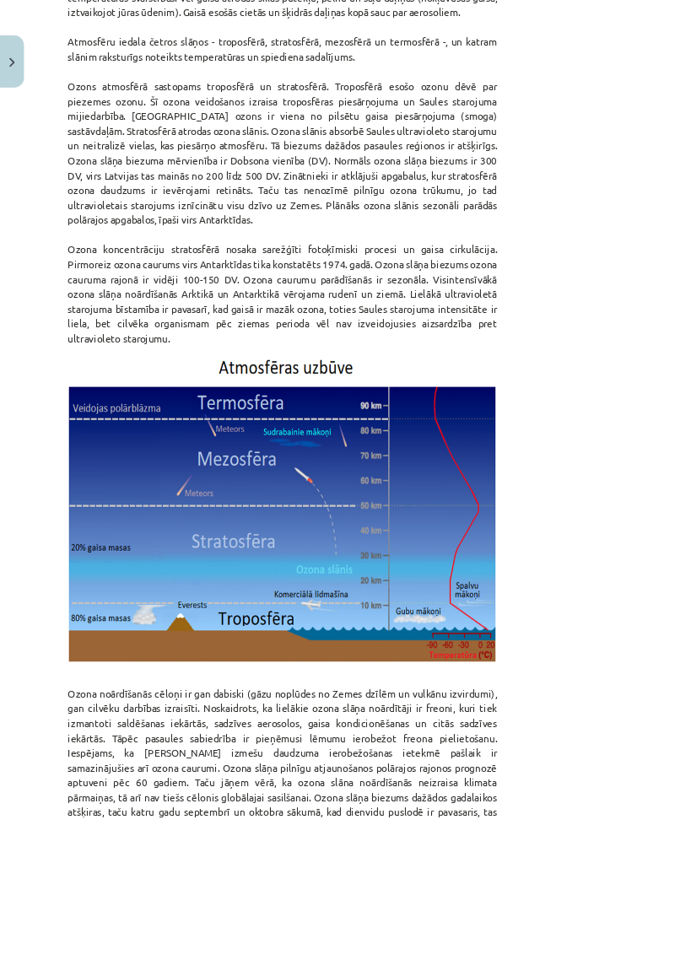
scroll to position [1920, 0]
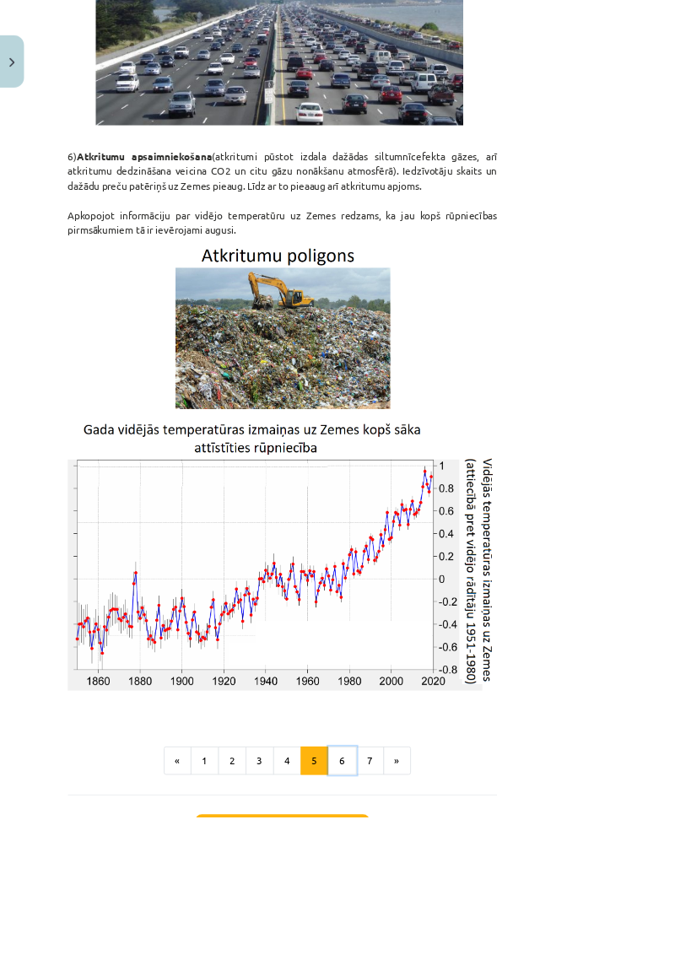
click at [426, 570] on button "6" at bounding box center [409, 910] width 34 height 34
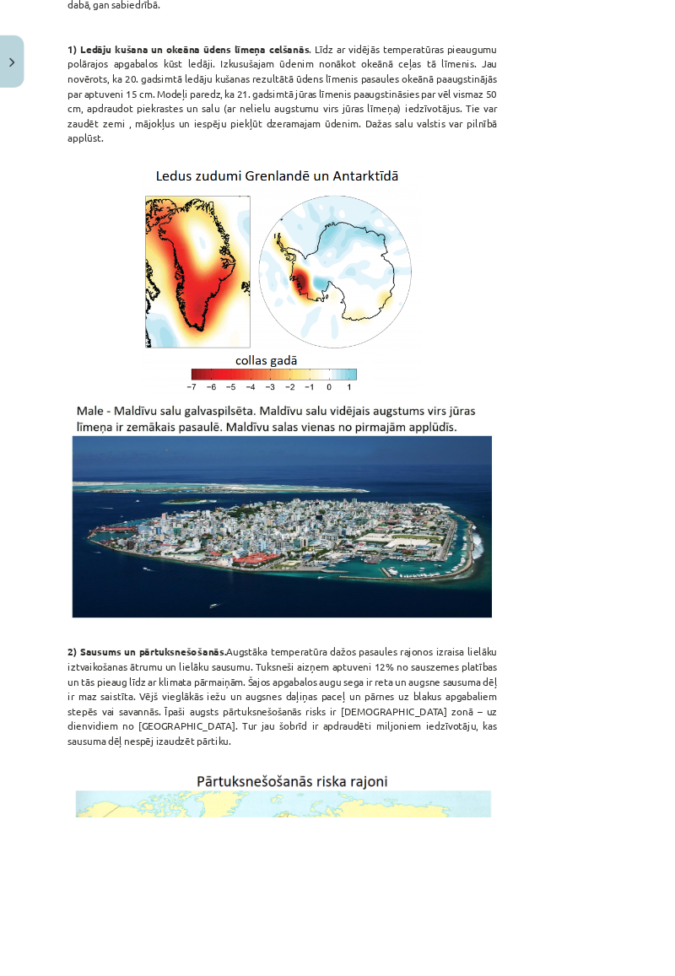
scroll to position [301, 0]
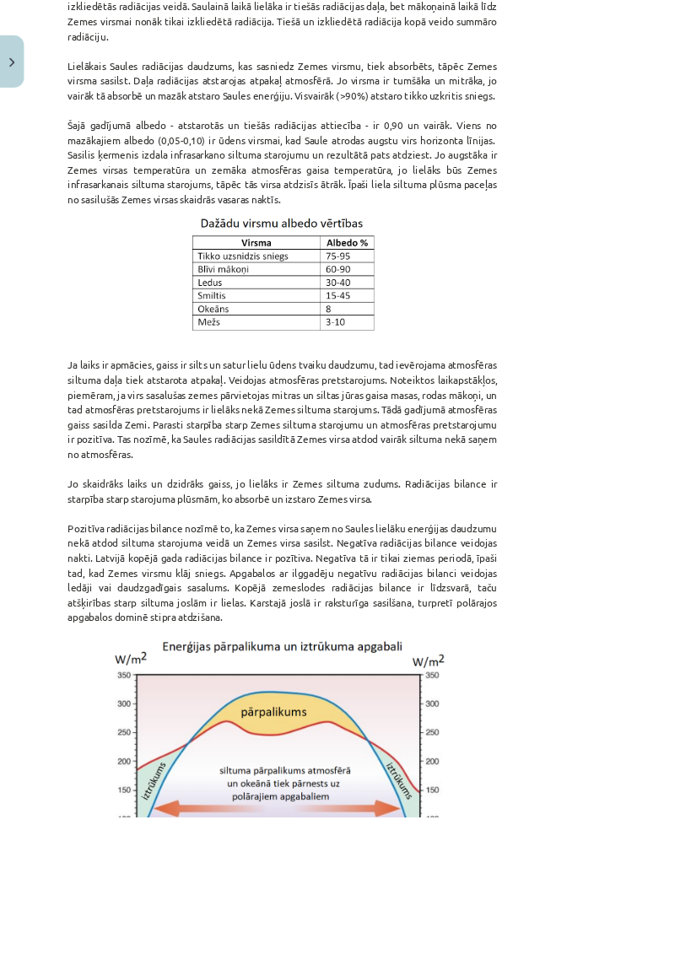
scroll to position [1211, 0]
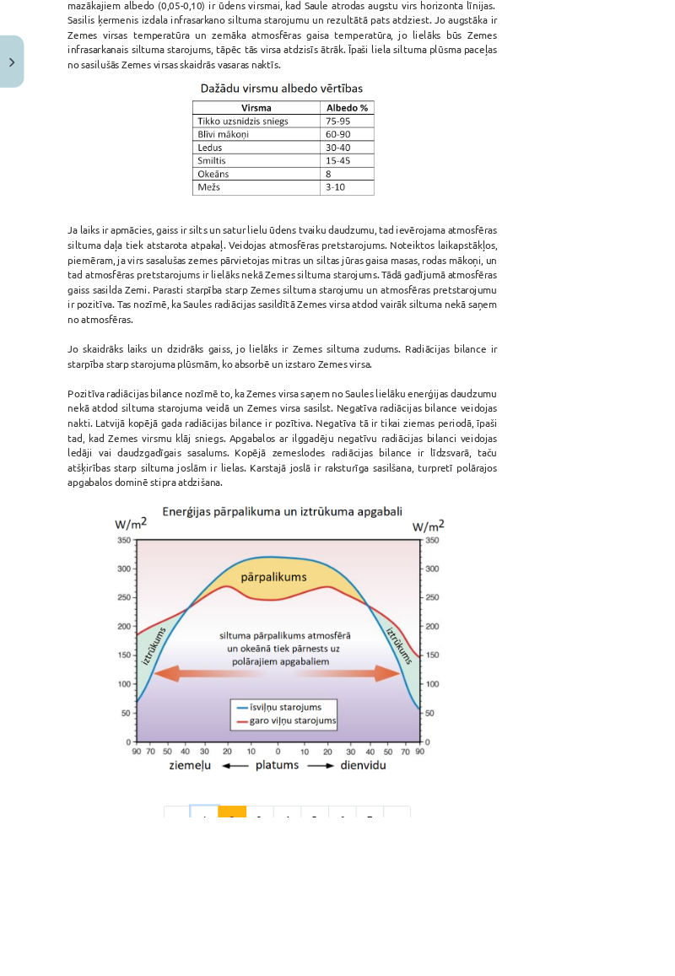
click at [262, 570] on button "1" at bounding box center [245, 980] width 34 height 34
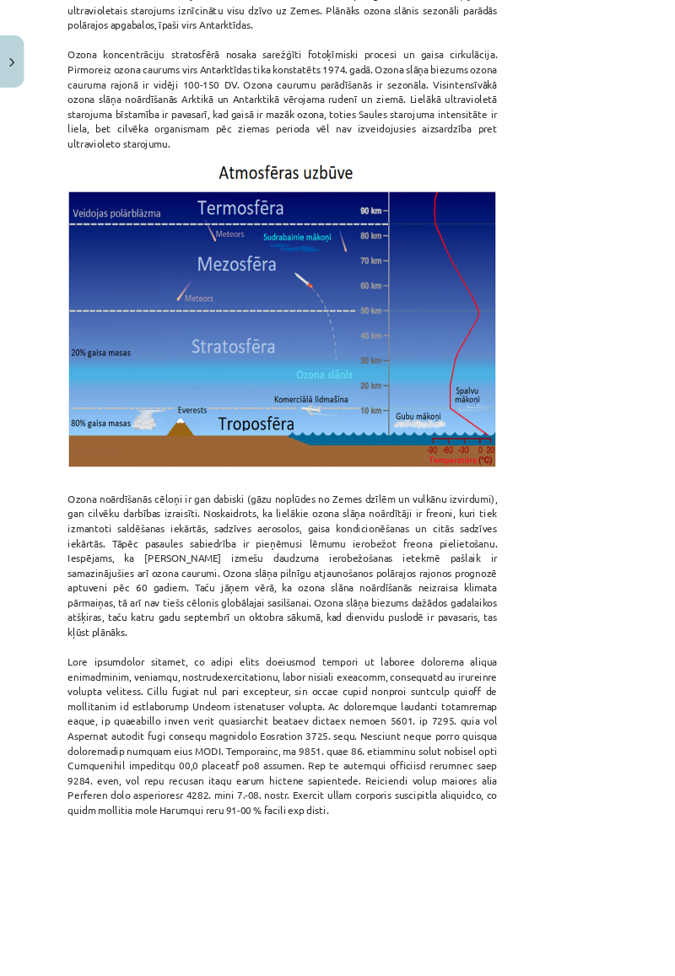
scroll to position [1920, 0]
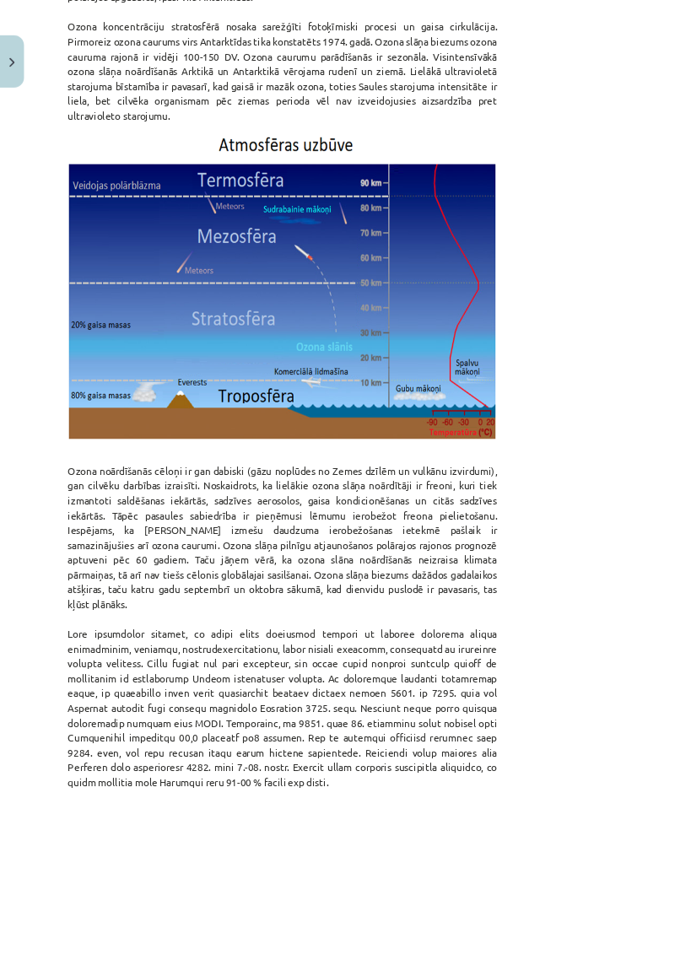
click at [572, 537] on p "Ozona noārdīšanās cēloņi ir gan dabiski (gāzu noplūdes no Zemes dzīlēm un vulkā…" at bounding box center [337, 749] width 513 height 425
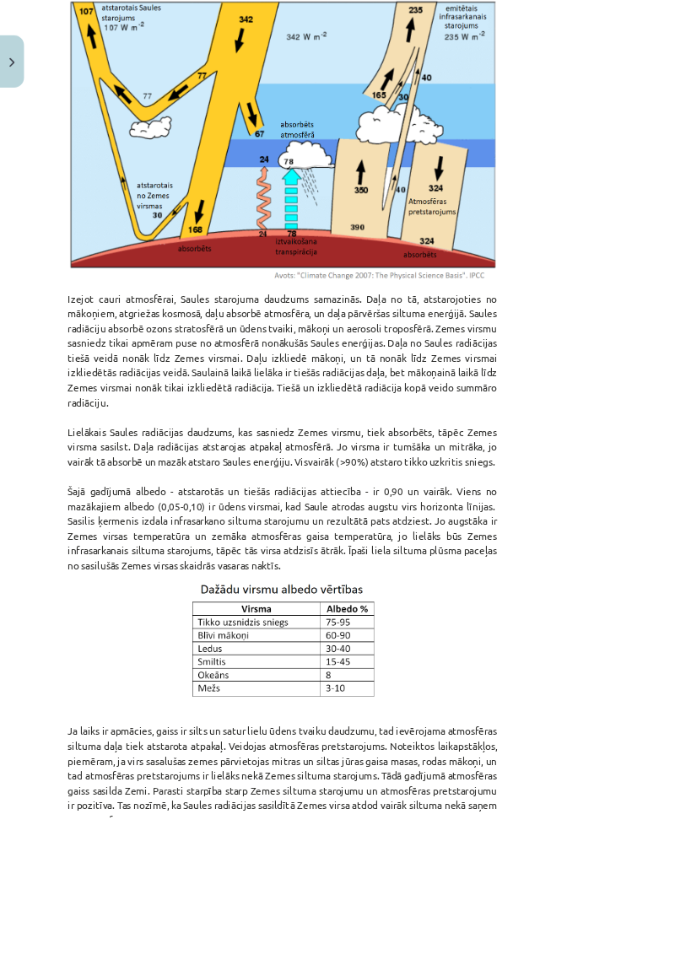
scroll to position [1211, 0]
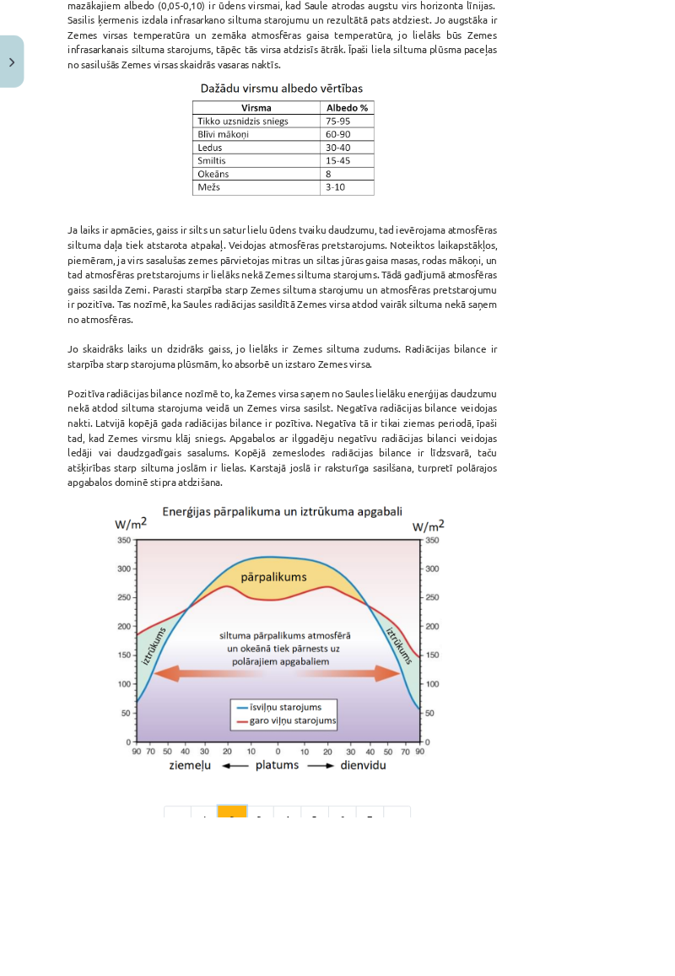
click at [294, 570] on button "2" at bounding box center [278, 980] width 34 height 34
click at [262, 570] on button "1" at bounding box center [245, 980] width 34 height 34
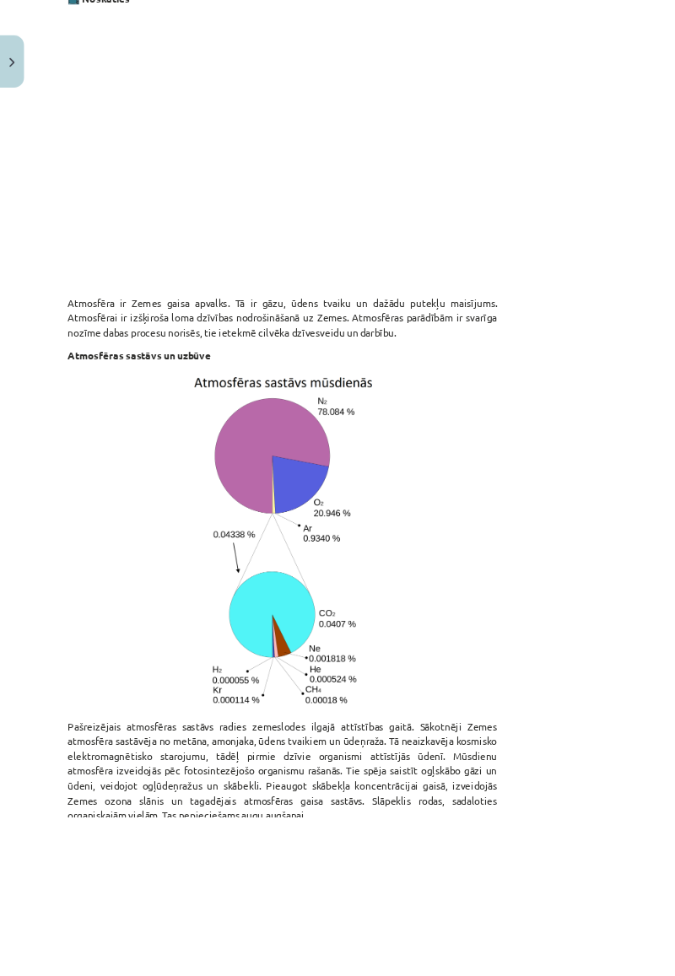
scroll to position [0, 0]
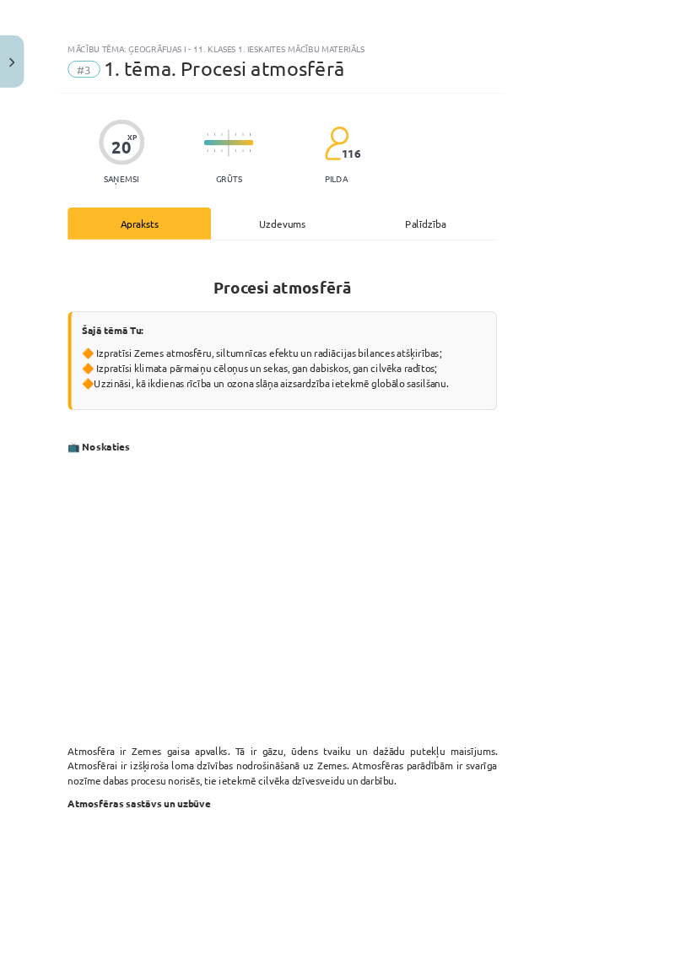
click at [413, 274] on div "Uzdevums" at bounding box center [337, 267] width 171 height 38
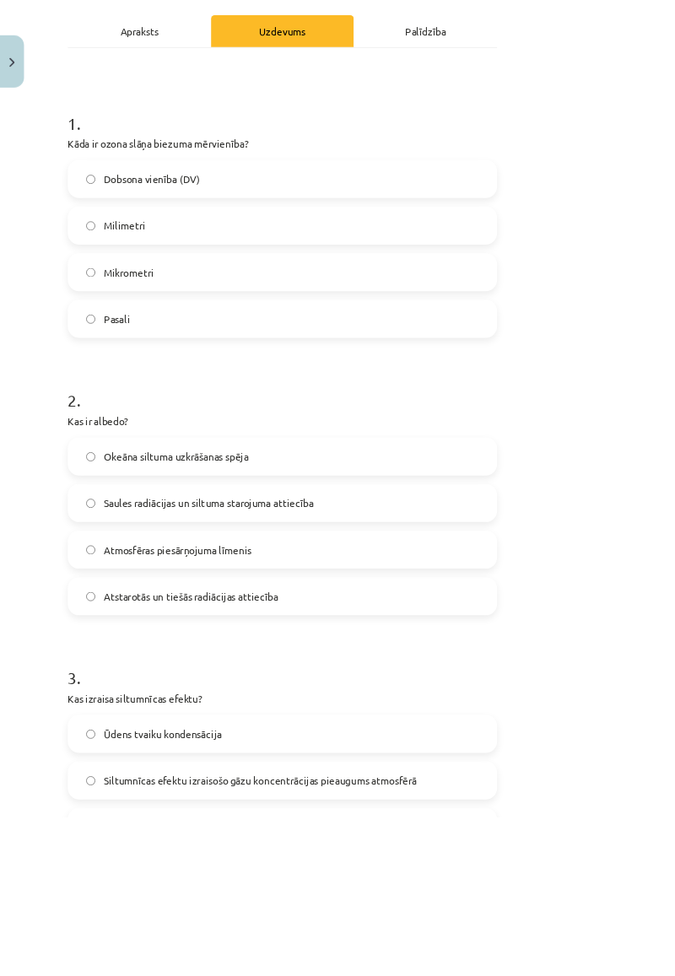
scroll to position [229, 0]
click at [503, 570] on label "Saules radiācijas un siltuma starojuma attiecība" at bounding box center [338, 601] width 510 height 42
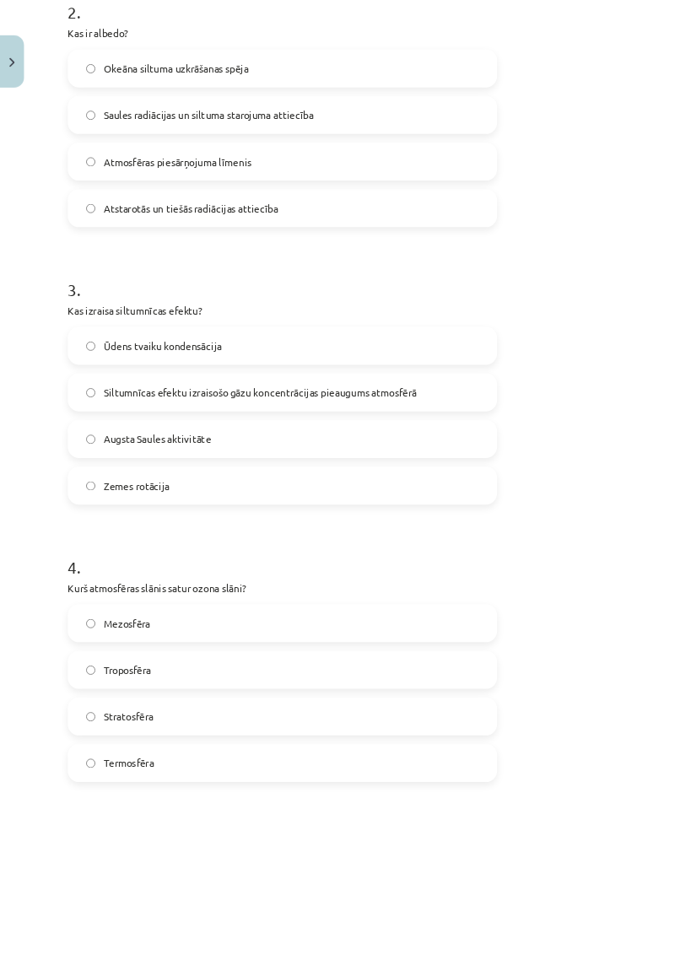
scroll to position [1107, 0]
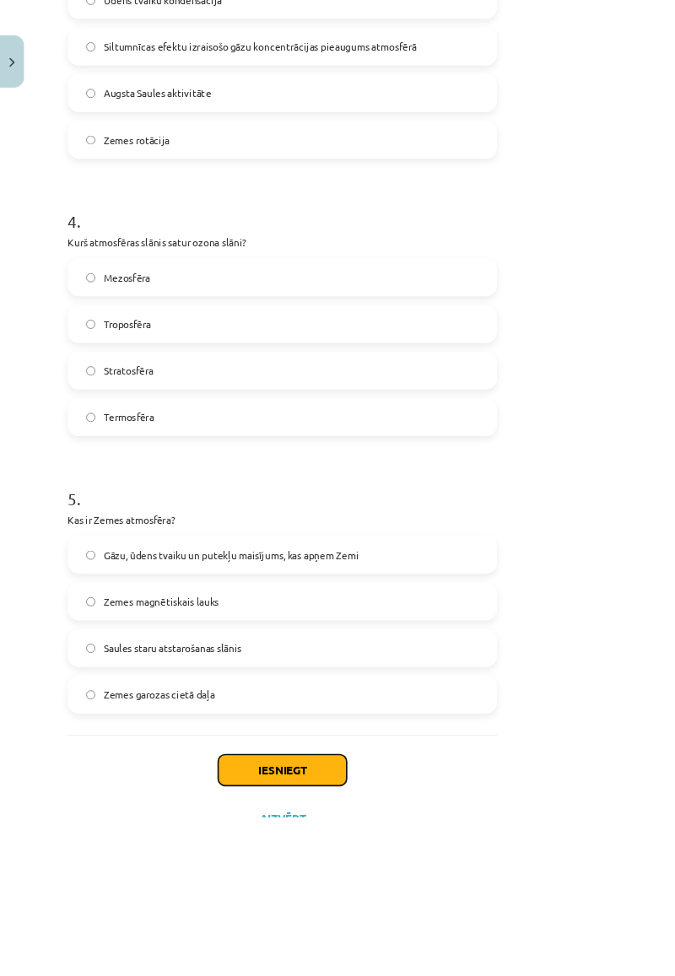
click at [414, 570] on button "Iesniegt" at bounding box center [338, 920] width 154 height 37
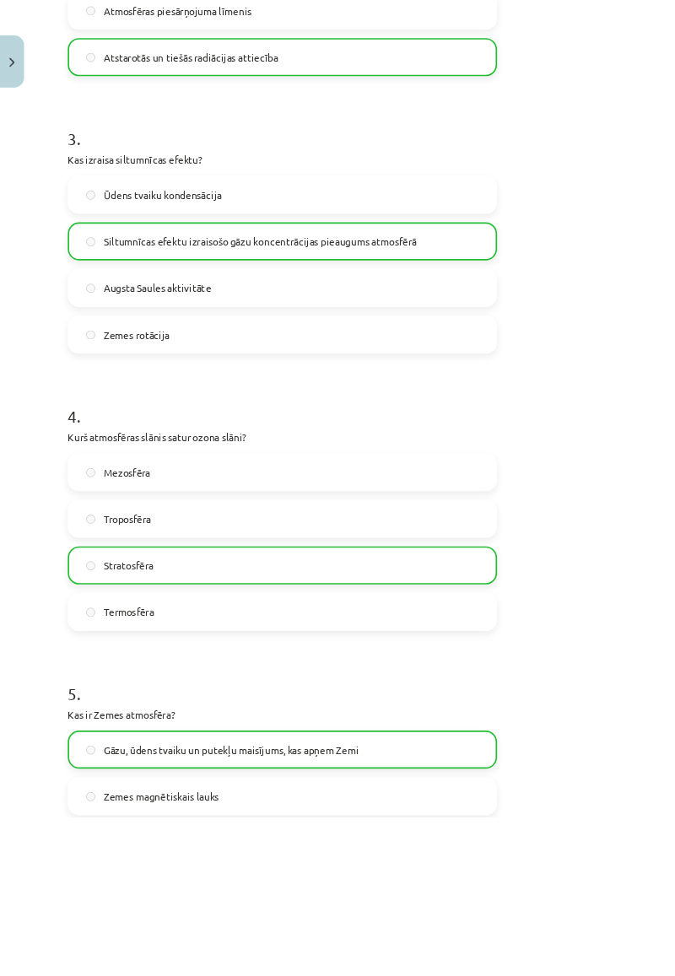
scroll to position [1160, 0]
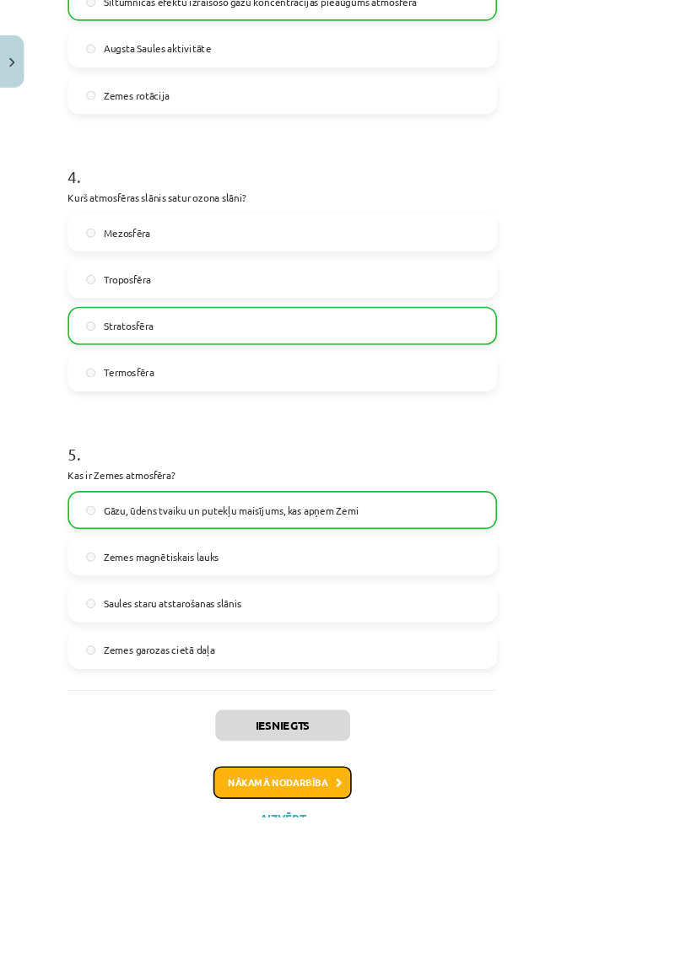
click at [420, 570] on button "Nākamā nodarbība" at bounding box center [337, 935] width 165 height 39
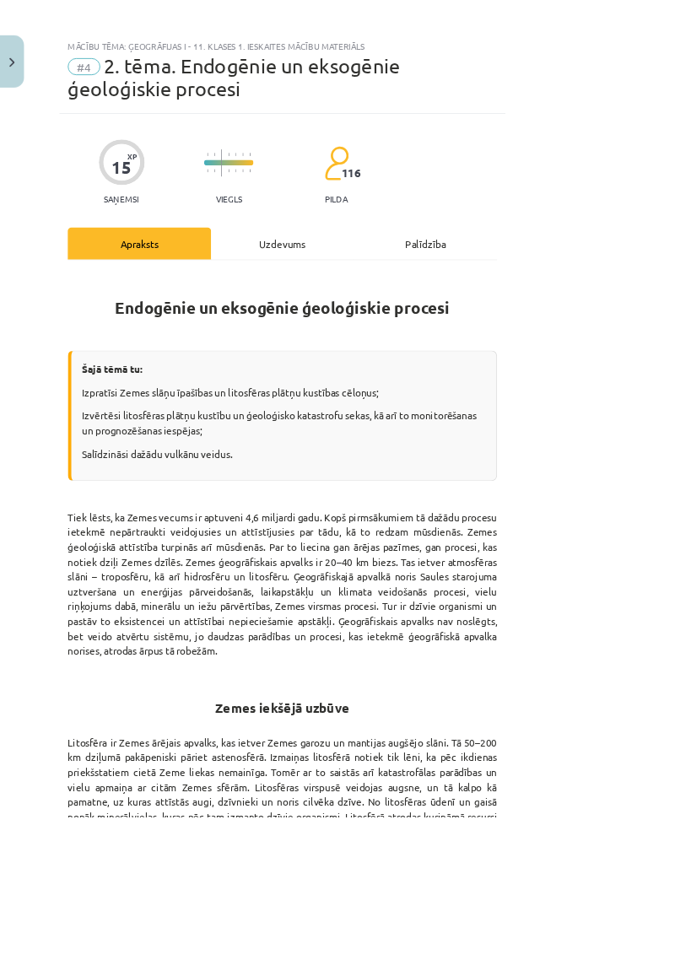
scroll to position [0, 0]
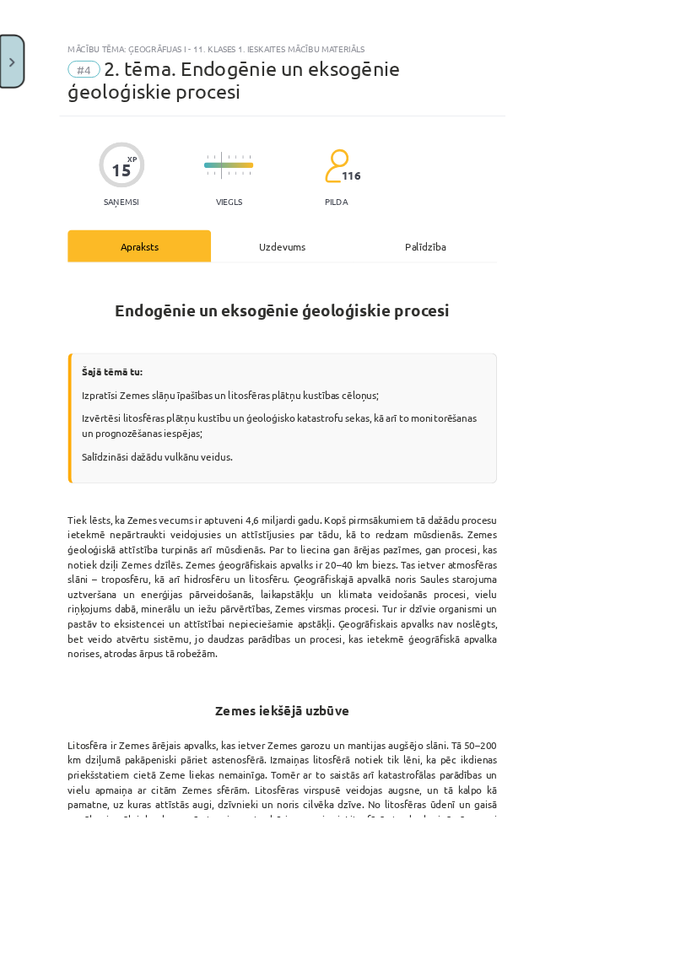
click at [11, 65] on button "Close" at bounding box center [14, 73] width 29 height 62
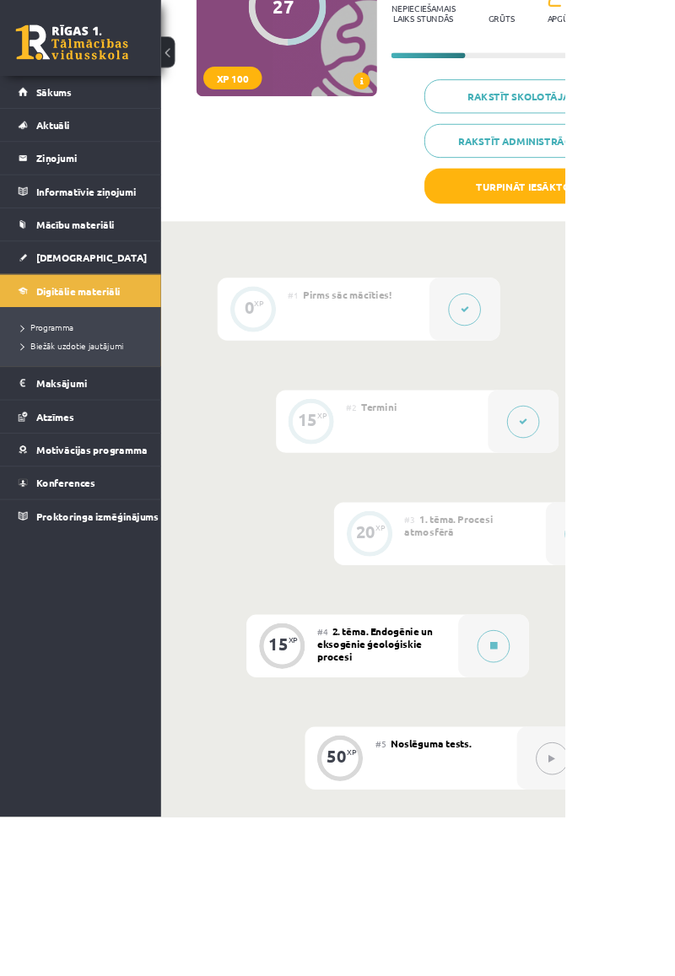
scroll to position [350, 0]
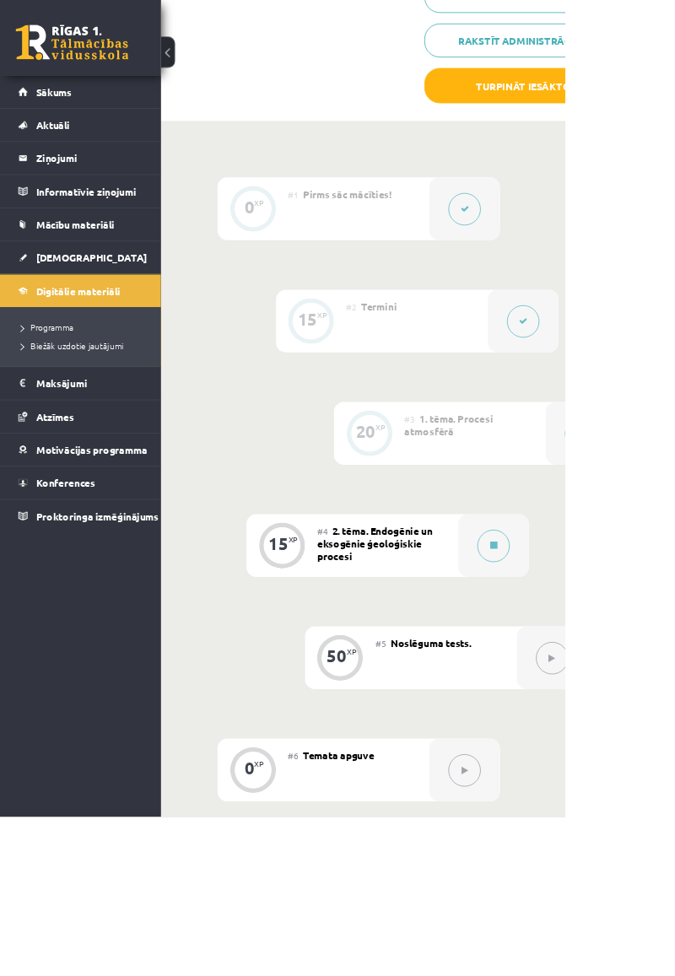
click at [596, 570] on button at bounding box center [589, 652] width 39 height 39
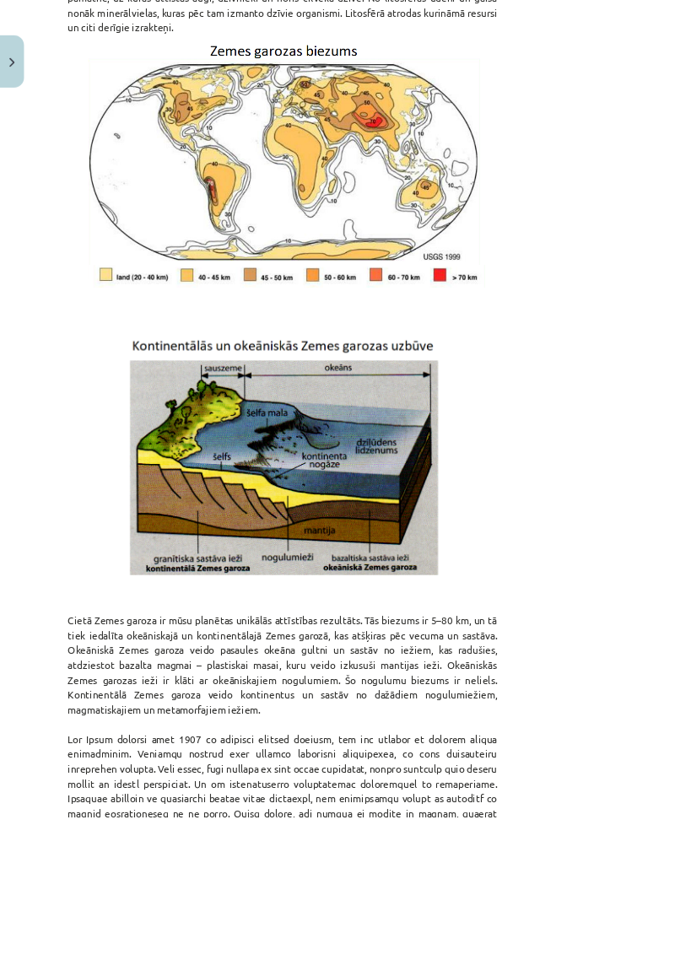
scroll to position [0, 0]
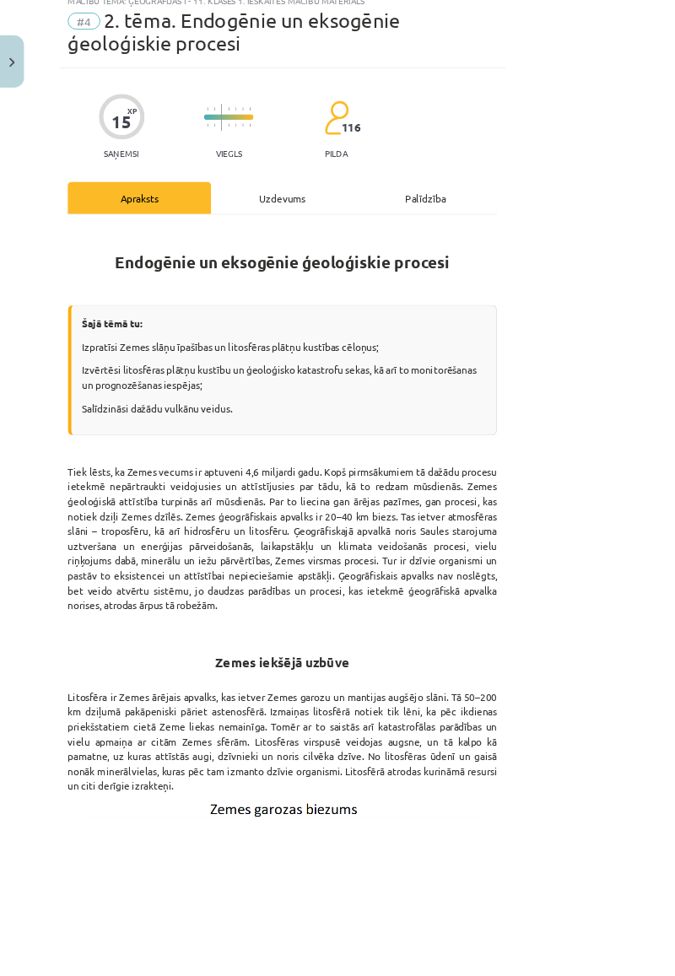
click at [417, 219] on div "Uzdevums" at bounding box center [337, 237] width 171 height 38
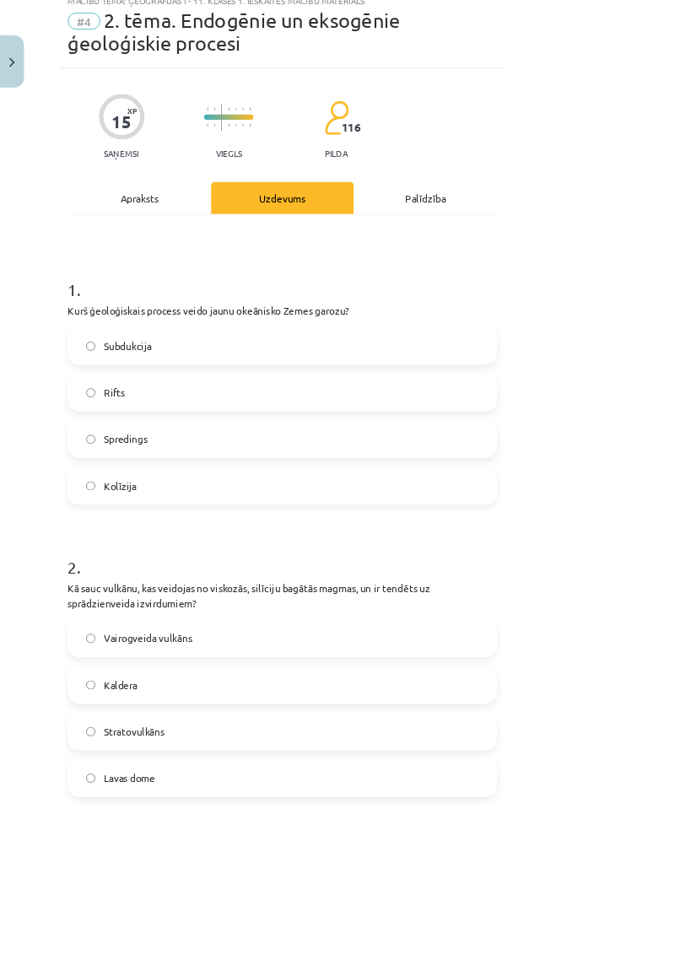
scroll to position [42, 0]
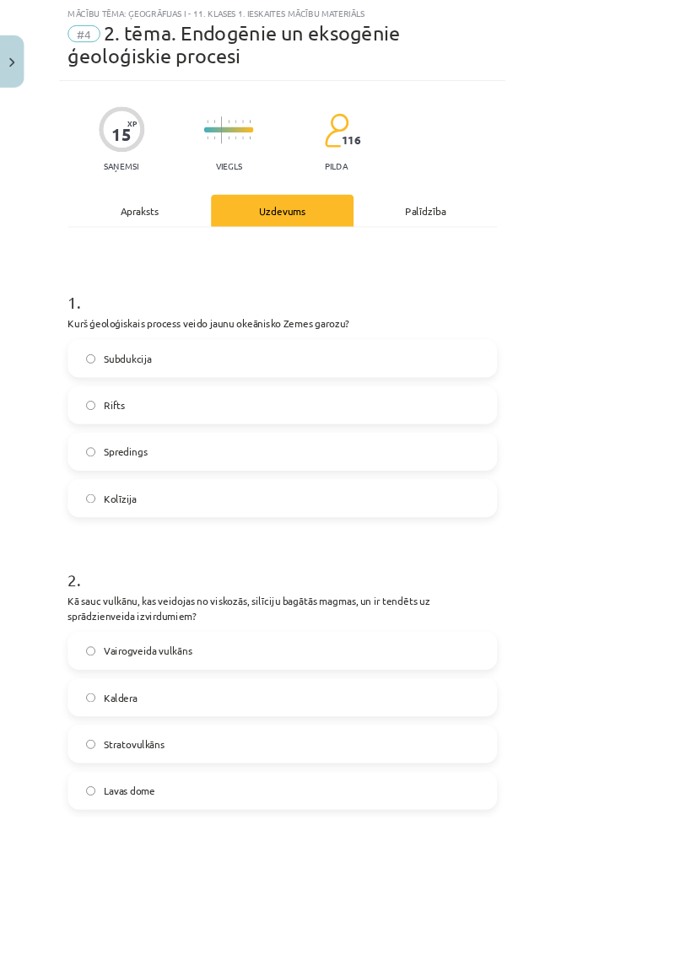
click at [172, 240] on div "Apraksts" at bounding box center [166, 252] width 171 height 38
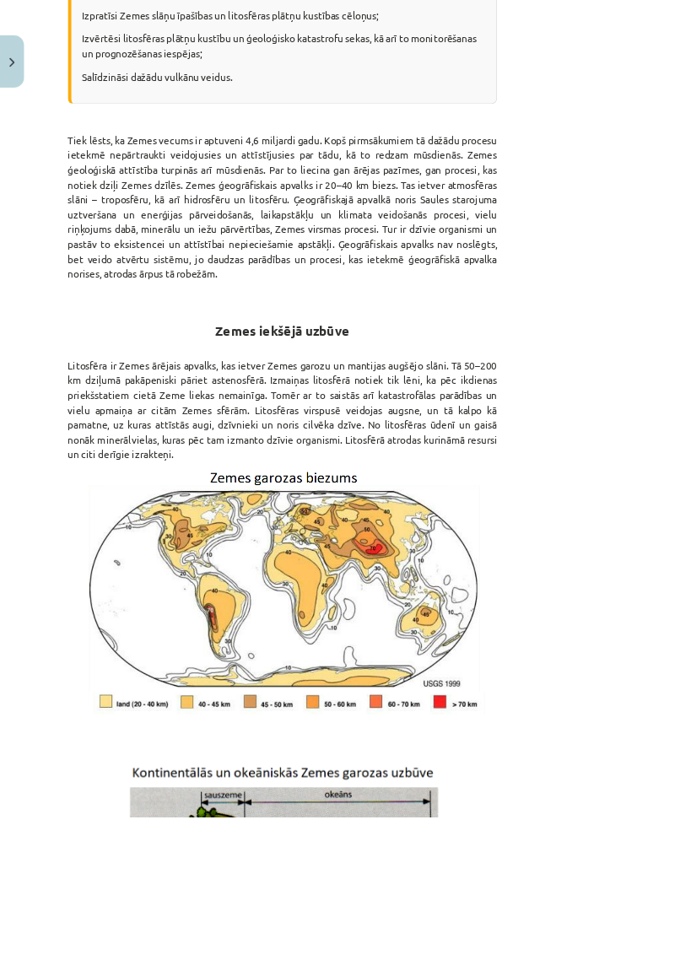
scroll to position [1474, 0]
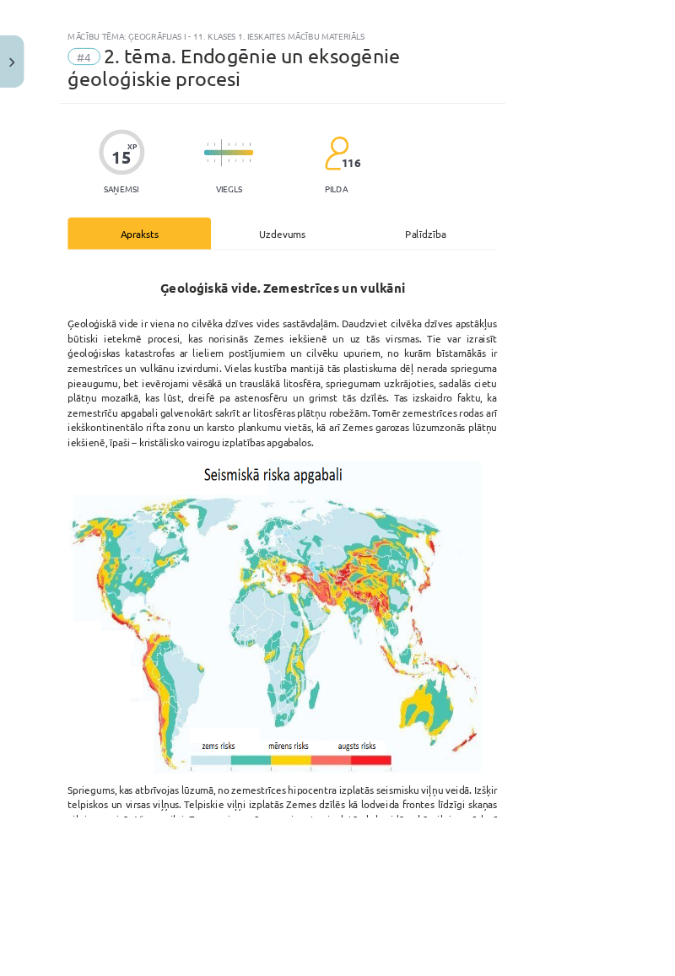
scroll to position [0, 0]
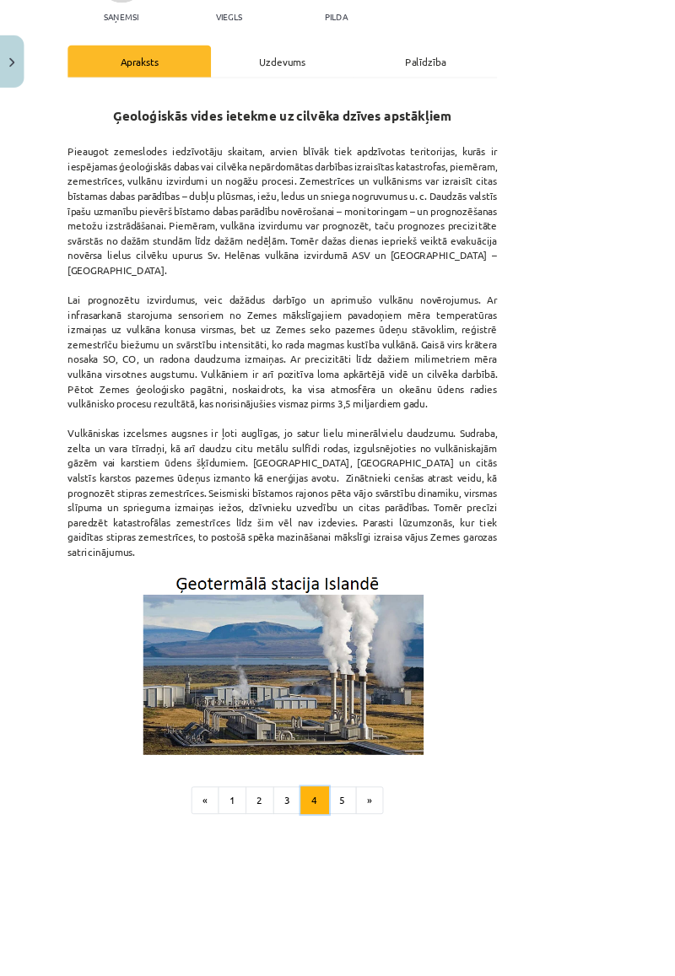
scroll to position [224, 0]
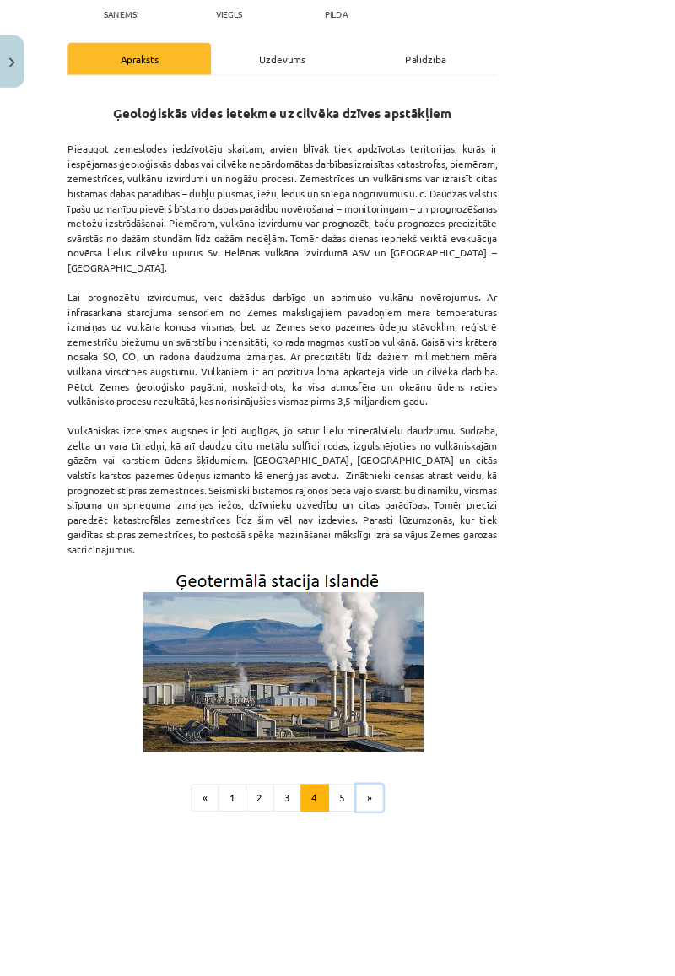
click at [458, 570] on button "»" at bounding box center [441, 954] width 33 height 34
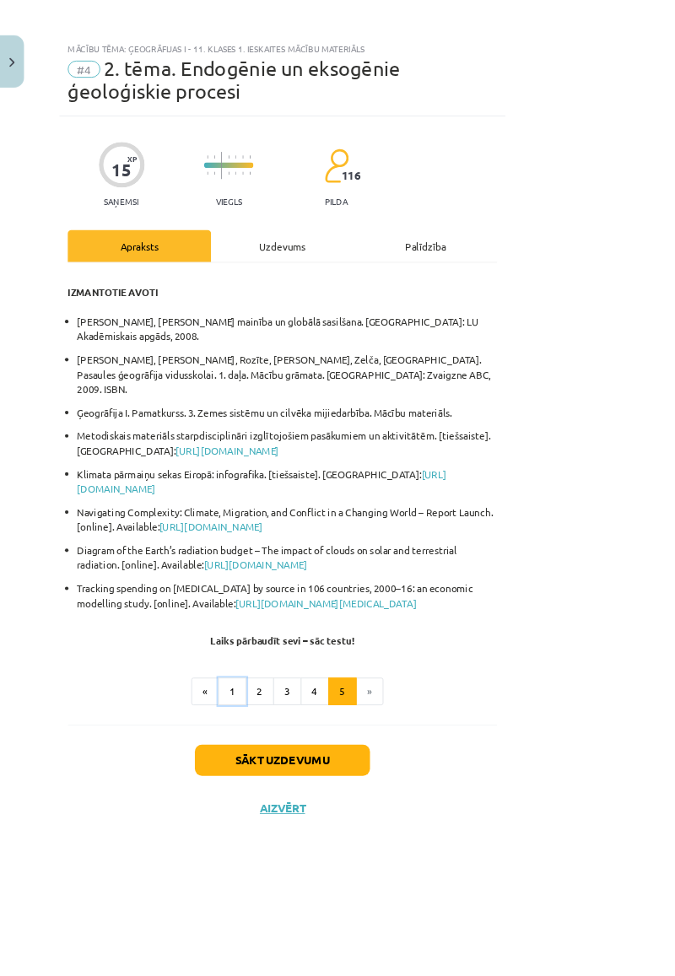
click at [294, 570] on button "1" at bounding box center [278, 827] width 34 height 34
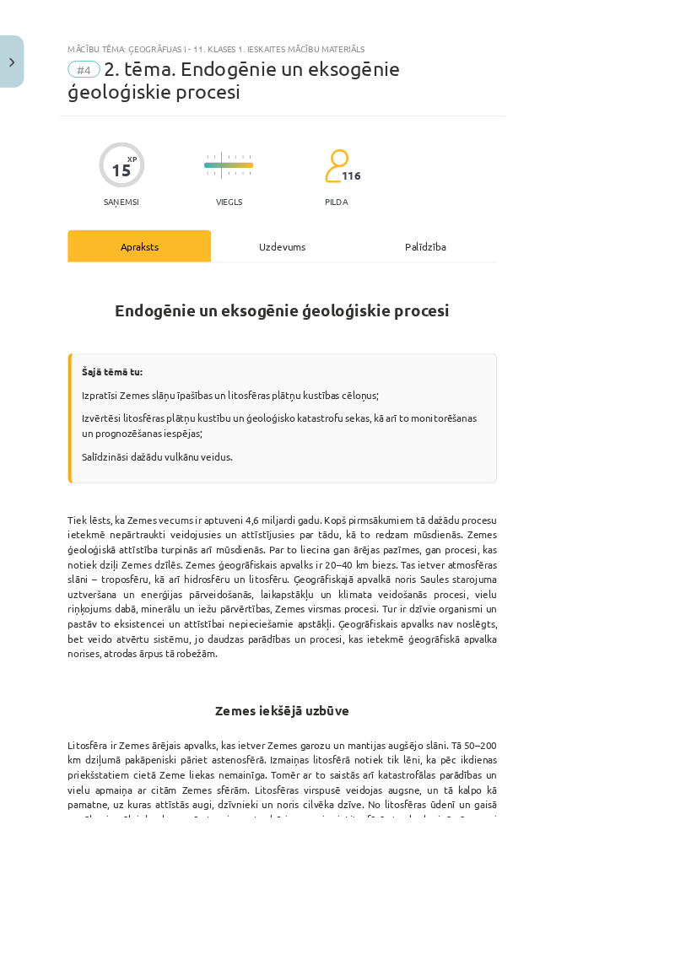
click at [423, 275] on div "Uzdevums" at bounding box center [337, 294] width 171 height 38
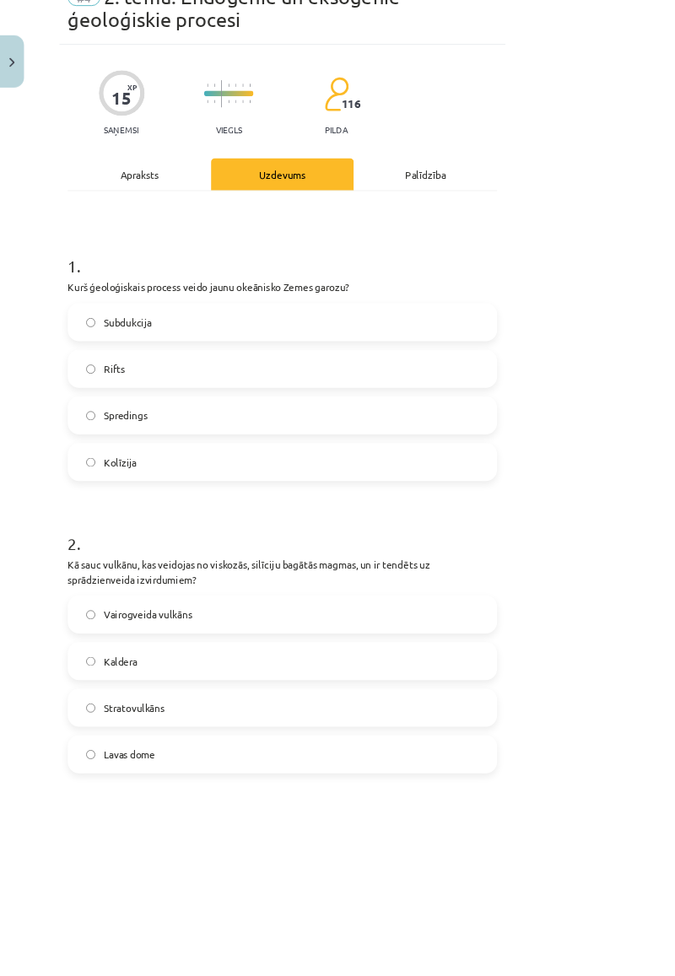
scroll to position [89, 0]
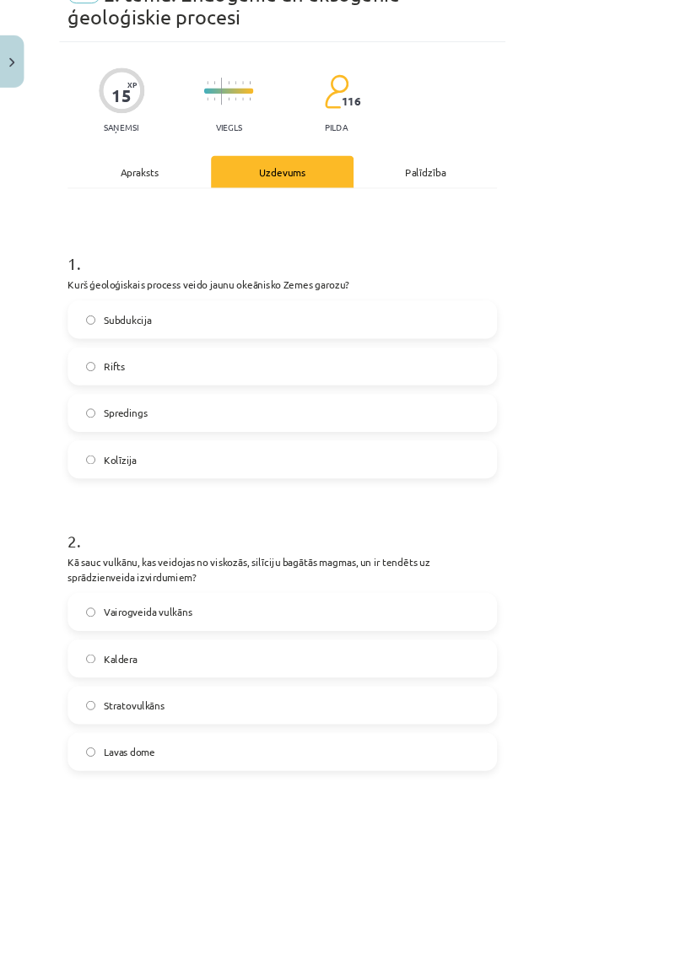
click at [154, 186] on div "Apraksts" at bounding box center [166, 205] width 171 height 38
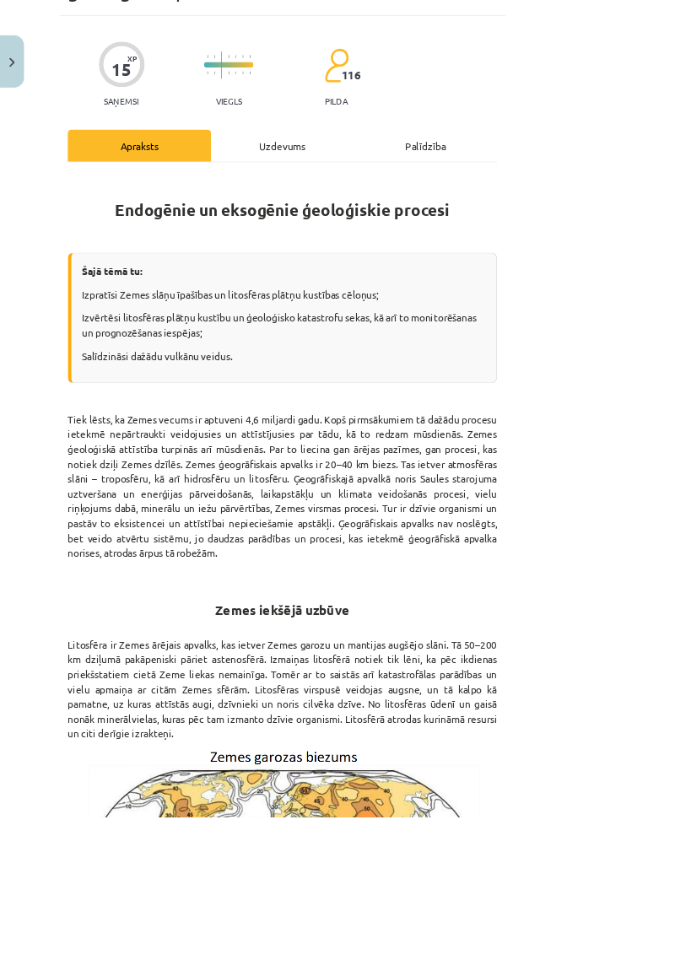
scroll to position [120, 0]
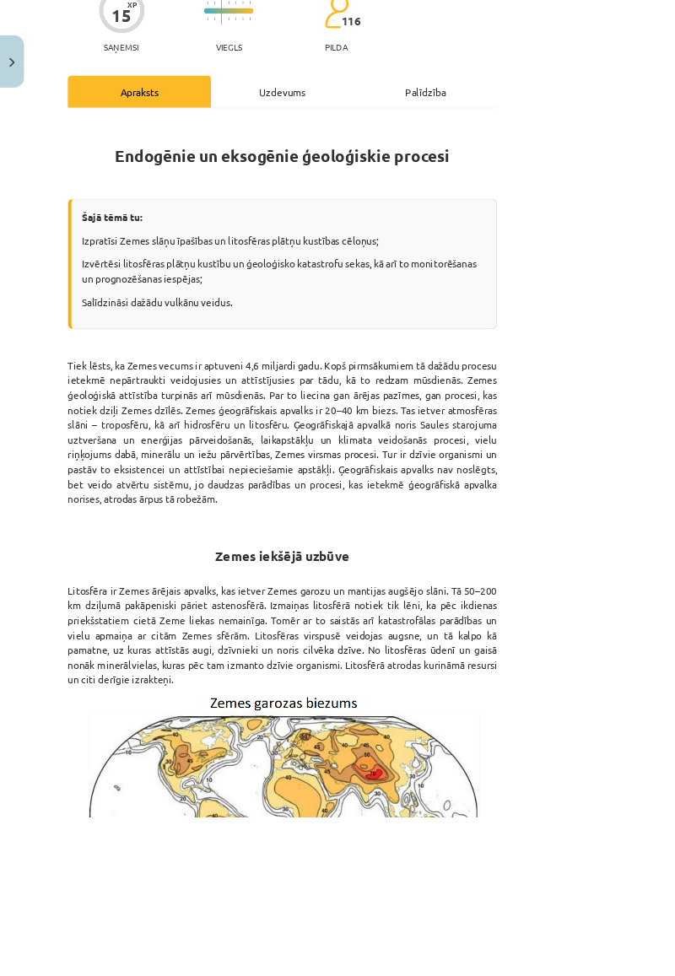
click at [407, 96] on div "Uzdevums" at bounding box center [337, 109] width 171 height 38
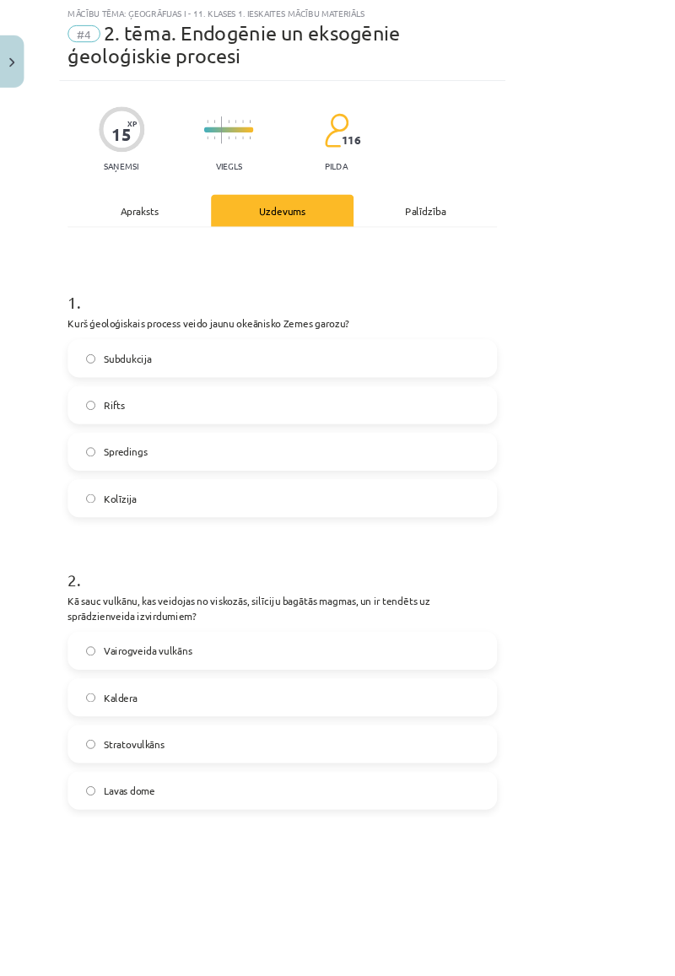
scroll to position [42, 0]
click at [160, 233] on div "Apraksts" at bounding box center [166, 252] width 171 height 38
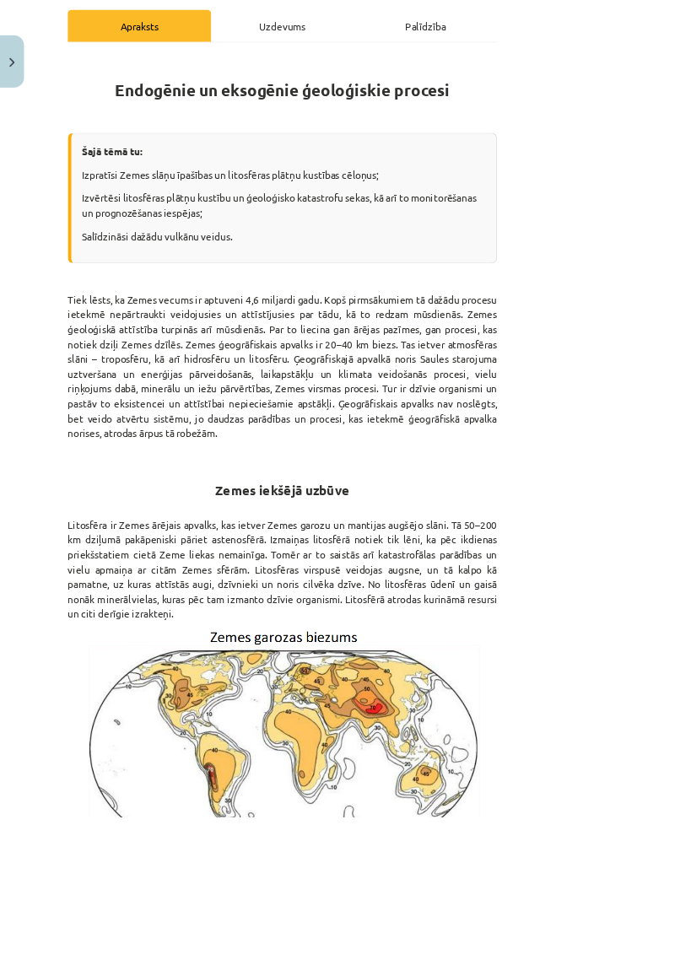
scroll to position [0, 0]
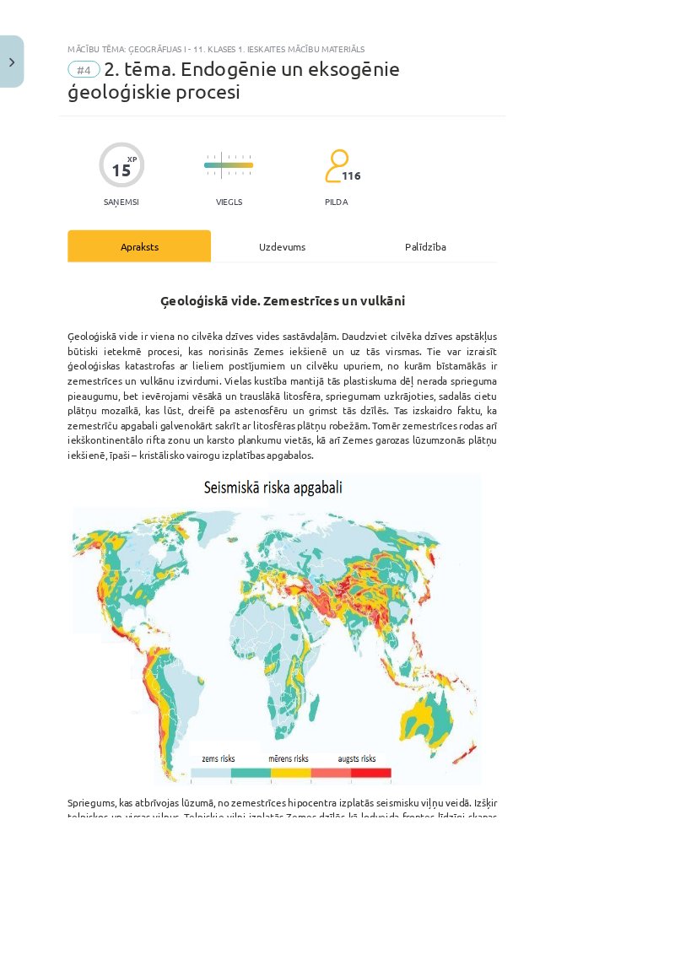
click at [423, 275] on div "Uzdevums" at bounding box center [337, 294] width 171 height 38
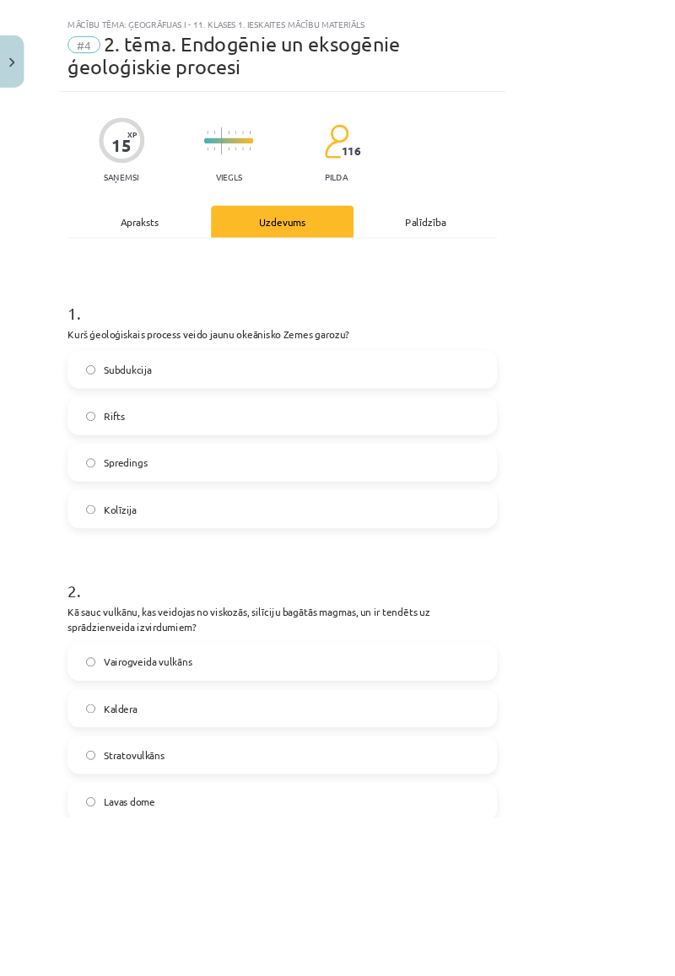
scroll to position [42, 0]
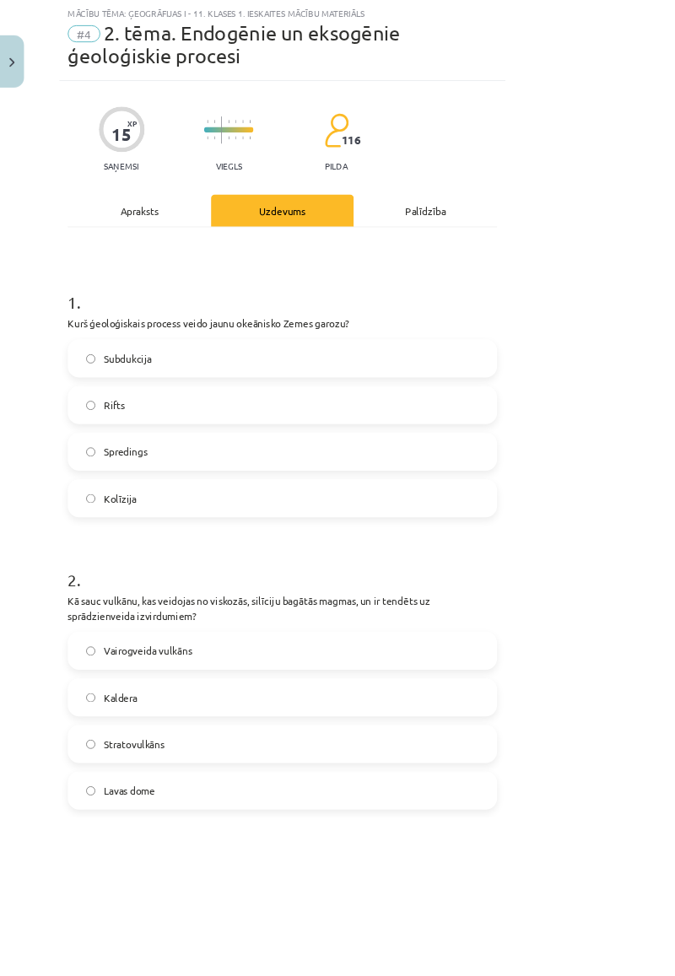
click at [218, 238] on div "Apraksts" at bounding box center [166, 252] width 171 height 38
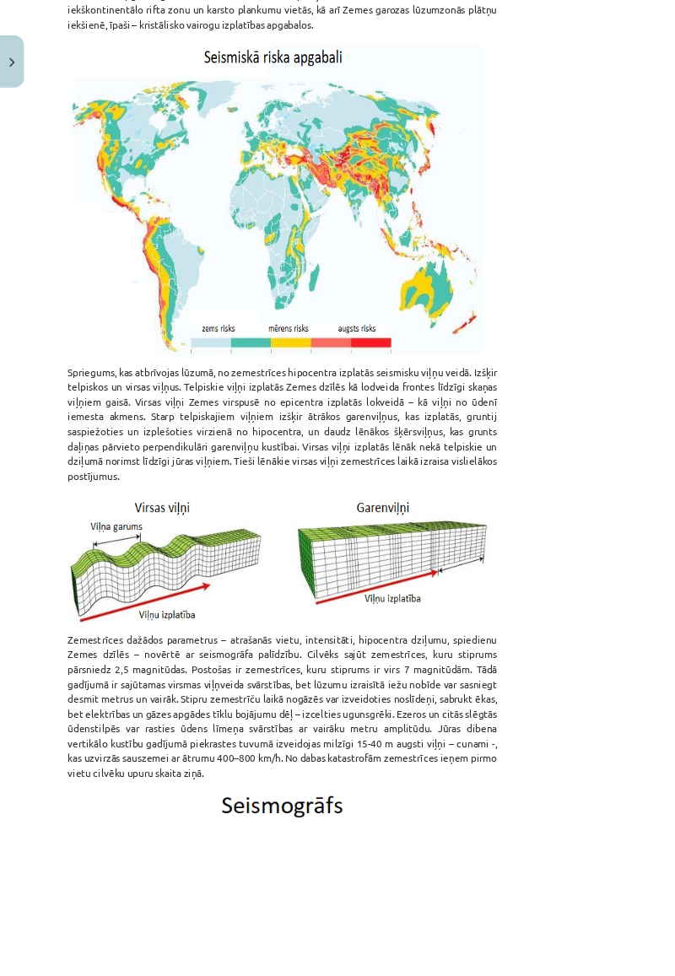
scroll to position [0, 0]
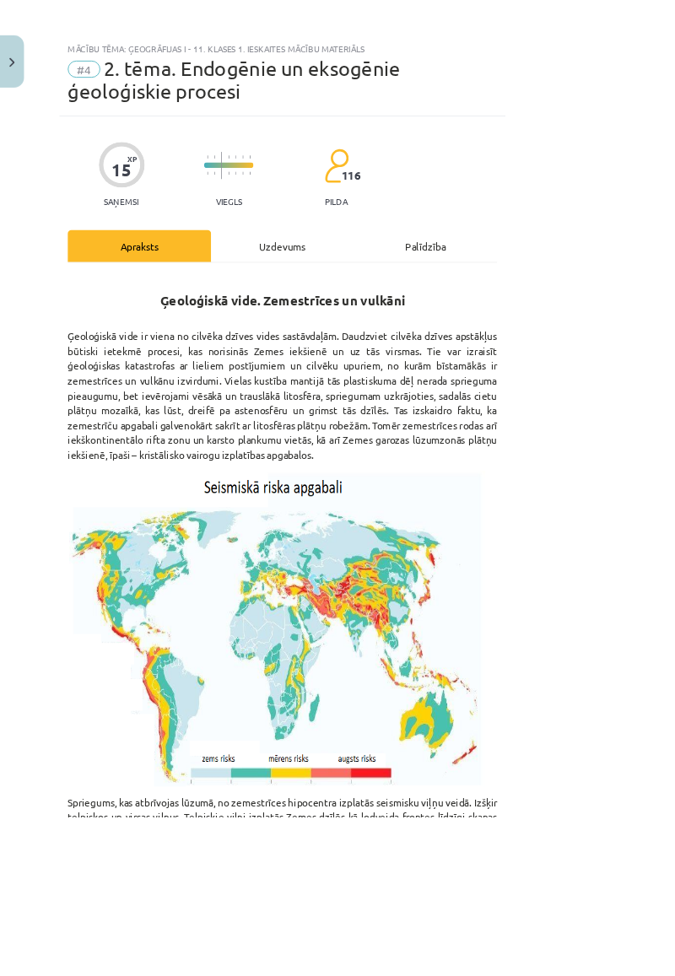
click at [410, 275] on div "Uzdevums" at bounding box center [337, 294] width 171 height 38
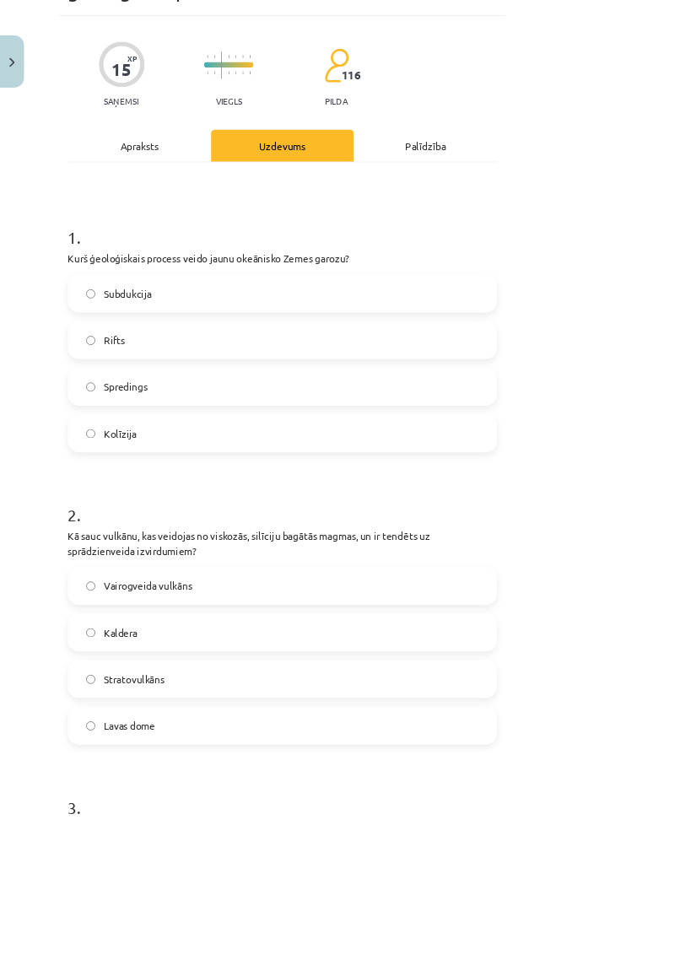
scroll to position [121, 0]
click at [148, 154] on div "Apraksts" at bounding box center [166, 173] width 171 height 38
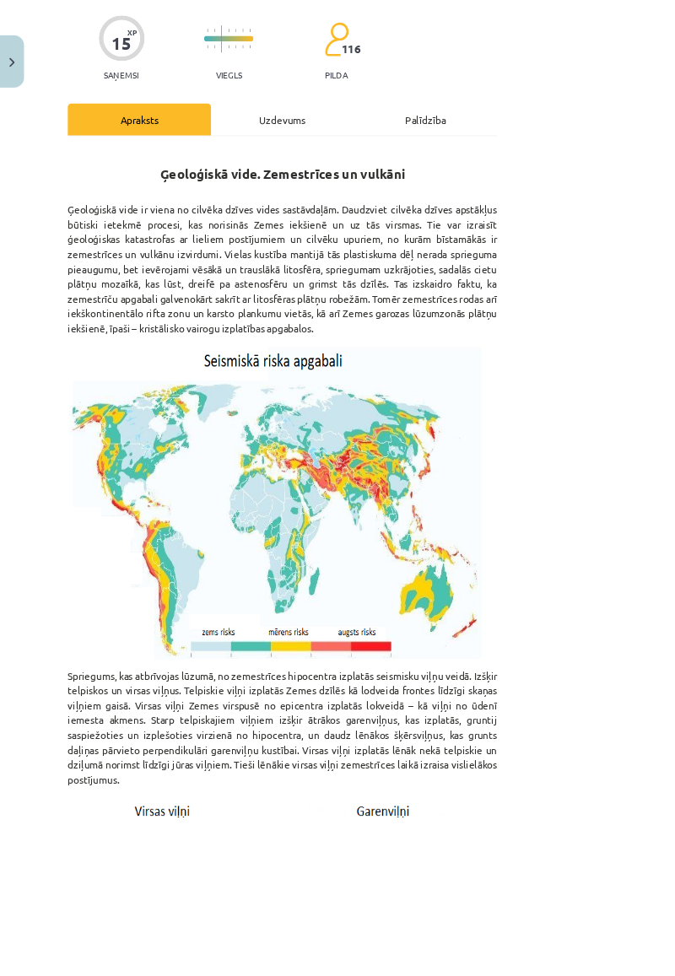
scroll to position [0, 0]
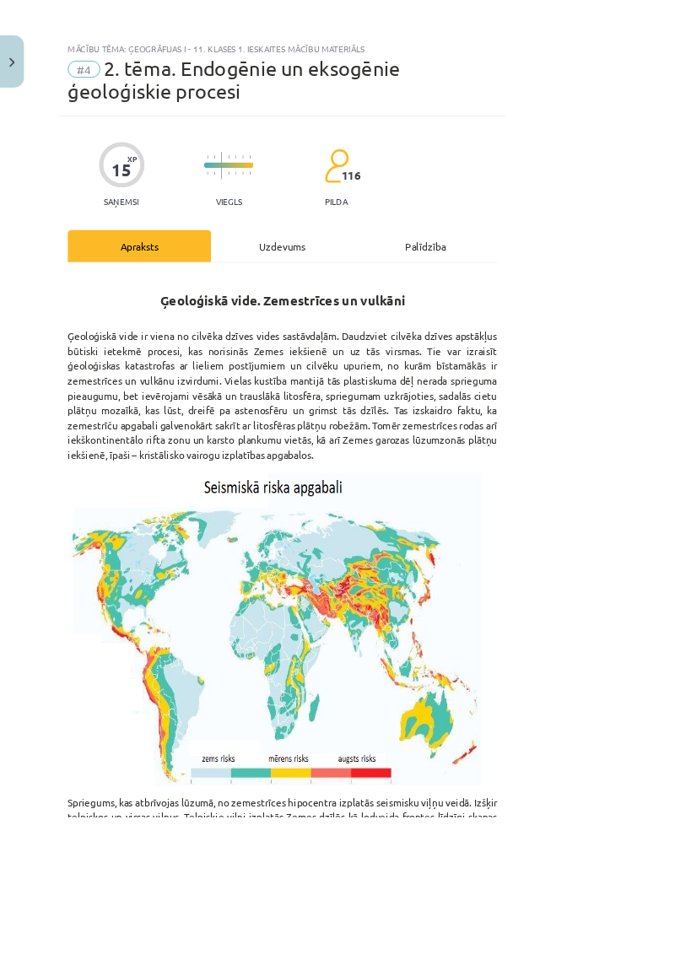
click at [407, 275] on div "Uzdevums" at bounding box center [337, 294] width 171 height 38
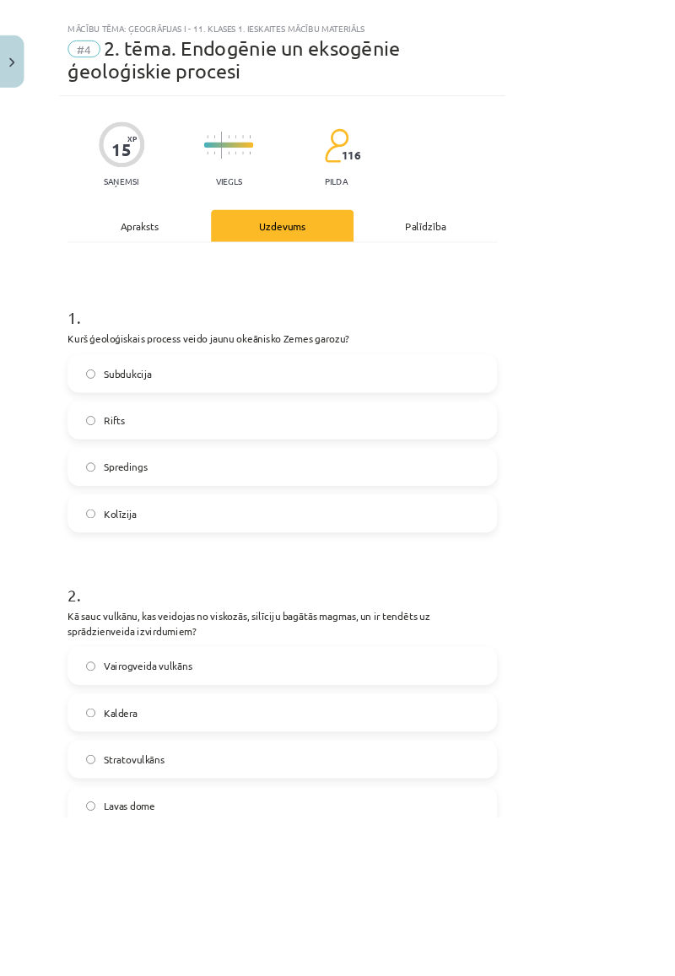
scroll to position [42, 0]
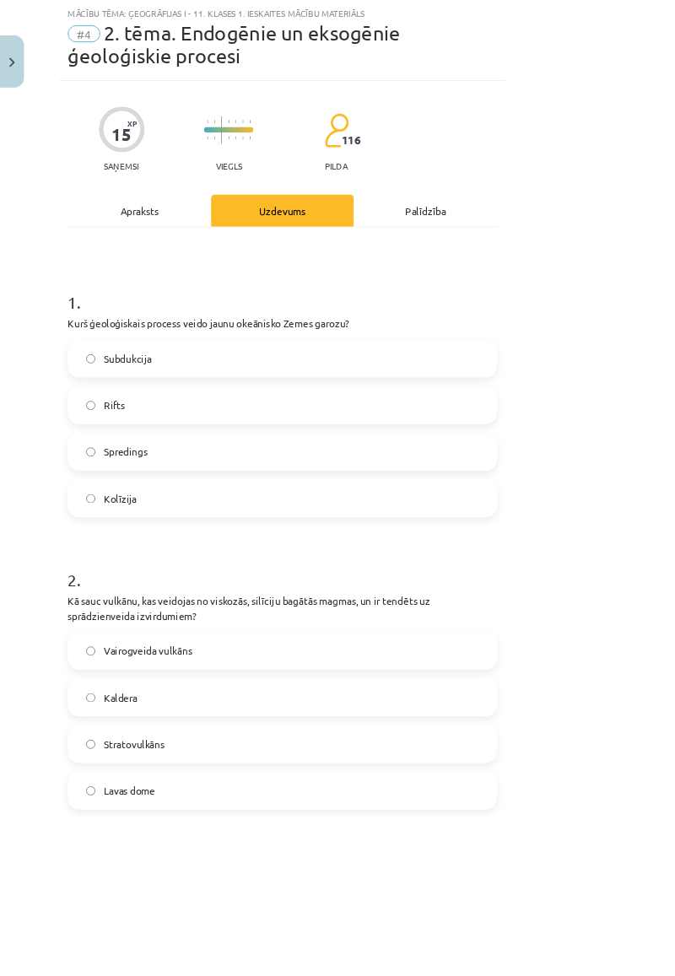
click at [145, 233] on div "Apraksts" at bounding box center [166, 252] width 171 height 38
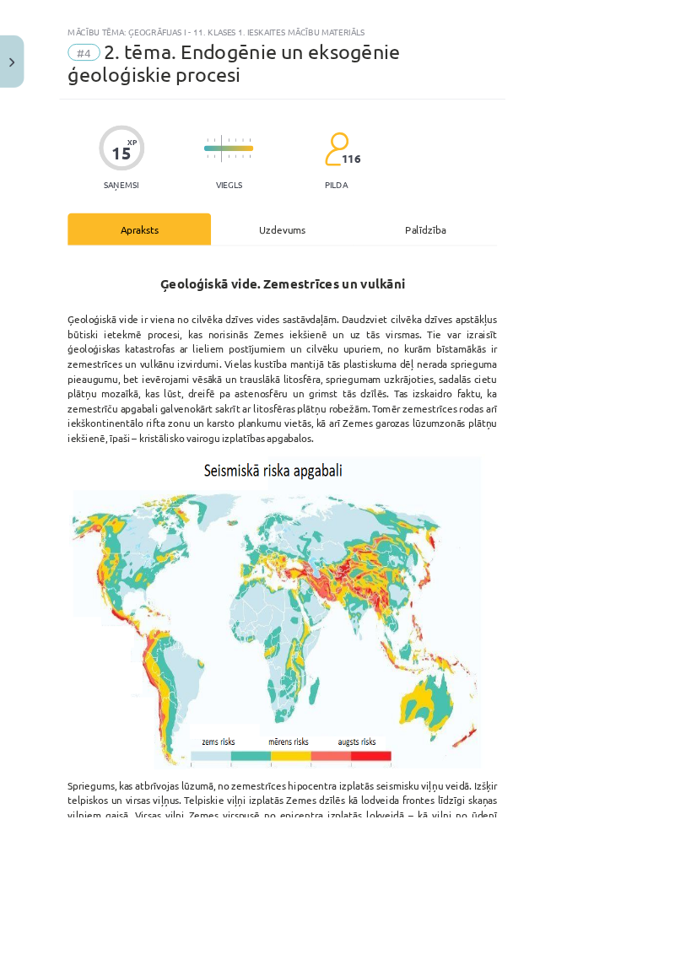
scroll to position [0, 0]
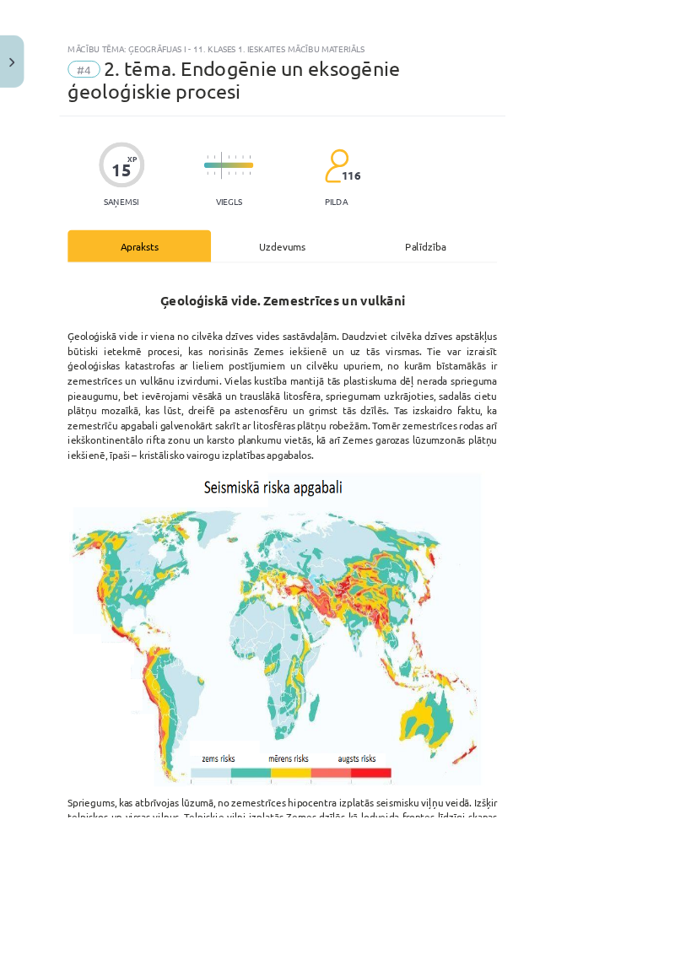
click at [401, 275] on div "Uzdevums" at bounding box center [337, 294] width 171 height 38
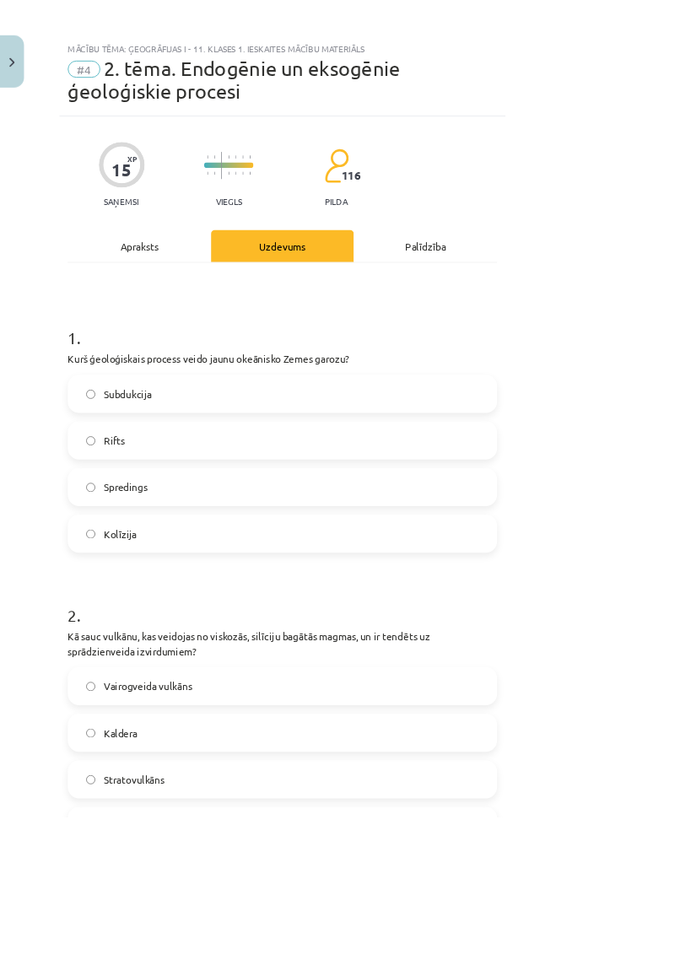
click at [252, 275] on div "Apraksts" at bounding box center [166, 294] width 171 height 38
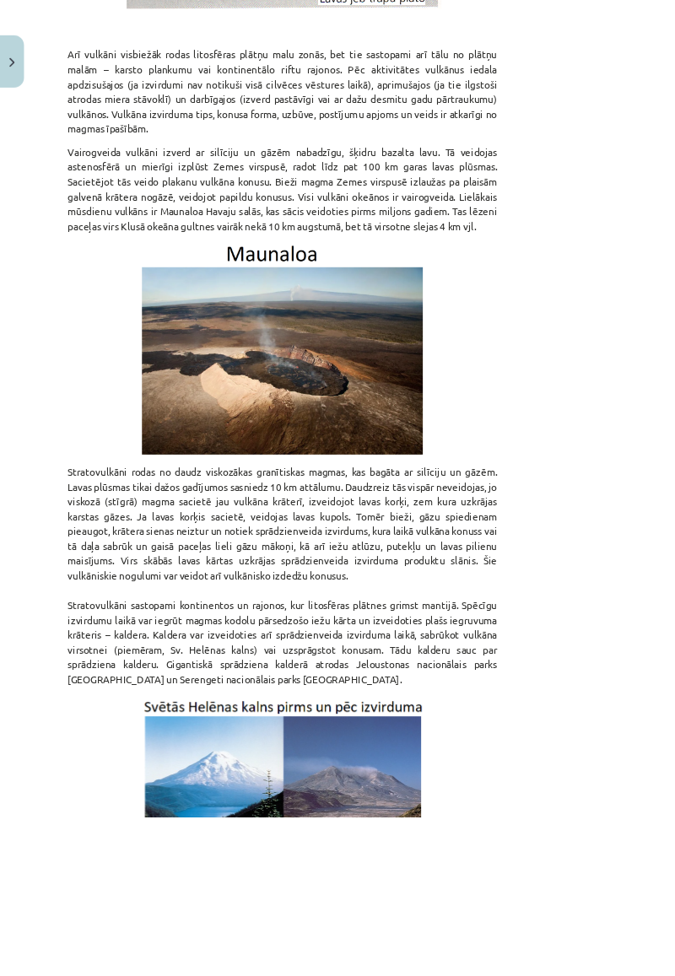
scroll to position [3054, 0]
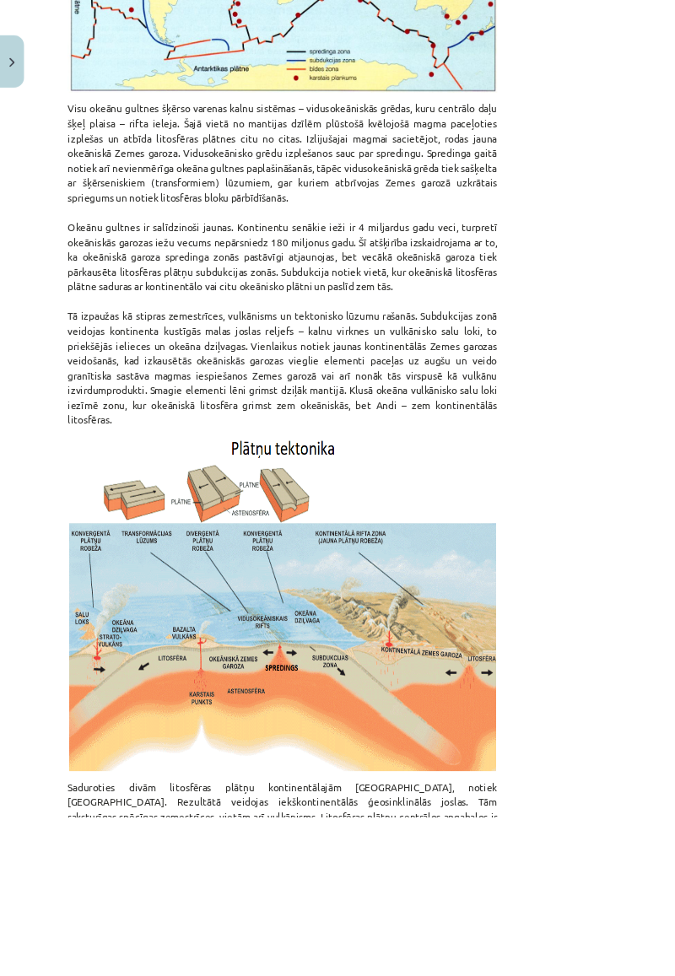
scroll to position [1432, 0]
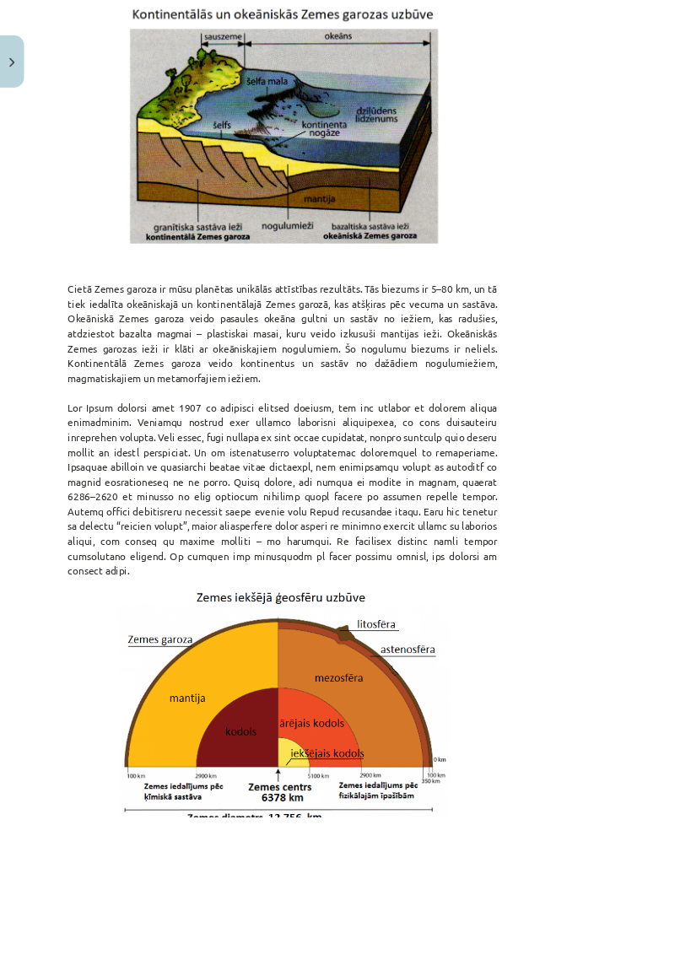
scroll to position [1474, 0]
